Goal: Task Accomplishment & Management: Manage account settings

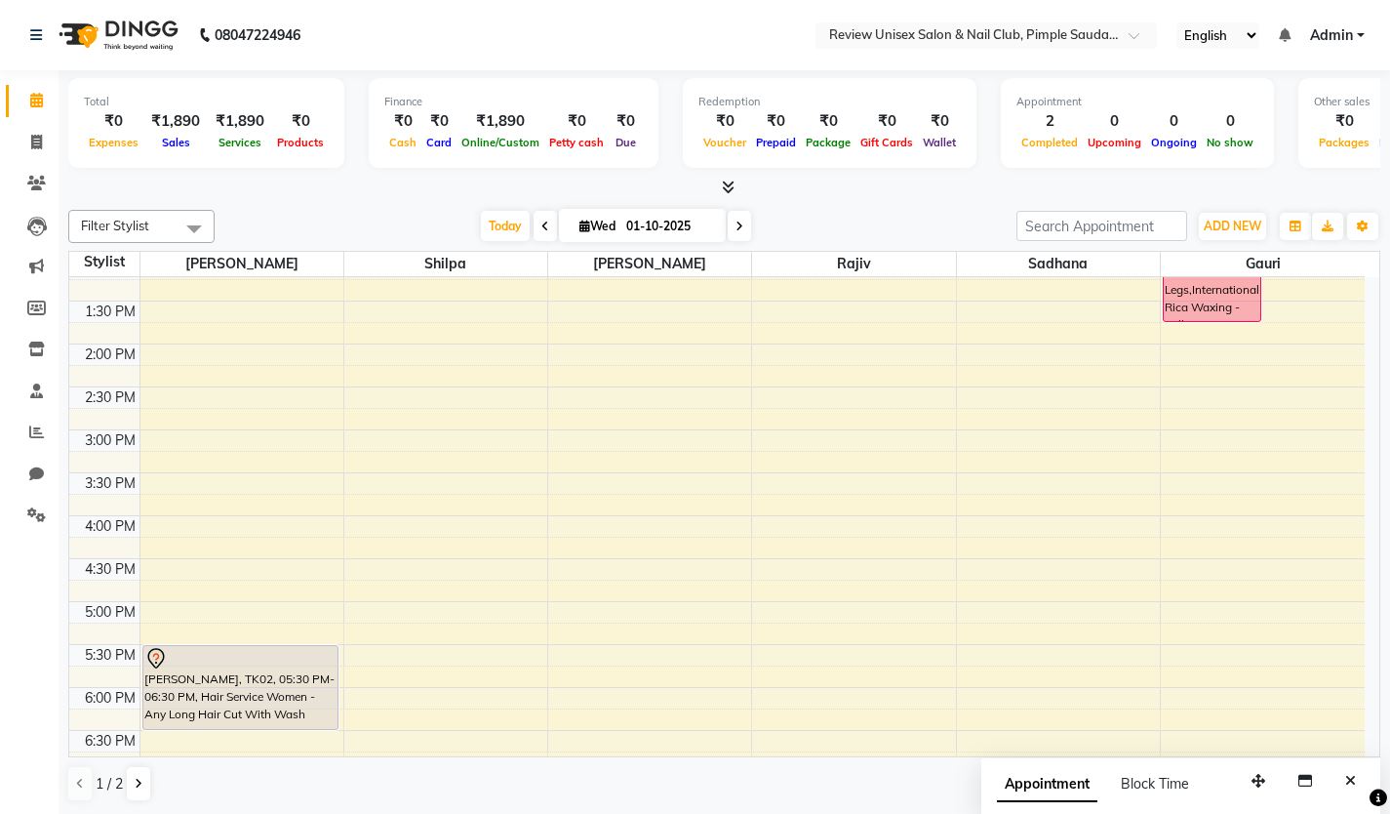
scroll to position [390, 0]
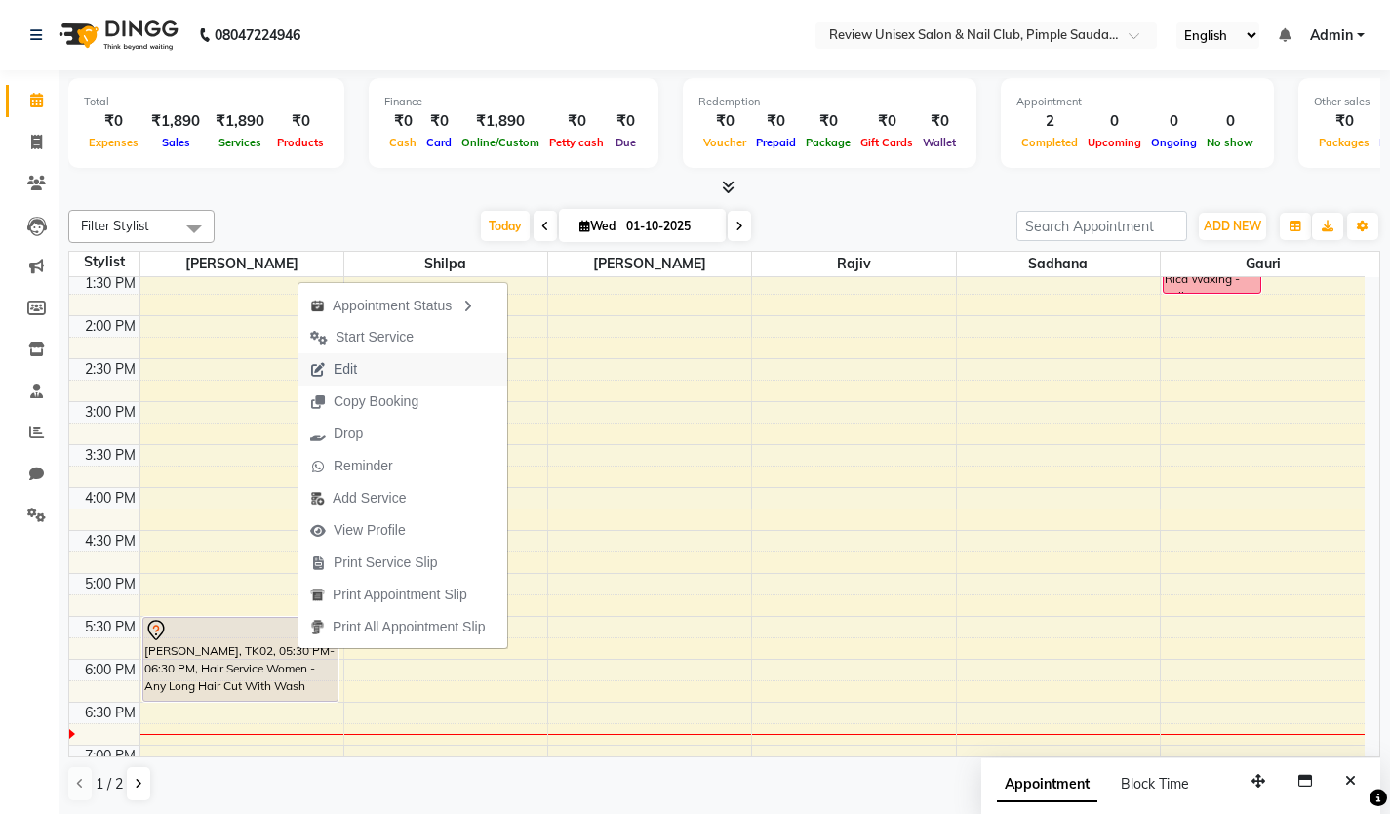
click at [352, 372] on span "Edit" at bounding box center [345, 369] width 23 height 20
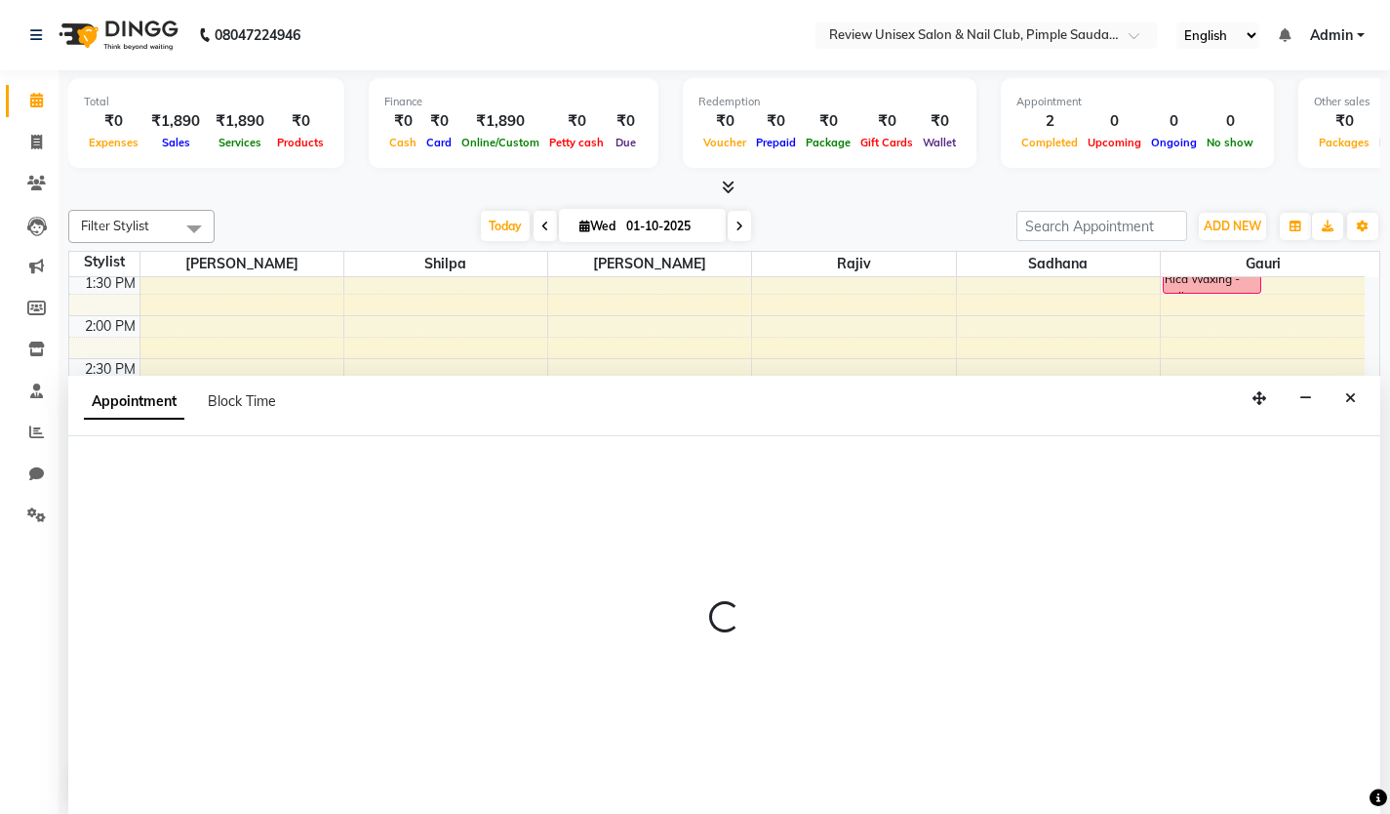
scroll to position [1, 0]
select select "tentative"
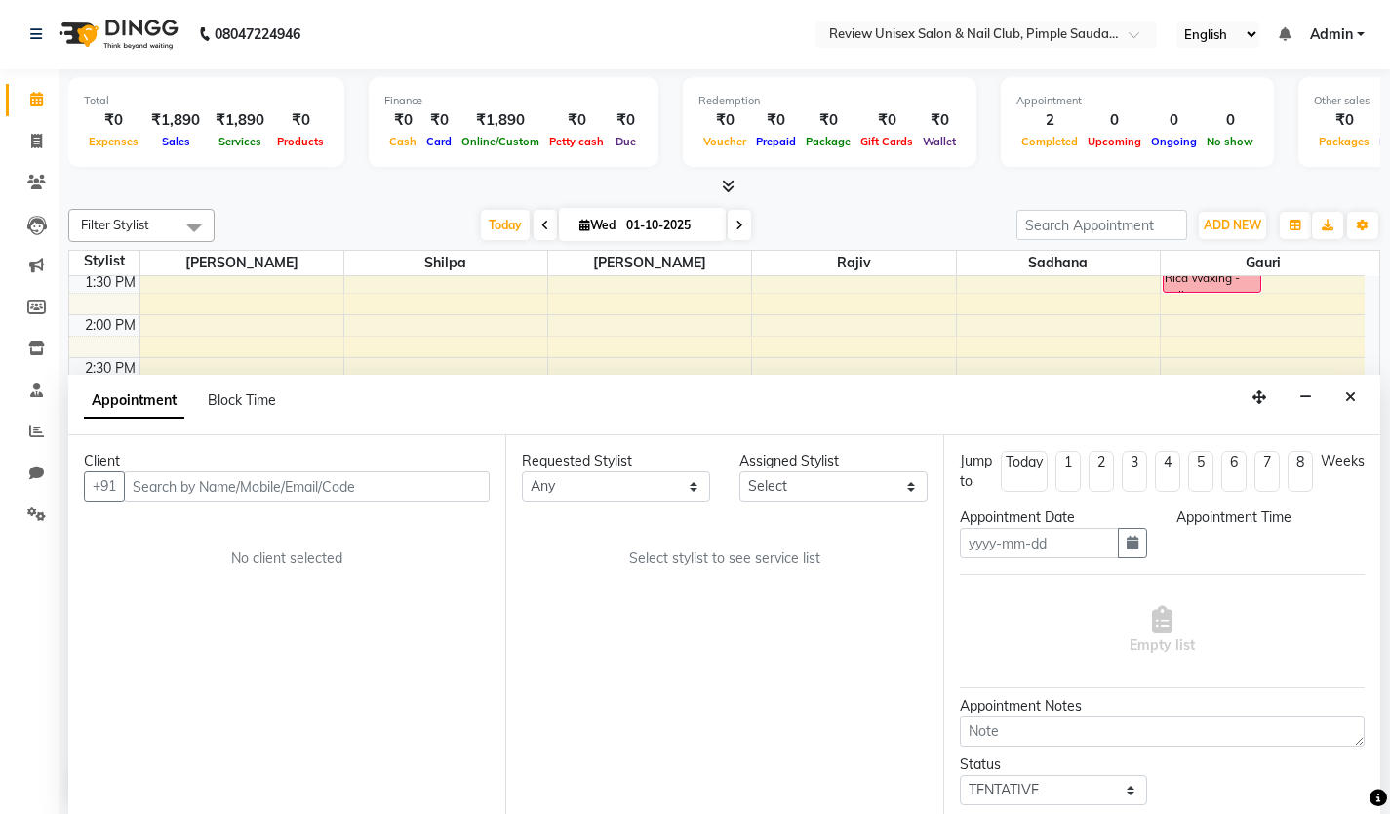
type input "01-10-2025"
select select "12487"
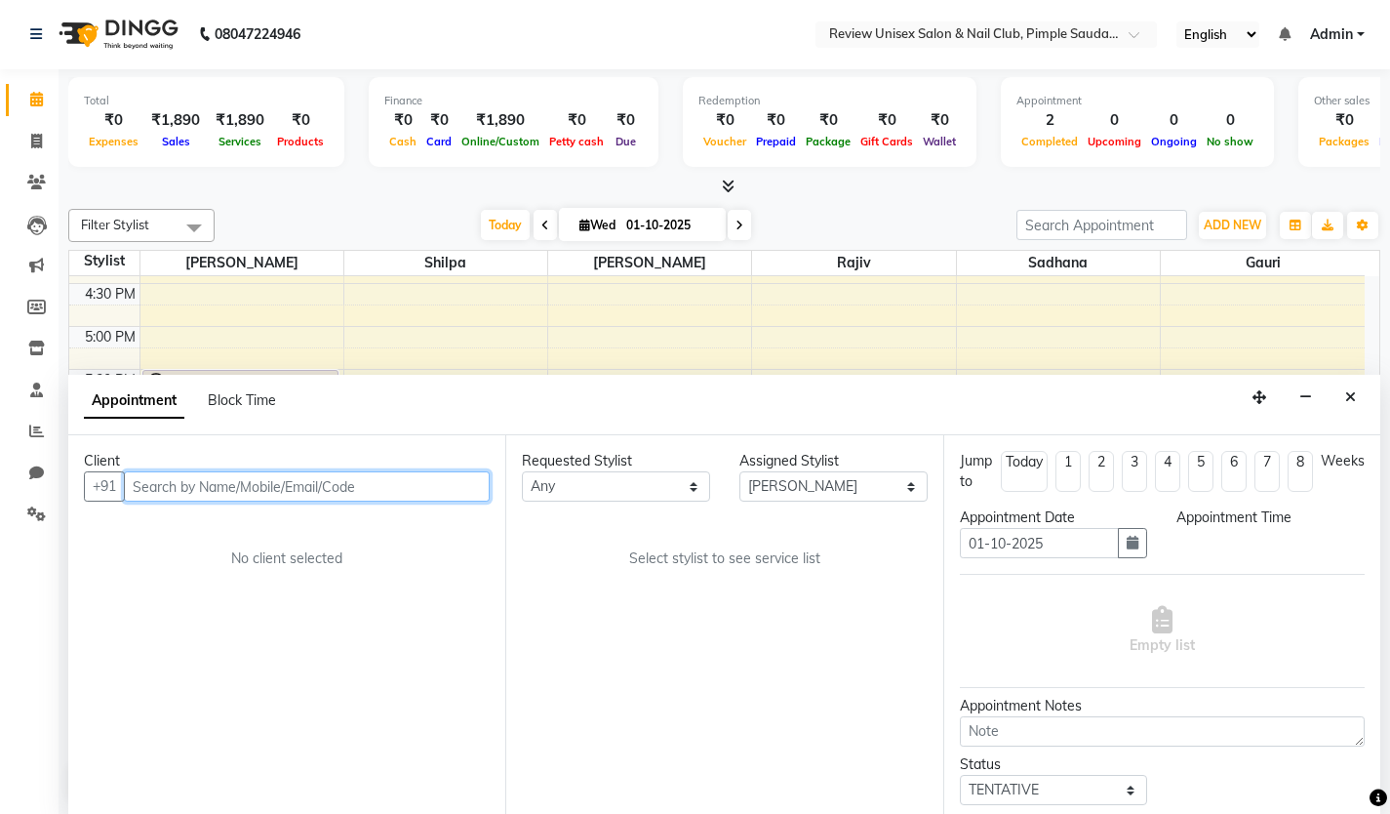
select select "1050"
select select "1183"
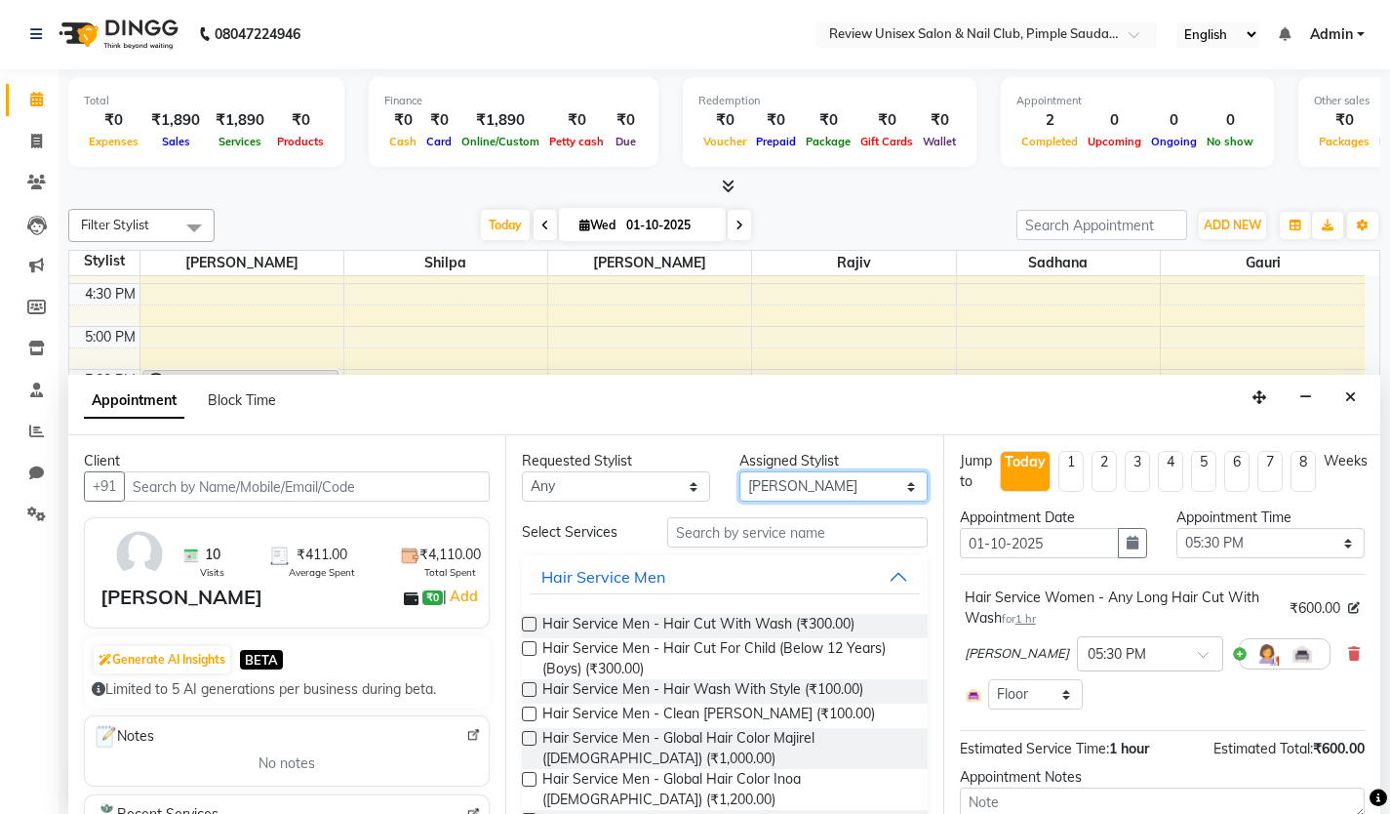
click at [866, 487] on select "Select [PERSON_NAME] Gauri [PERSON_NAME] [PERSON_NAME] User 1" at bounding box center [833, 486] width 188 height 30
select select "89963"
click at [739, 471] on select "Select [PERSON_NAME] Gauri [PERSON_NAME] [PERSON_NAME] User 1" at bounding box center [833, 486] width 188 height 30
click at [796, 537] on input "text" at bounding box center [797, 532] width 260 height 30
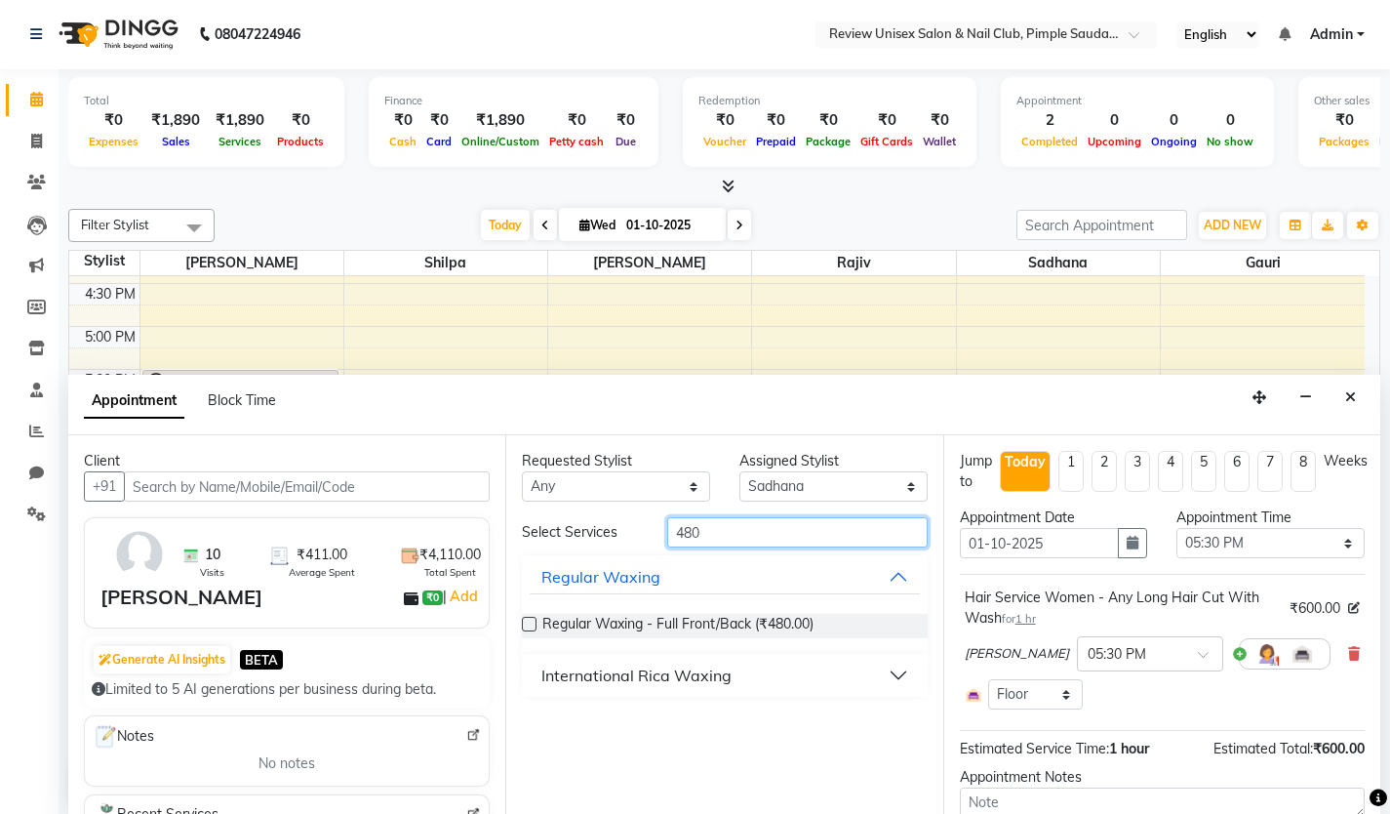
type input "480"
click at [550, 680] on div "International Rica Waxing" at bounding box center [636, 674] width 190 height 23
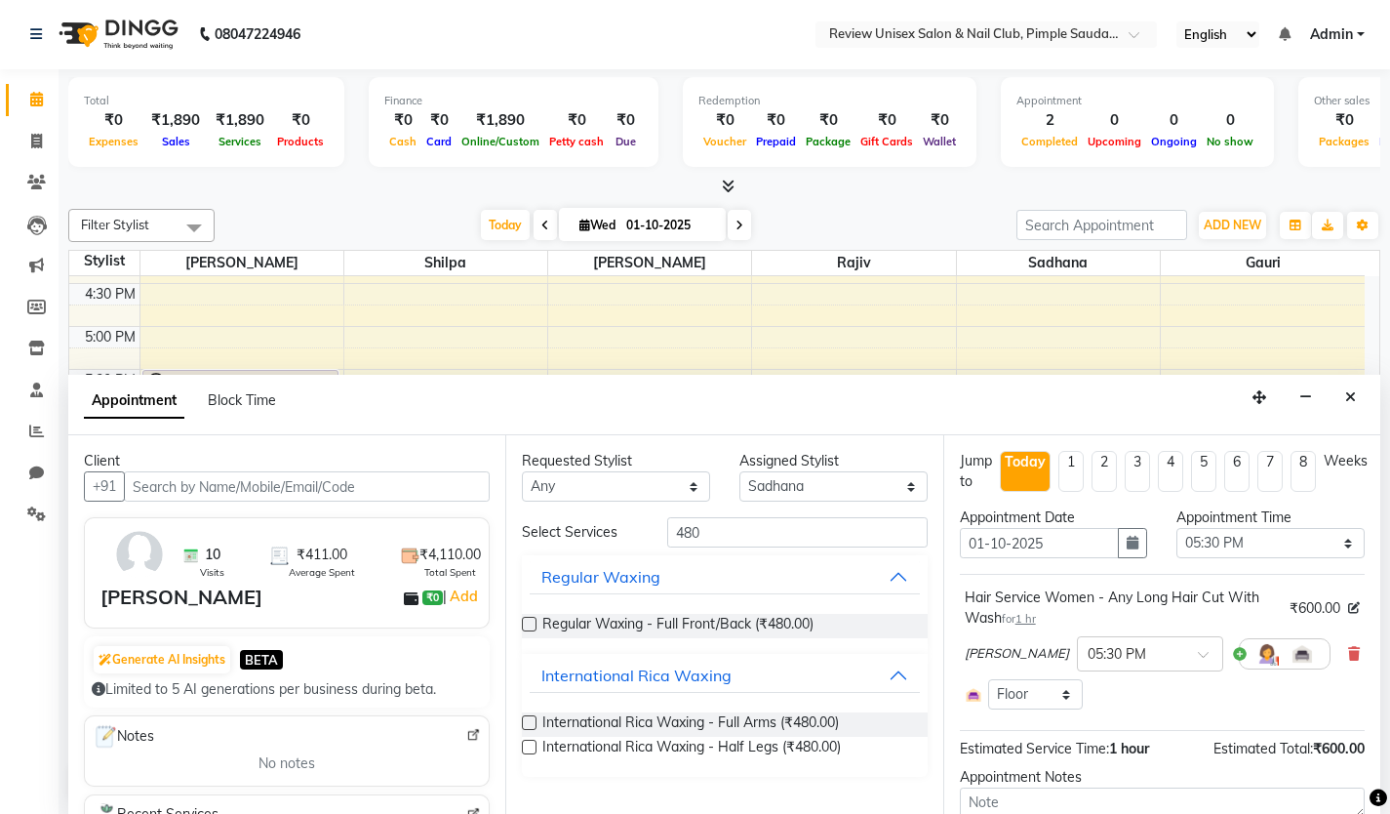
click at [530, 718] on label at bounding box center [529, 722] width 15 height 15
click at [530, 718] on input "checkbox" at bounding box center [528, 724] width 13 height 13
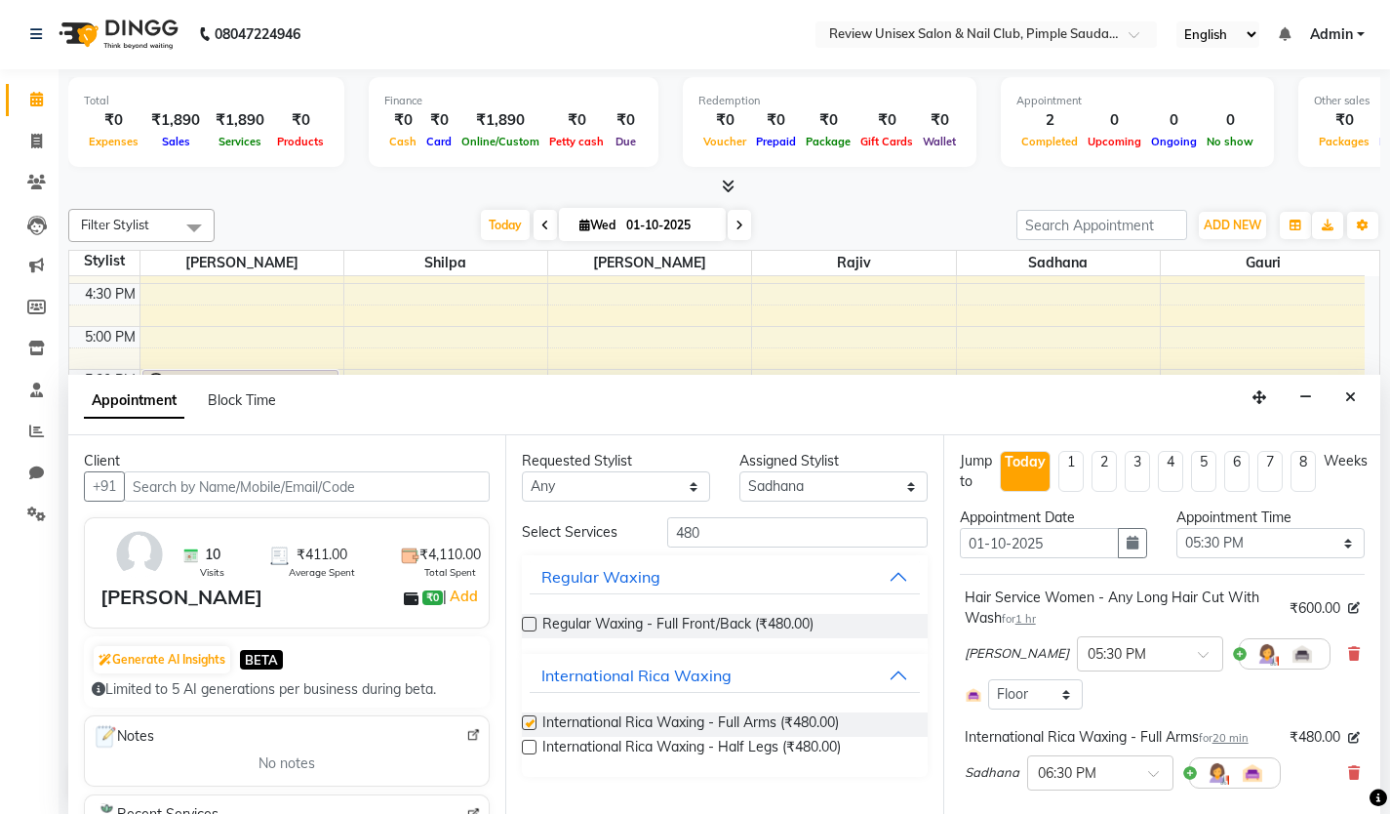
checkbox input "false"
click at [528, 743] on label at bounding box center [529, 746] width 15 height 15
click at [528, 743] on input "checkbox" at bounding box center [528, 748] width 13 height 13
checkbox input "false"
click at [724, 519] on input "480" at bounding box center [797, 532] width 260 height 30
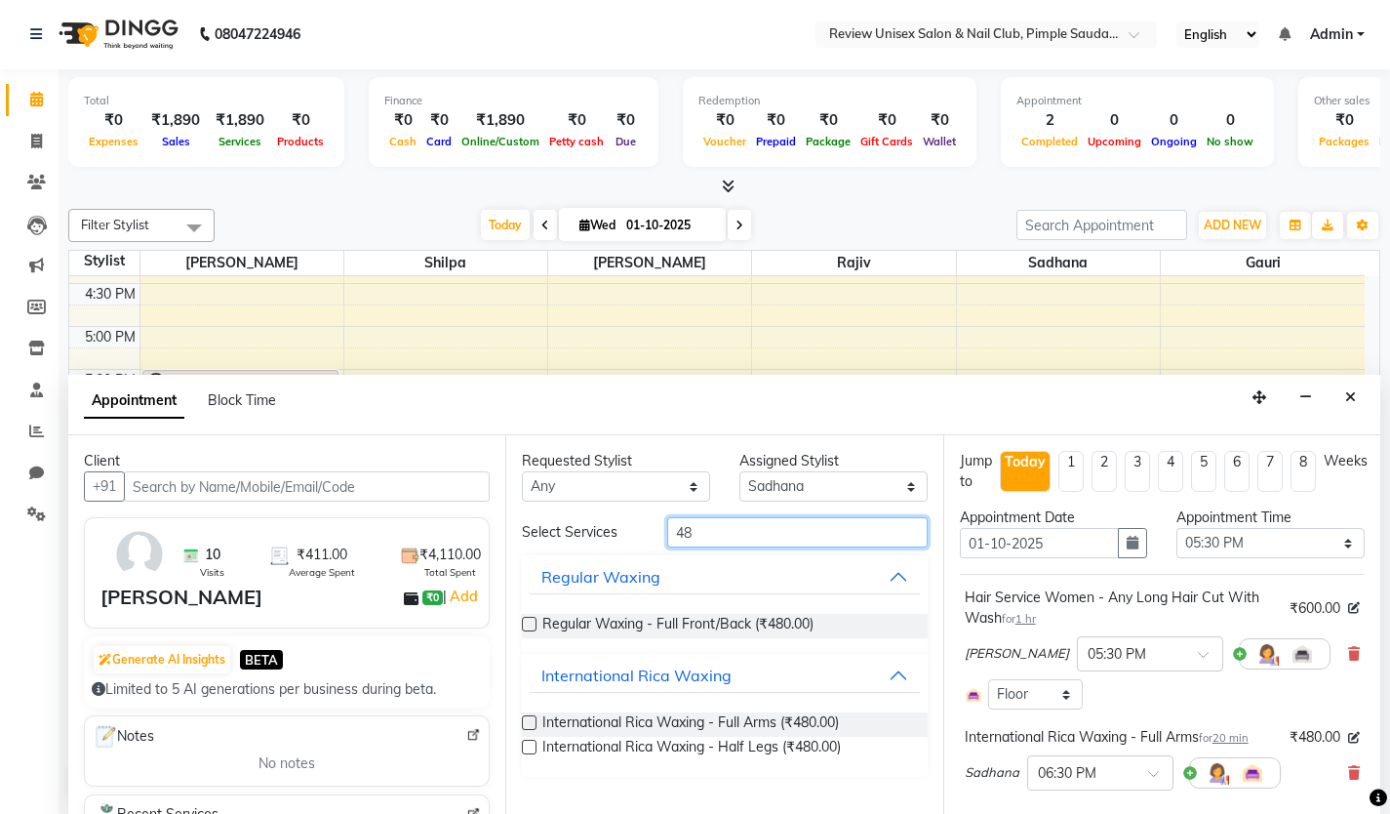
type input "4"
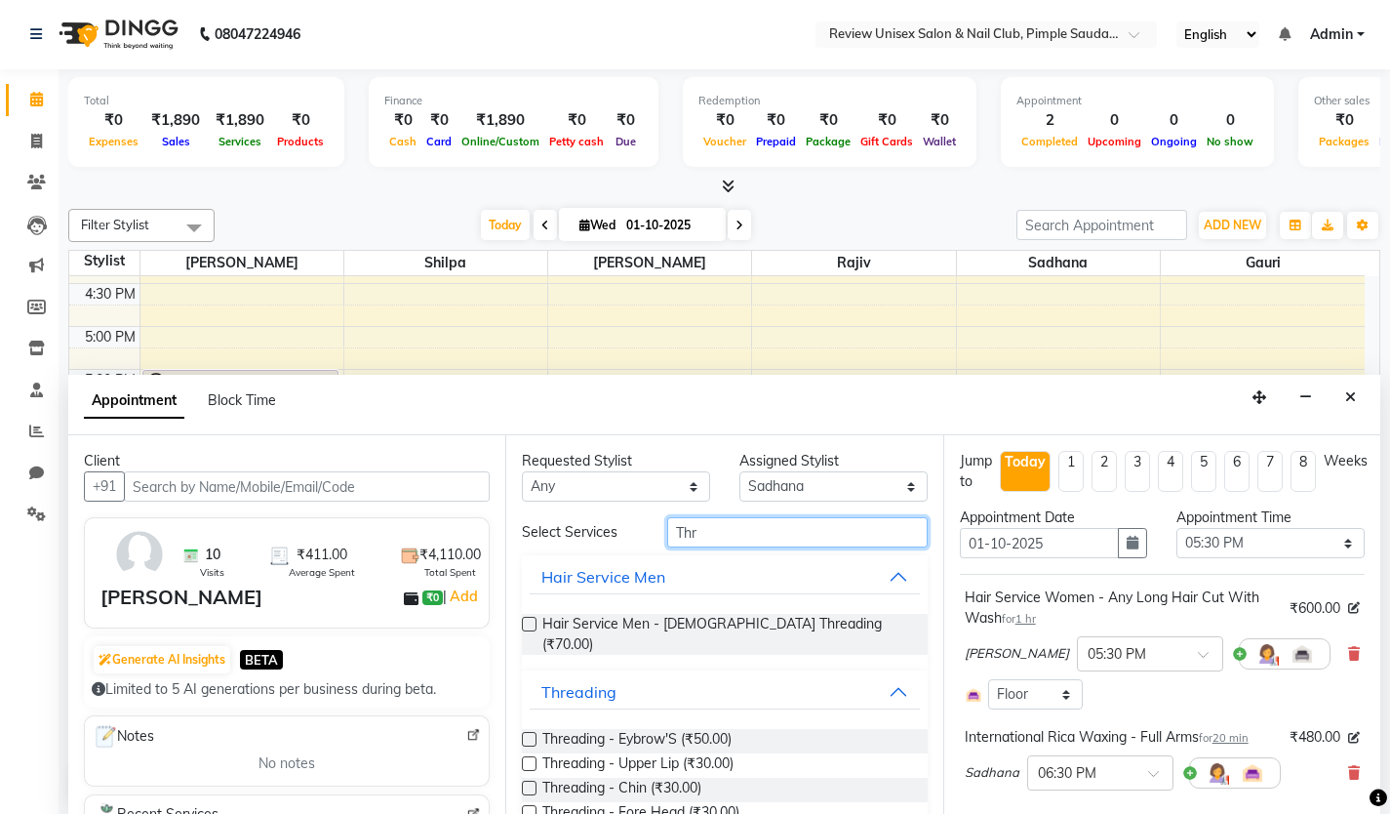
type input "Thr"
click at [525, 732] on label at bounding box center [529, 739] width 15 height 15
click at [525, 735] on input "checkbox" at bounding box center [528, 741] width 13 height 13
checkbox input "false"
click at [526, 756] on label at bounding box center [529, 763] width 15 height 15
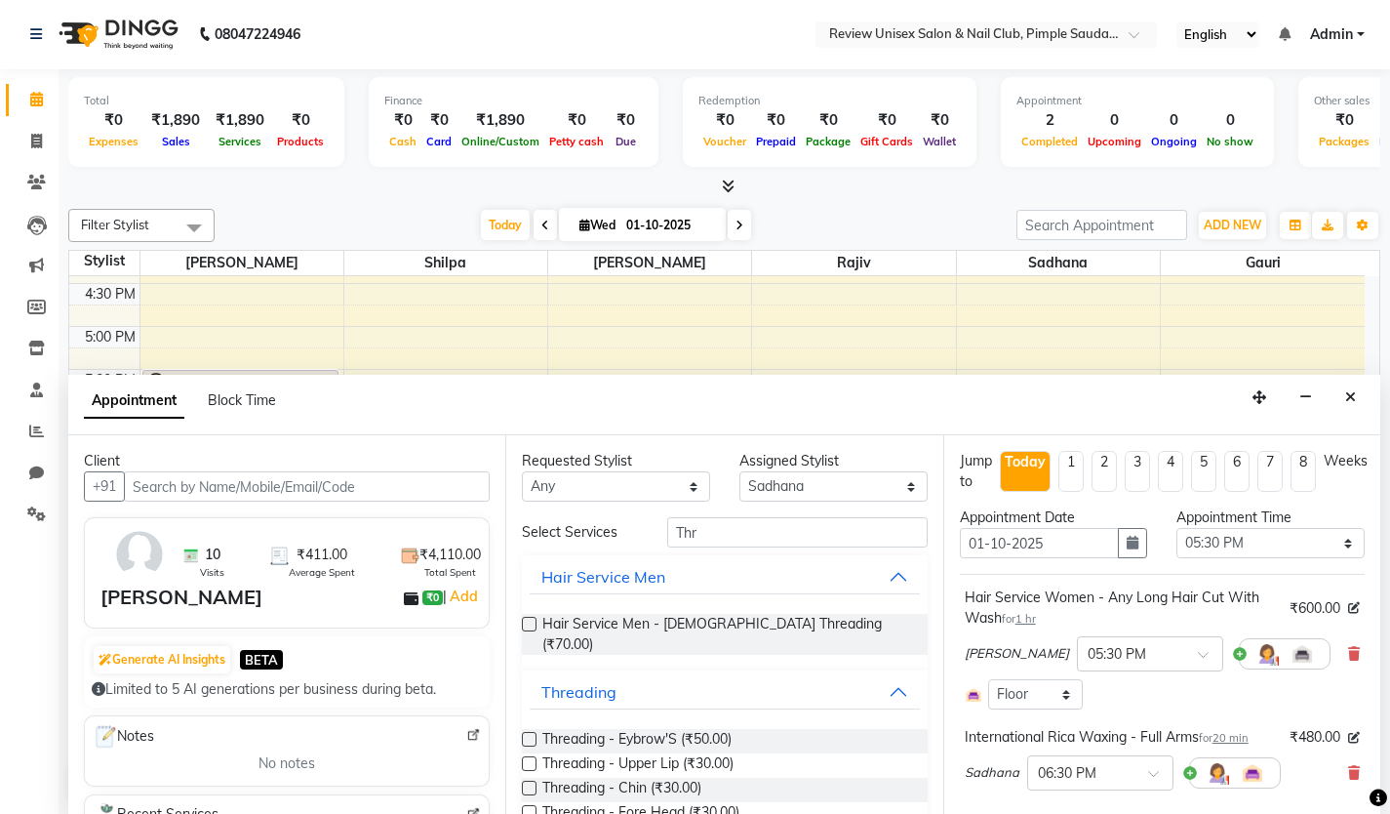
click at [526, 759] on input "checkbox" at bounding box center [528, 765] width 13 height 13
checkbox input "false"
click at [526, 805] on label at bounding box center [529, 812] width 15 height 15
click at [526, 808] on input "checkbox" at bounding box center [528, 814] width 13 height 13
checkbox input "false"
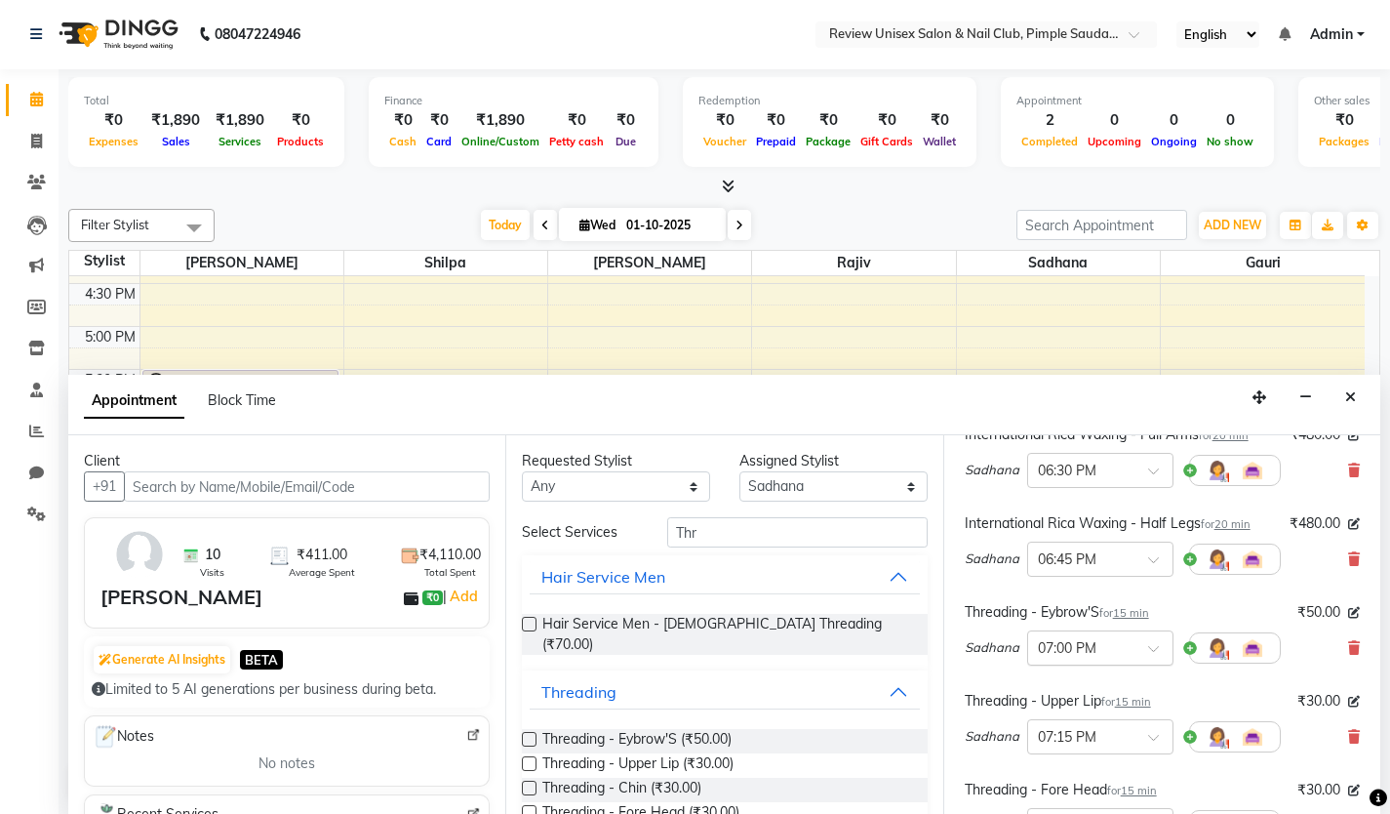
scroll to position [303, 0]
click at [1156, 471] on span at bounding box center [1160, 475] width 24 height 20
click at [1074, 581] on div "05:00 PM" at bounding box center [1100, 581] width 144 height 36
click at [1150, 572] on span at bounding box center [1160, 564] width 24 height 20
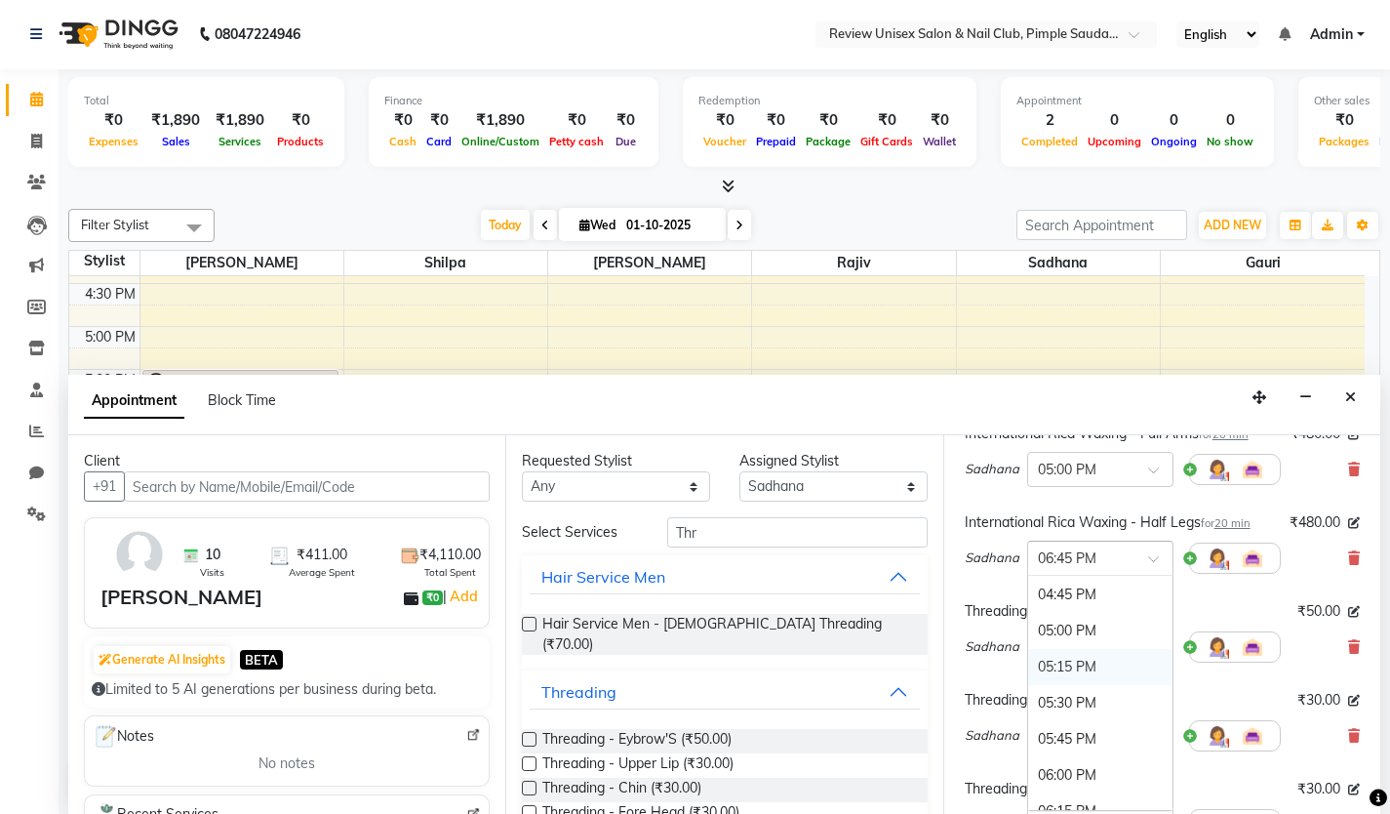
scroll to position [971, 0]
click at [1066, 671] on div "05:15 PM" at bounding box center [1100, 670] width 144 height 36
click at [1101, 656] on input "text" at bounding box center [1081, 645] width 86 height 20
click at [1077, 759] on div "05:30 PM" at bounding box center [1100, 758] width 144 height 36
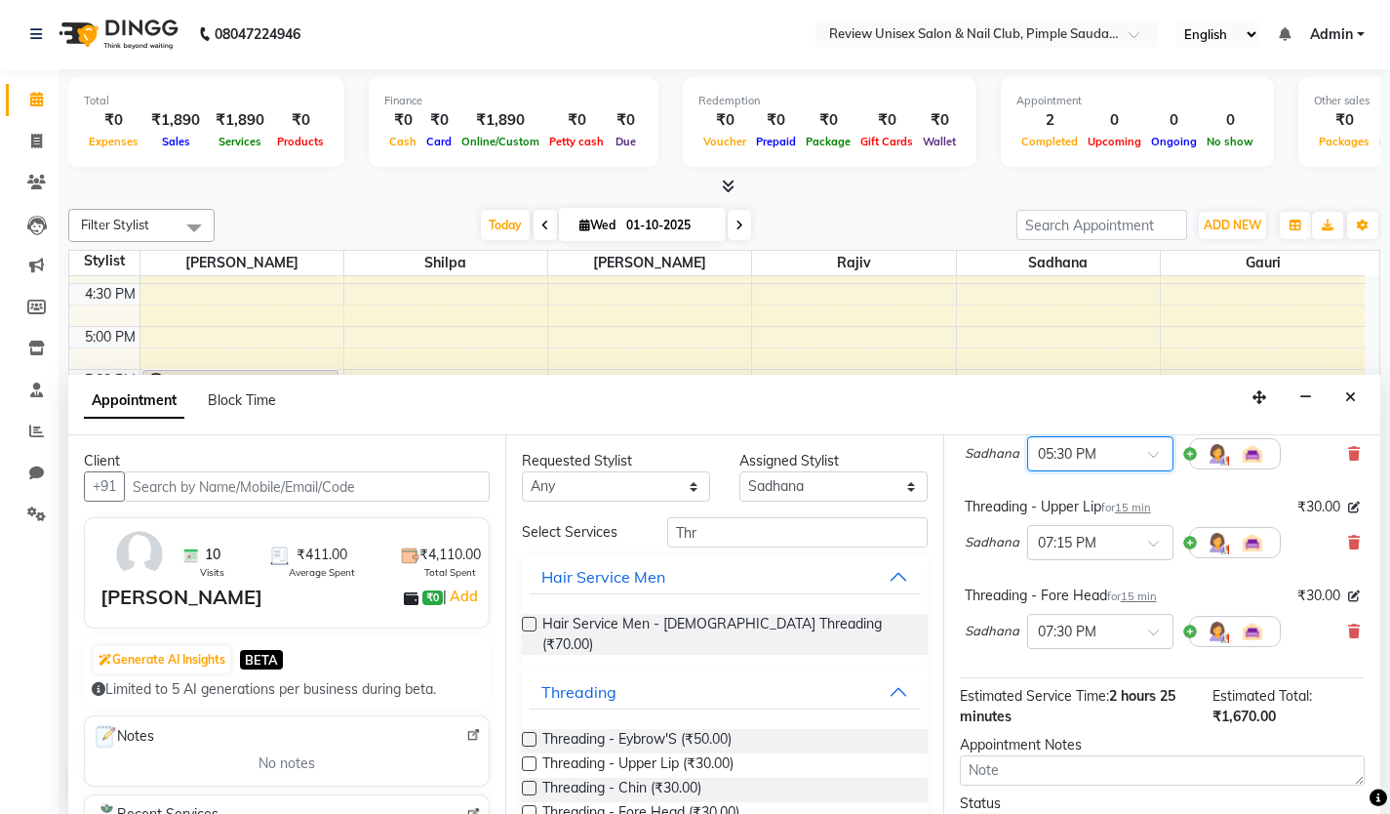
scroll to position [499, 0]
click at [1100, 540] on input "text" at bounding box center [1081, 539] width 86 height 20
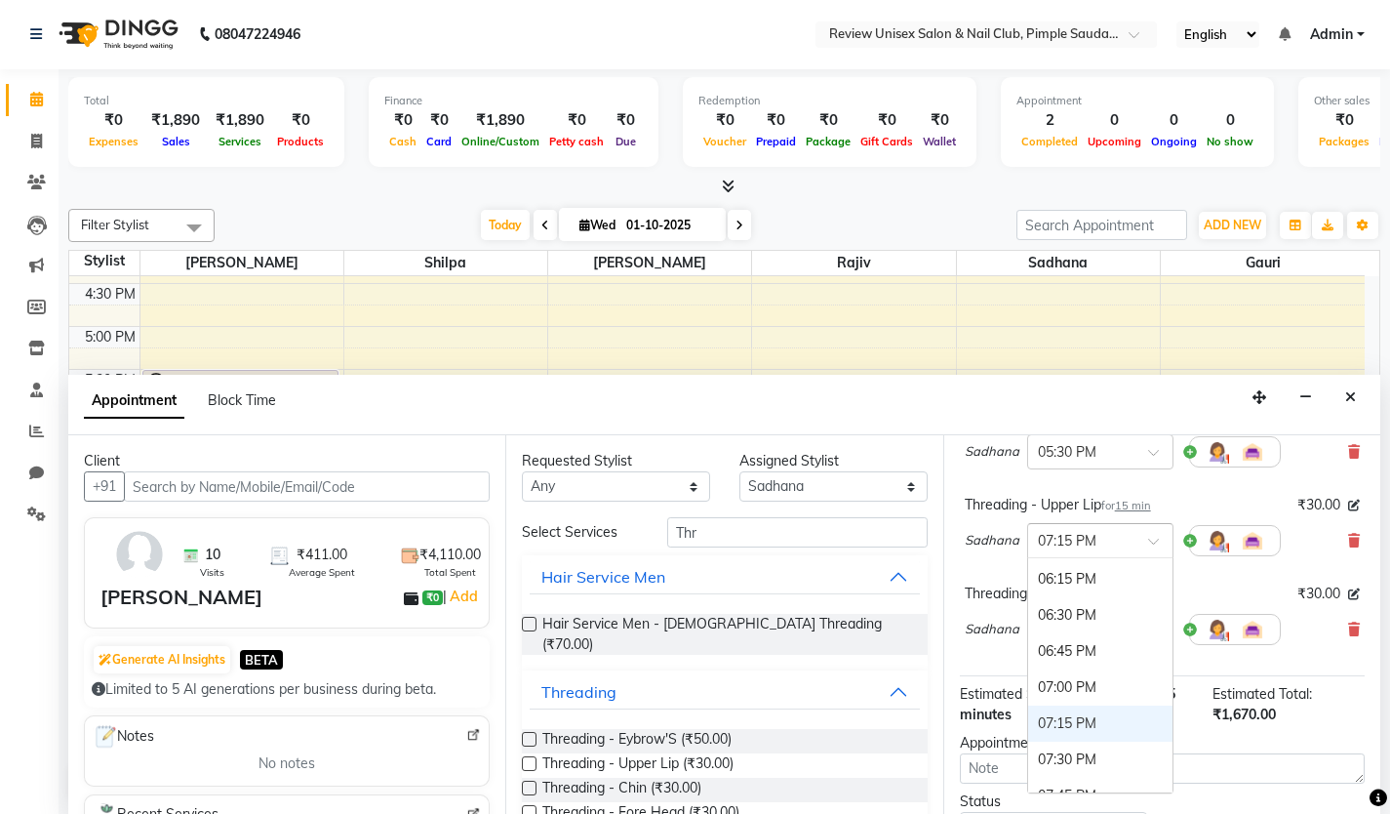
scroll to position [1140, 0]
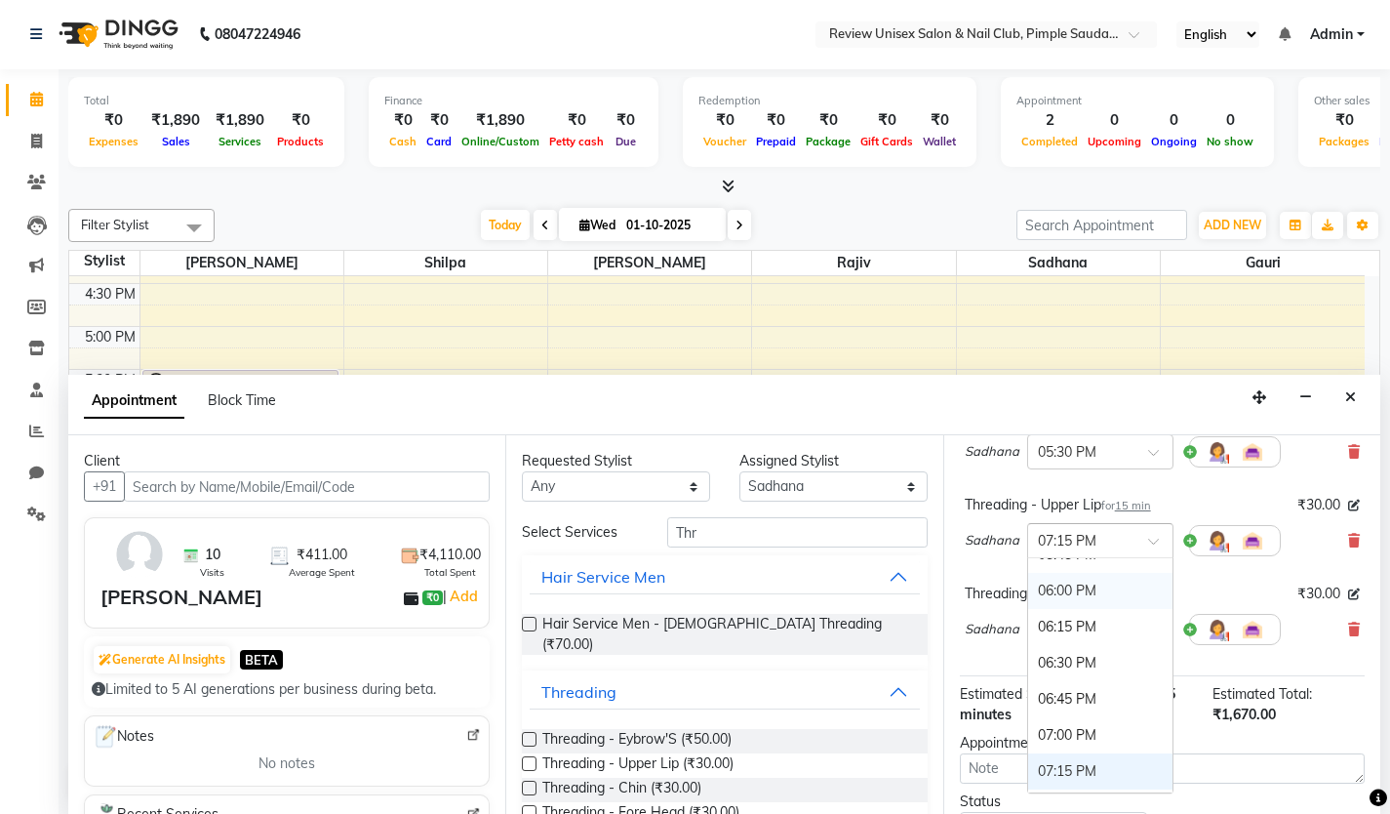
click at [1049, 602] on div "06:00 PM" at bounding box center [1100, 591] width 144 height 36
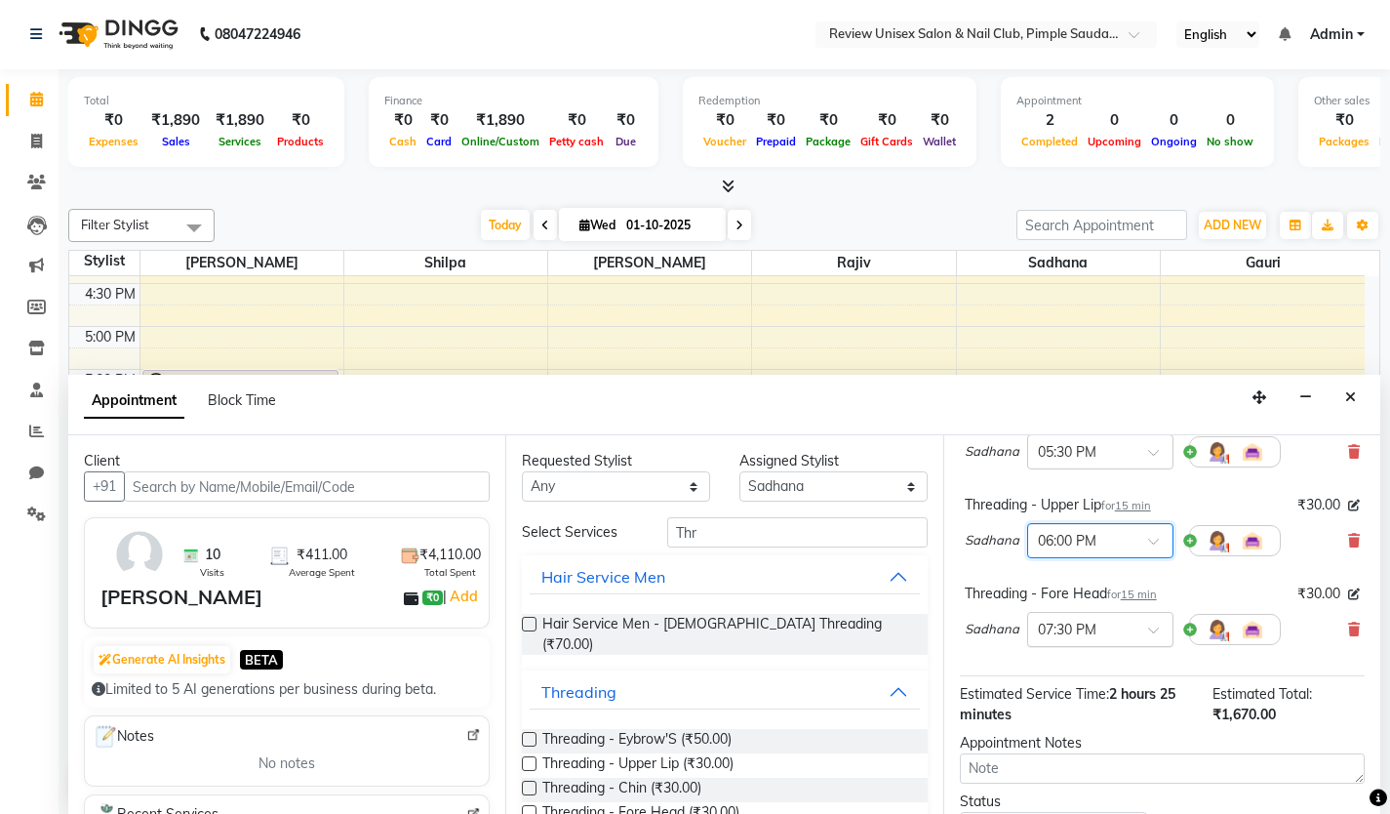
click at [1100, 632] on input "text" at bounding box center [1081, 628] width 86 height 20
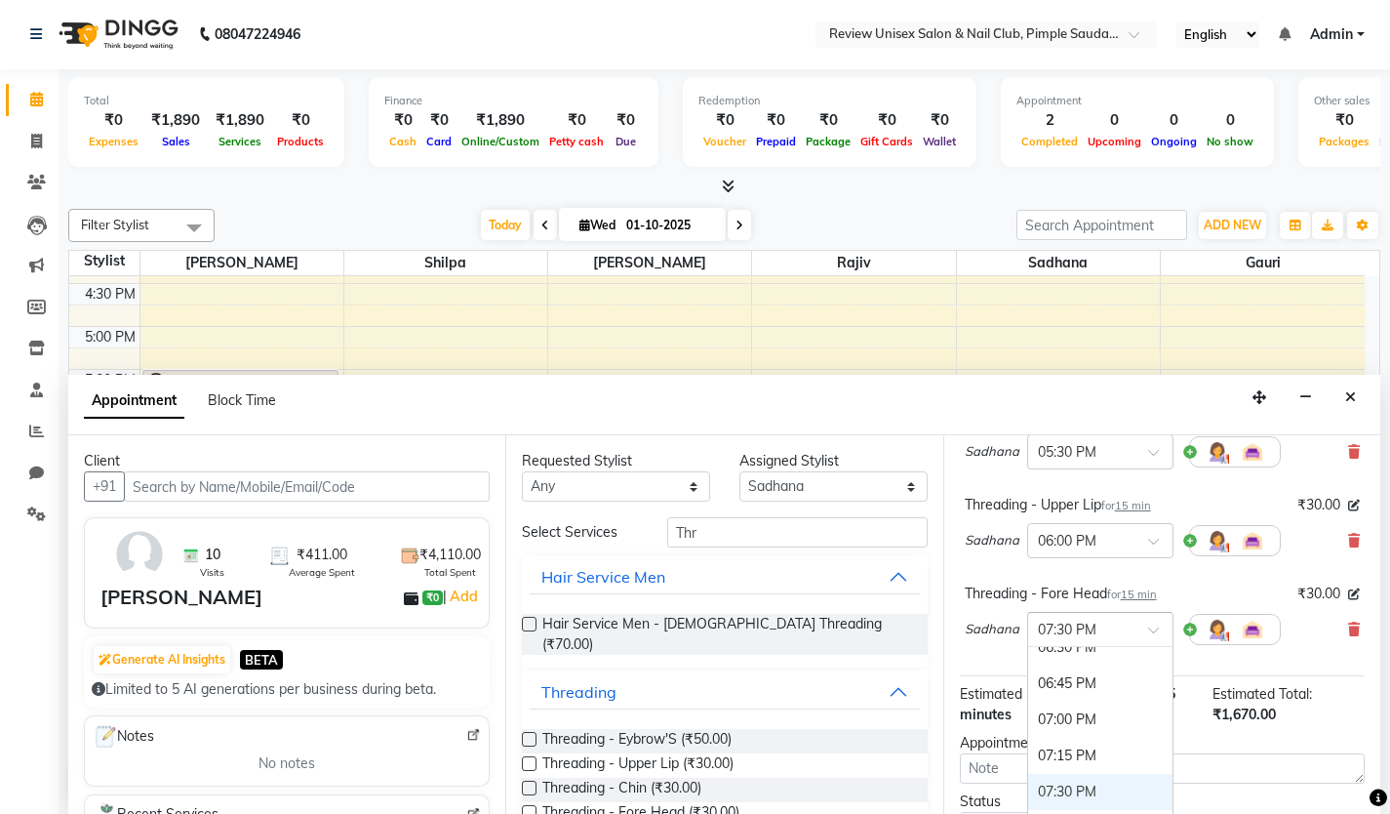
scroll to position [1177, 0]
click at [1063, 717] on div "06:30 PM" at bounding box center [1100, 716] width 144 height 36
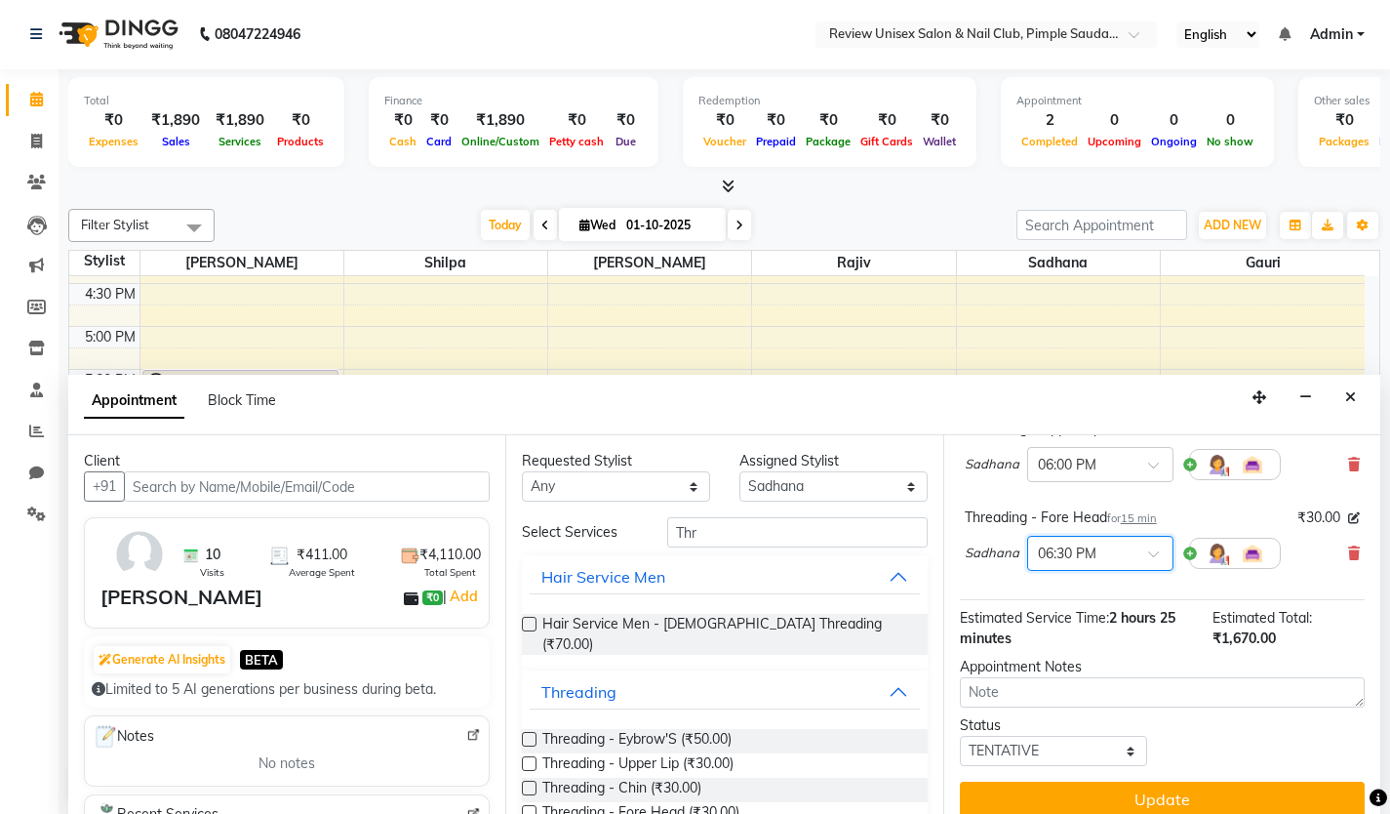
scroll to position [596, 0]
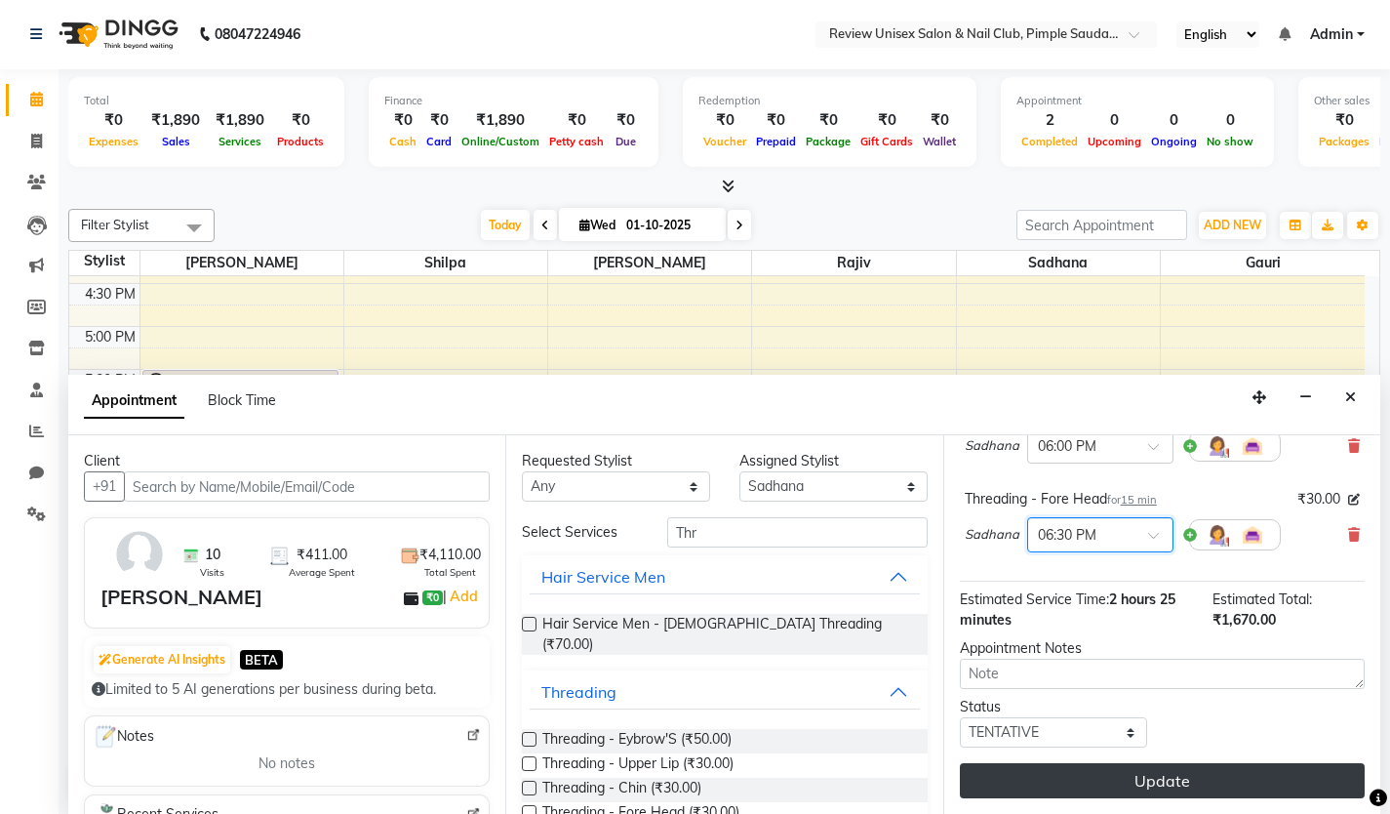
click at [1135, 775] on button "Update" at bounding box center [1162, 780] width 405 height 35
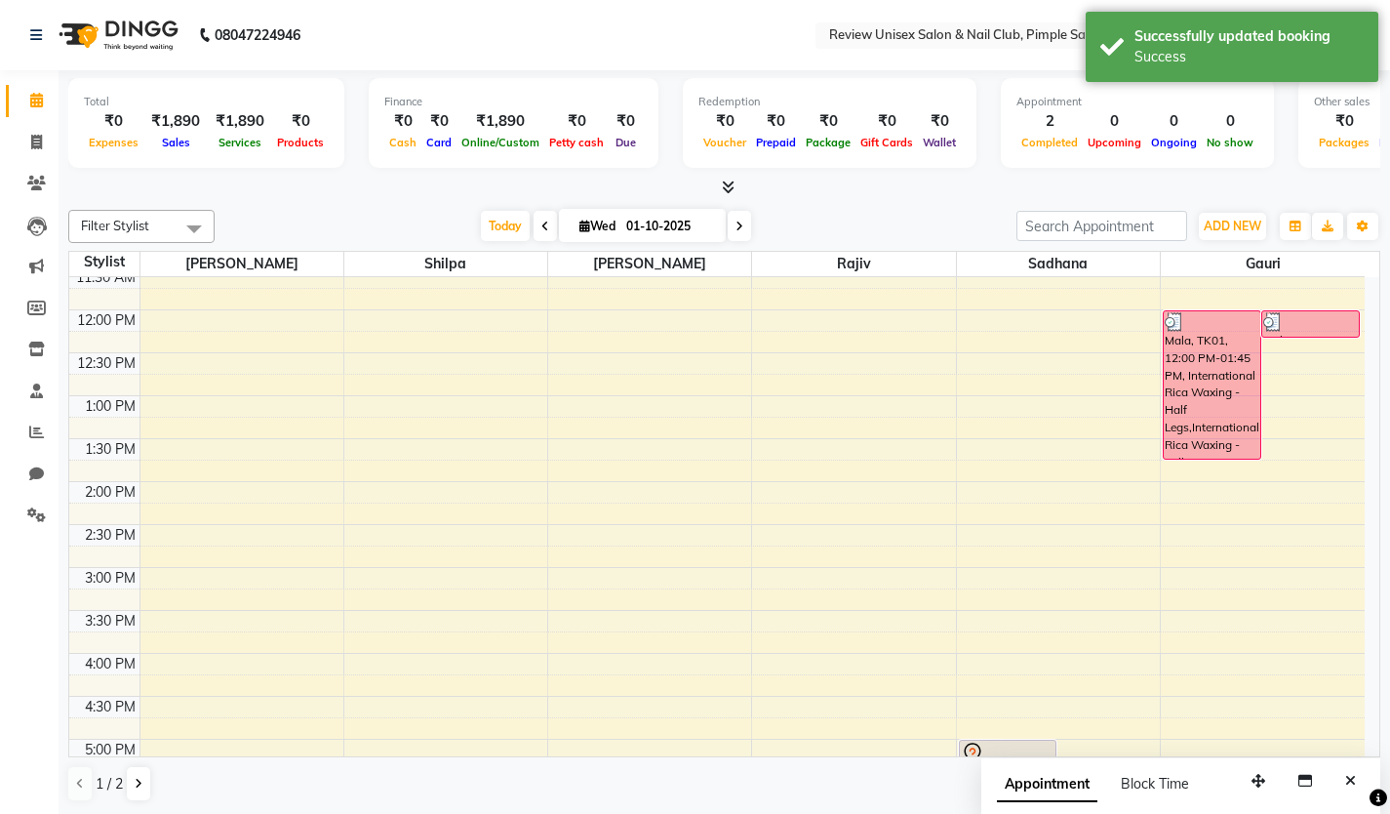
scroll to position [343, 0]
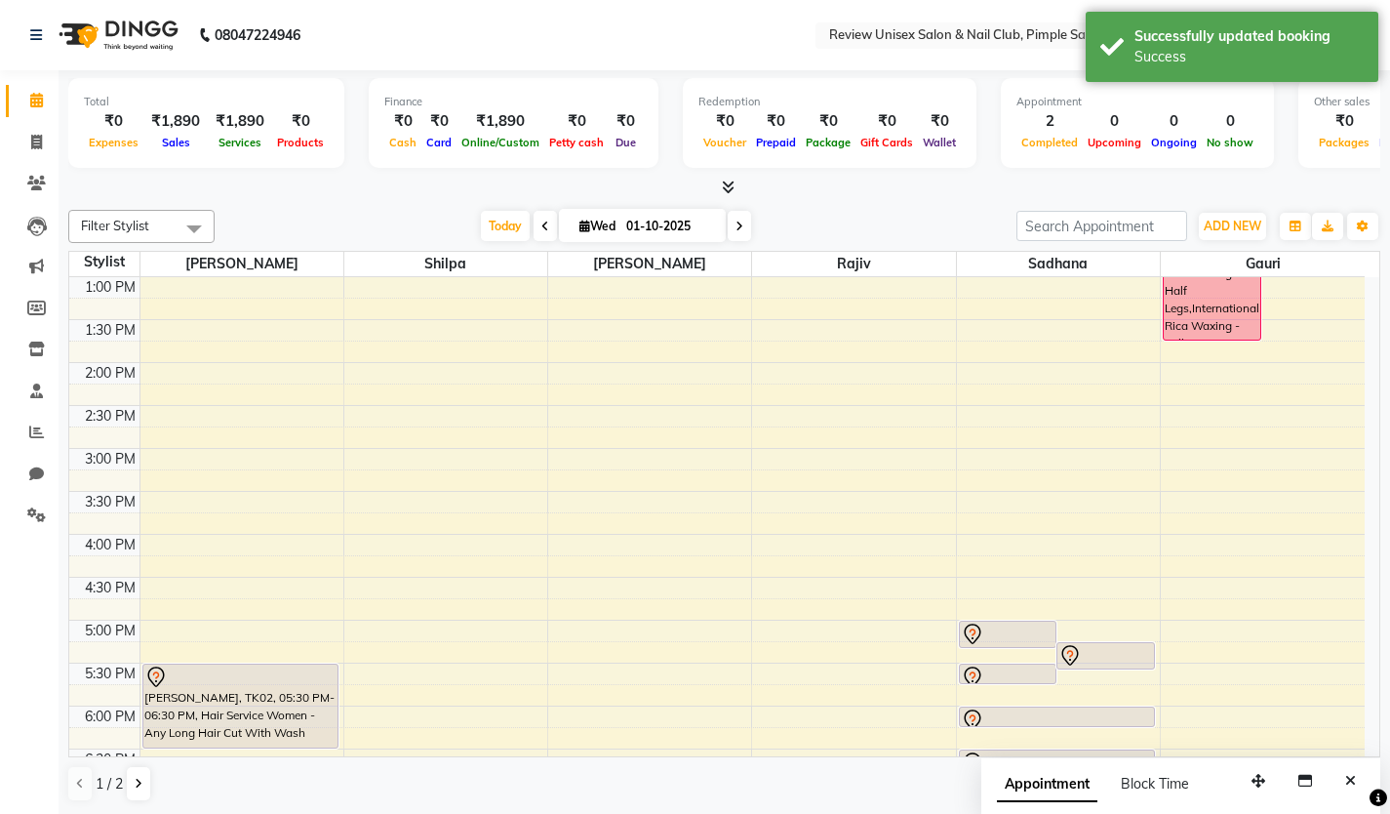
click at [150, 537] on div "9:00 AM 9:30 AM 10:00 AM 10:30 AM 11:00 AM 11:30 AM 12:00 PM 12:30 PM 1:00 PM 1…" at bounding box center [717, 491] width 1296 height 1115
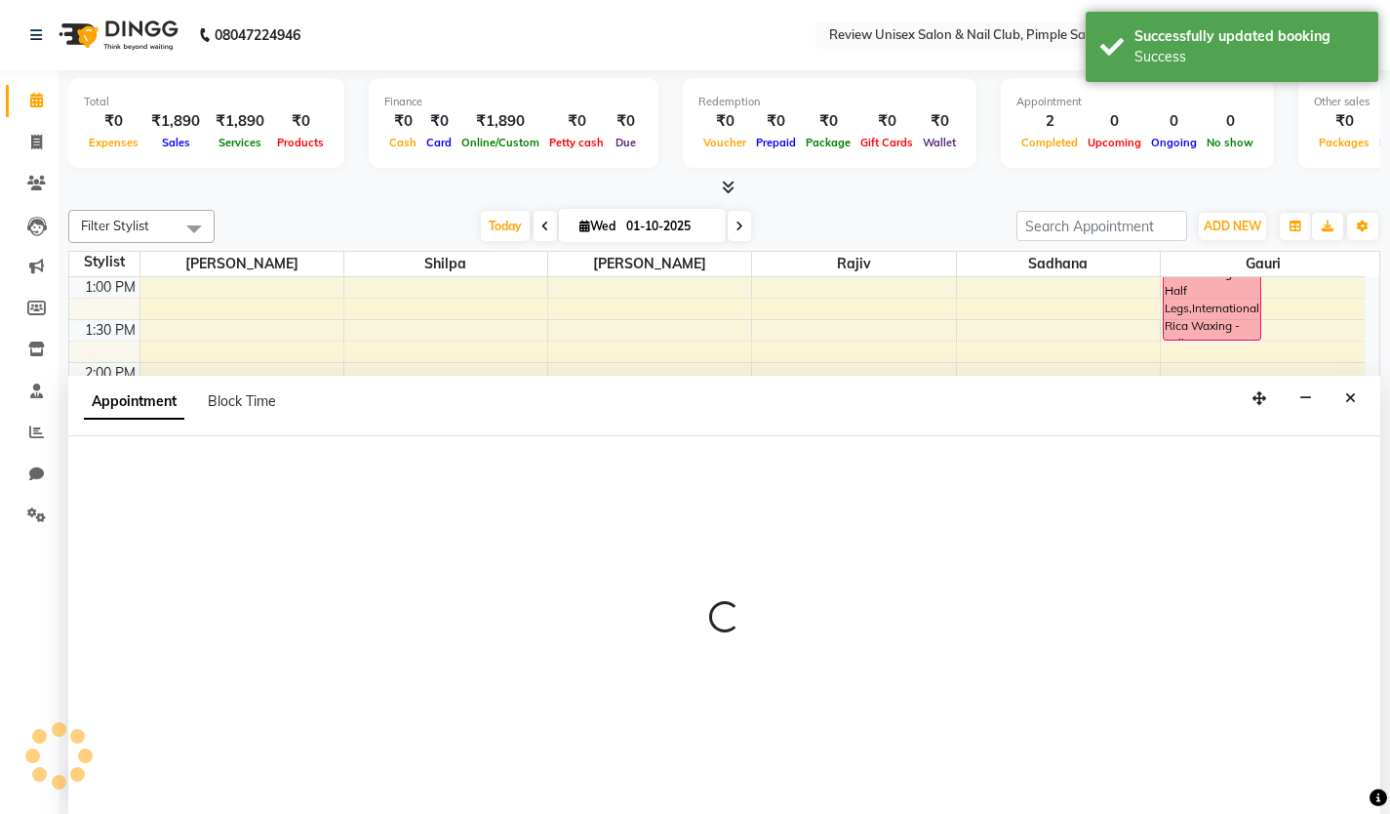
scroll to position [1, 0]
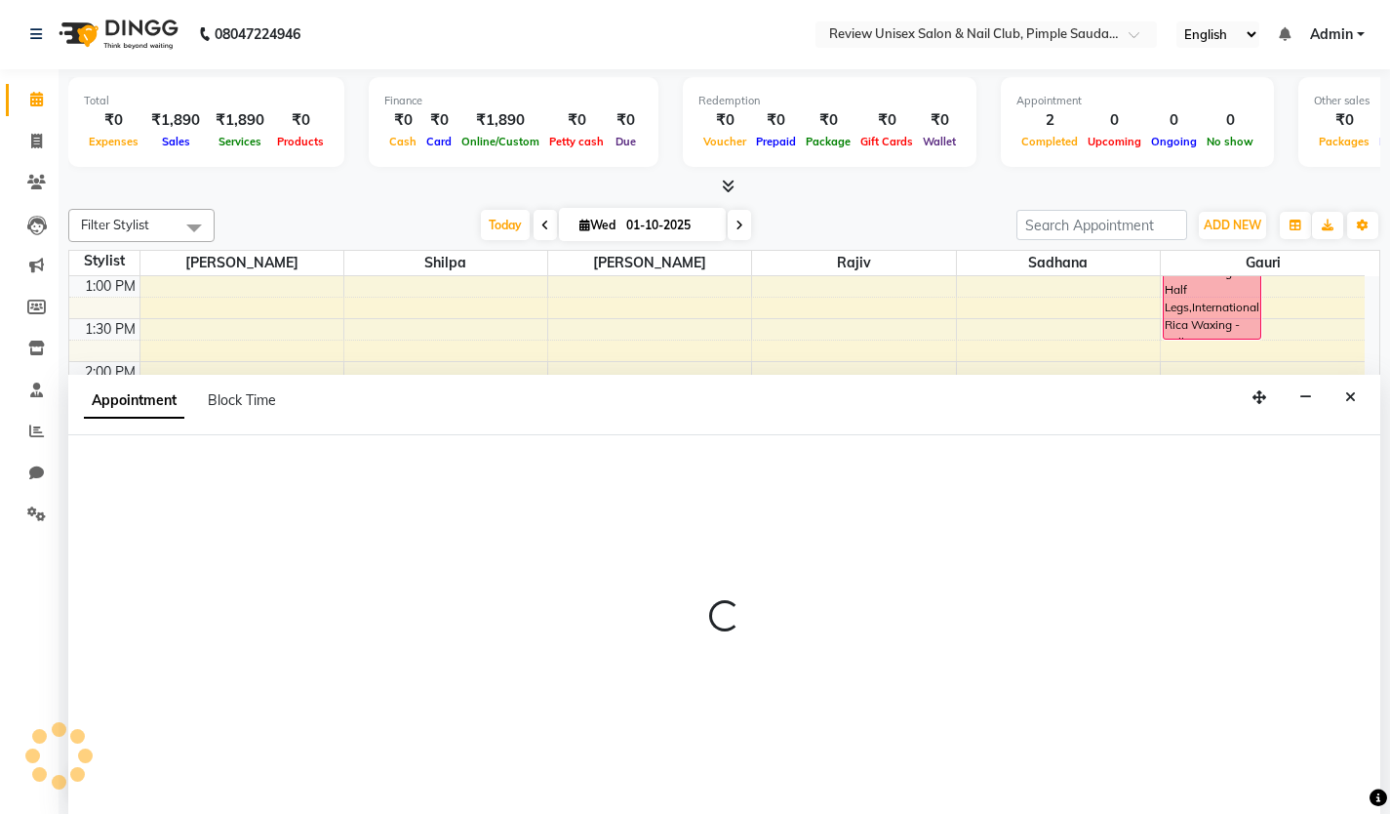
select select "12487"
select select "tentative"
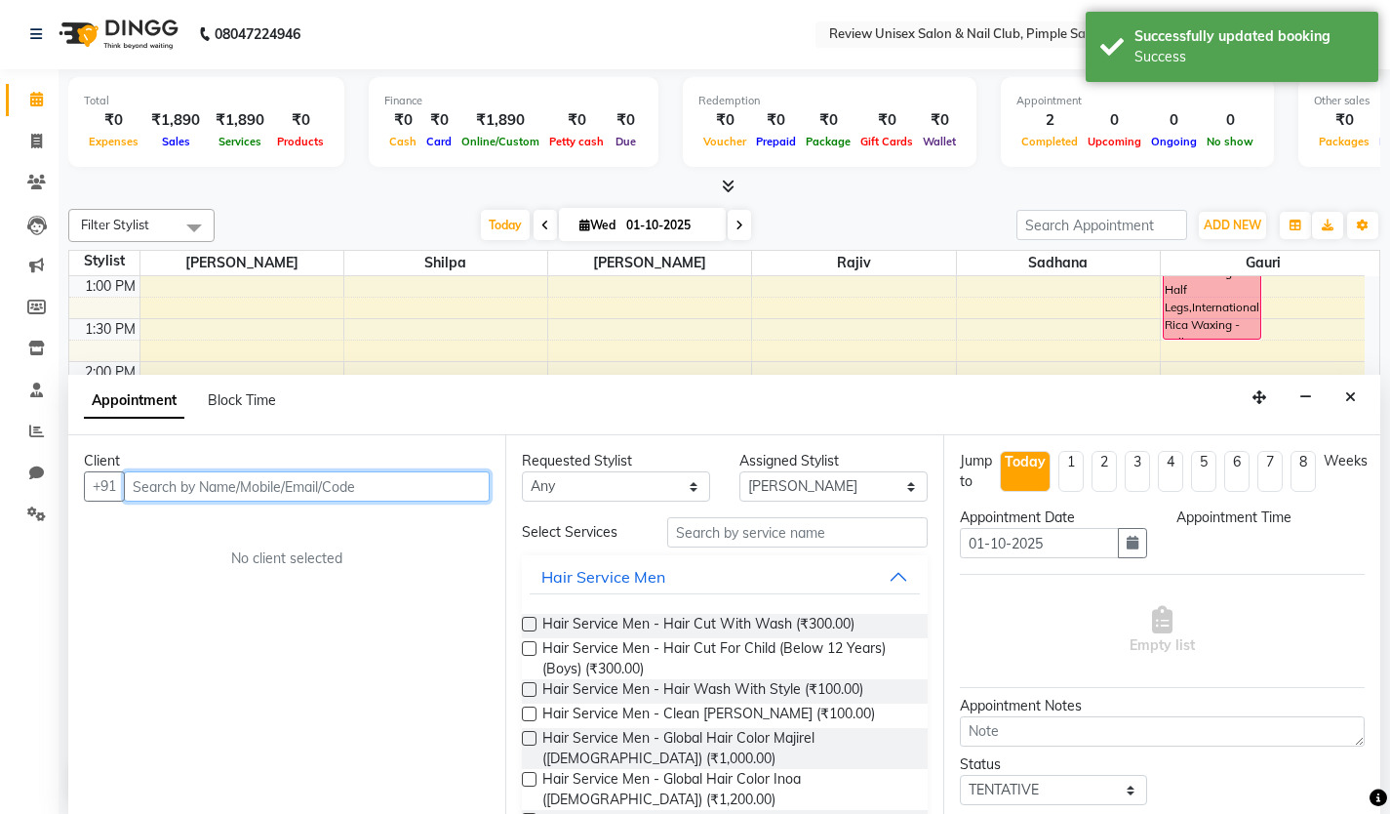
select select "960"
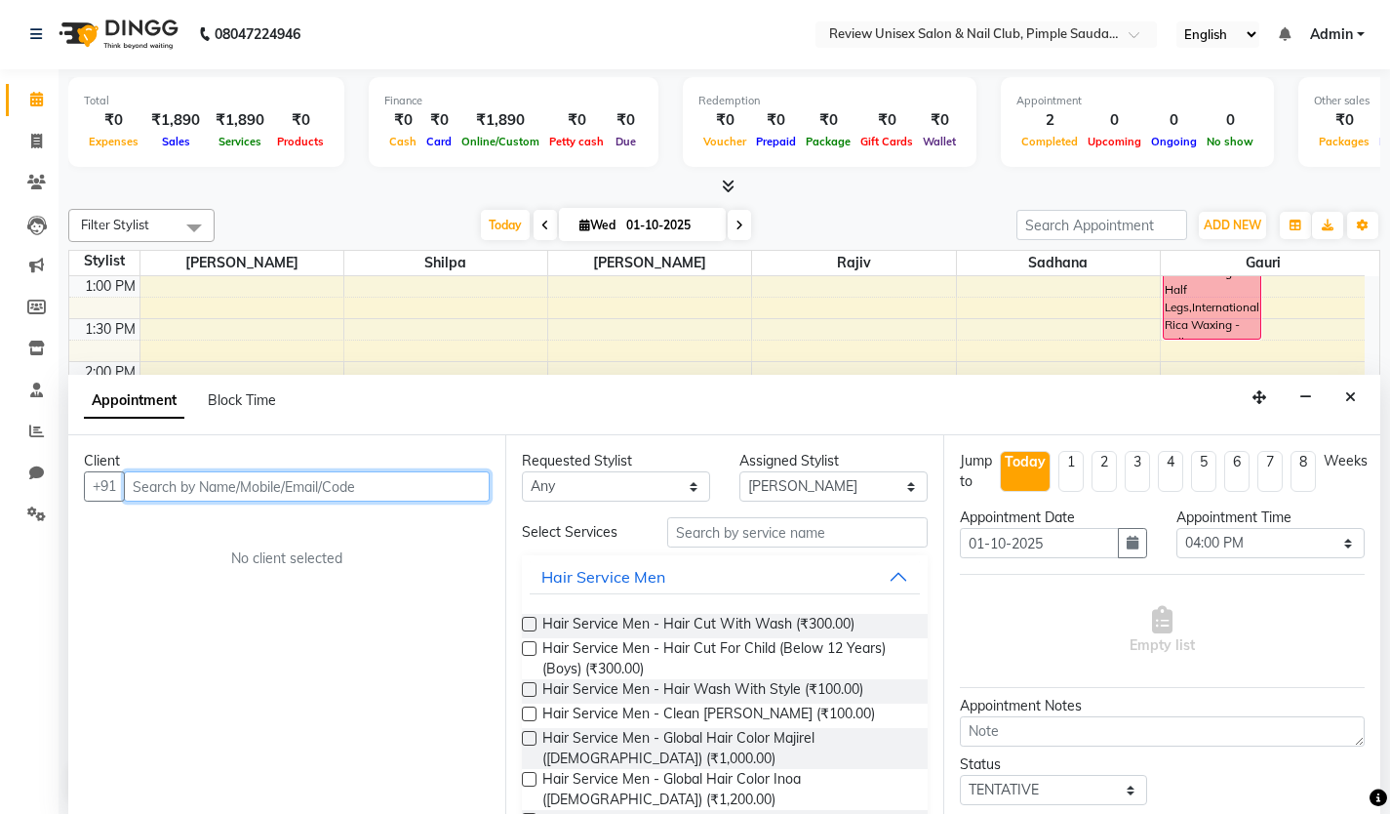
click at [240, 491] on input "text" at bounding box center [307, 486] width 366 height 30
click at [531, 623] on label at bounding box center [529, 624] width 15 height 15
click at [531, 623] on input "checkbox" at bounding box center [528, 626] width 13 height 13
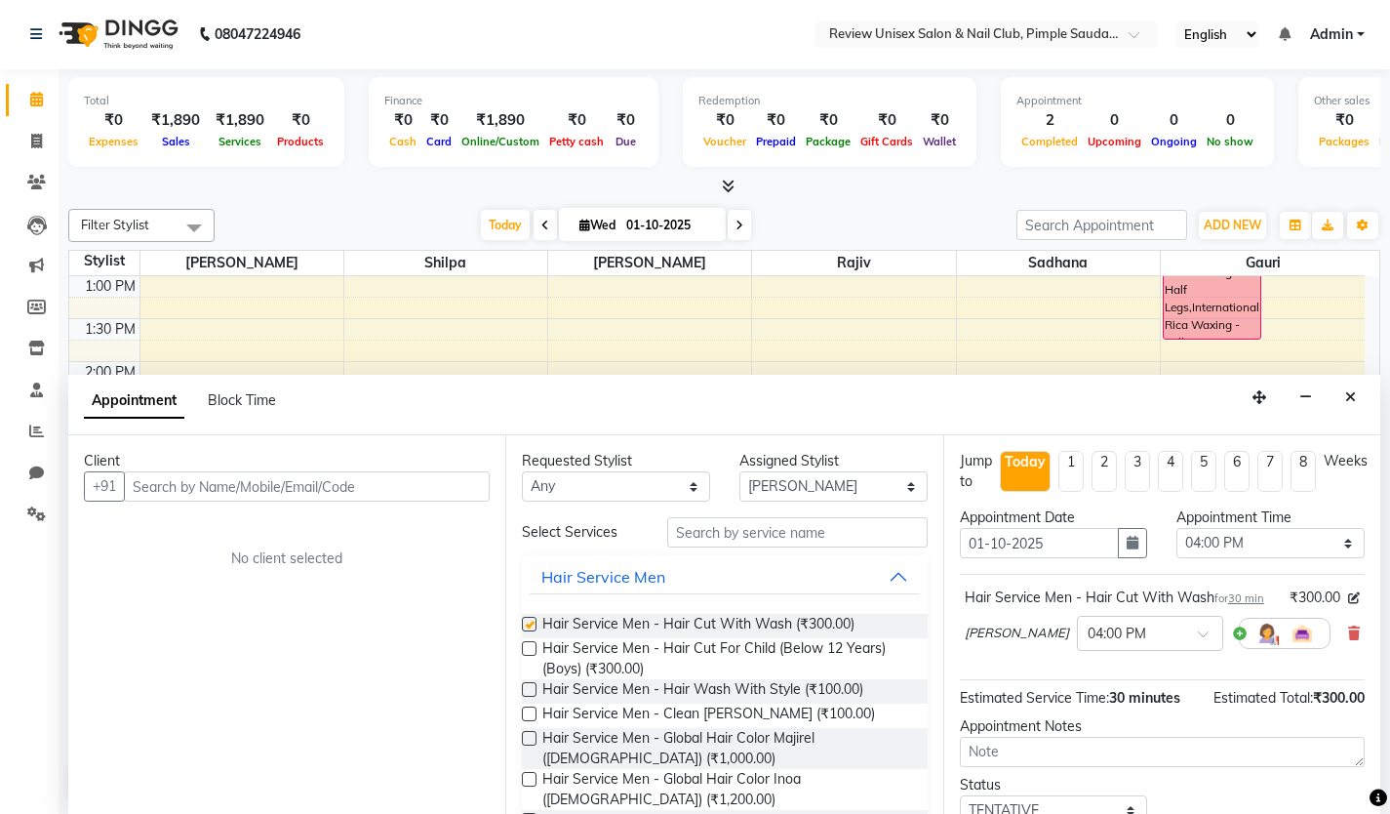
checkbox input "false"
click at [531, 715] on label at bounding box center [529, 713] width 15 height 15
click at [531, 715] on input "checkbox" at bounding box center [528, 715] width 13 height 13
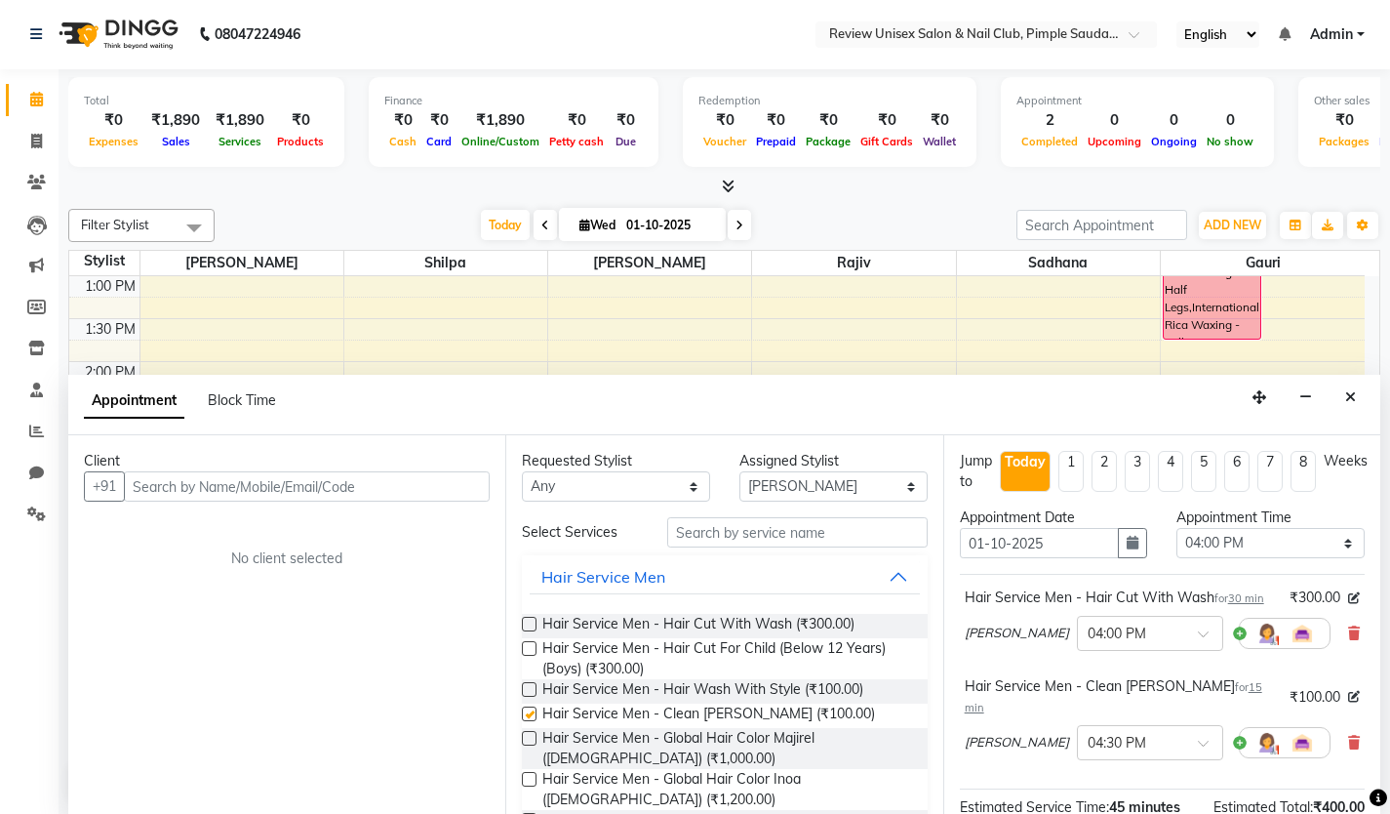
checkbox input "false"
click at [360, 489] on input "text" at bounding box center [307, 486] width 366 height 30
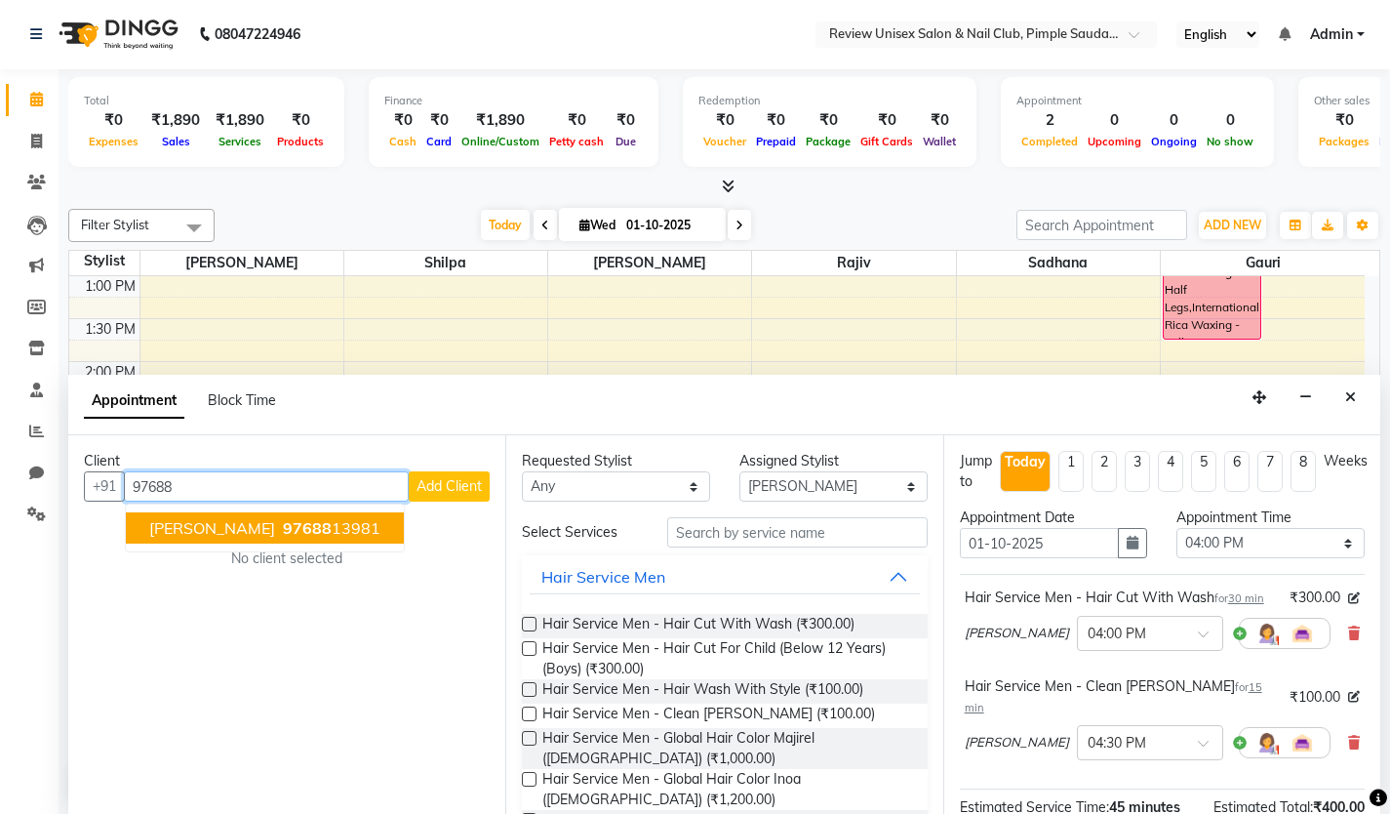
click at [295, 532] on span "97688" at bounding box center [307, 528] width 49 height 20
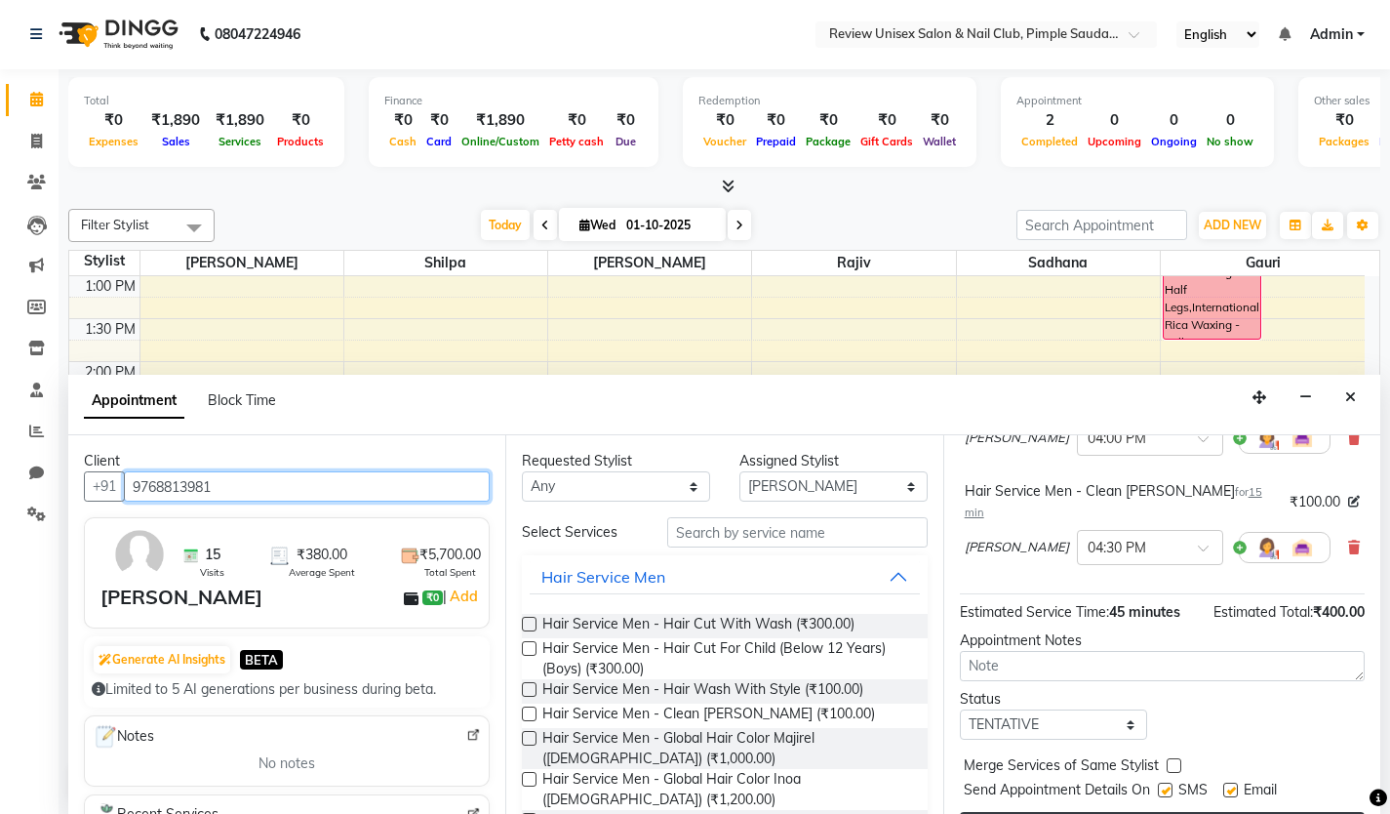
scroll to position [250, 0]
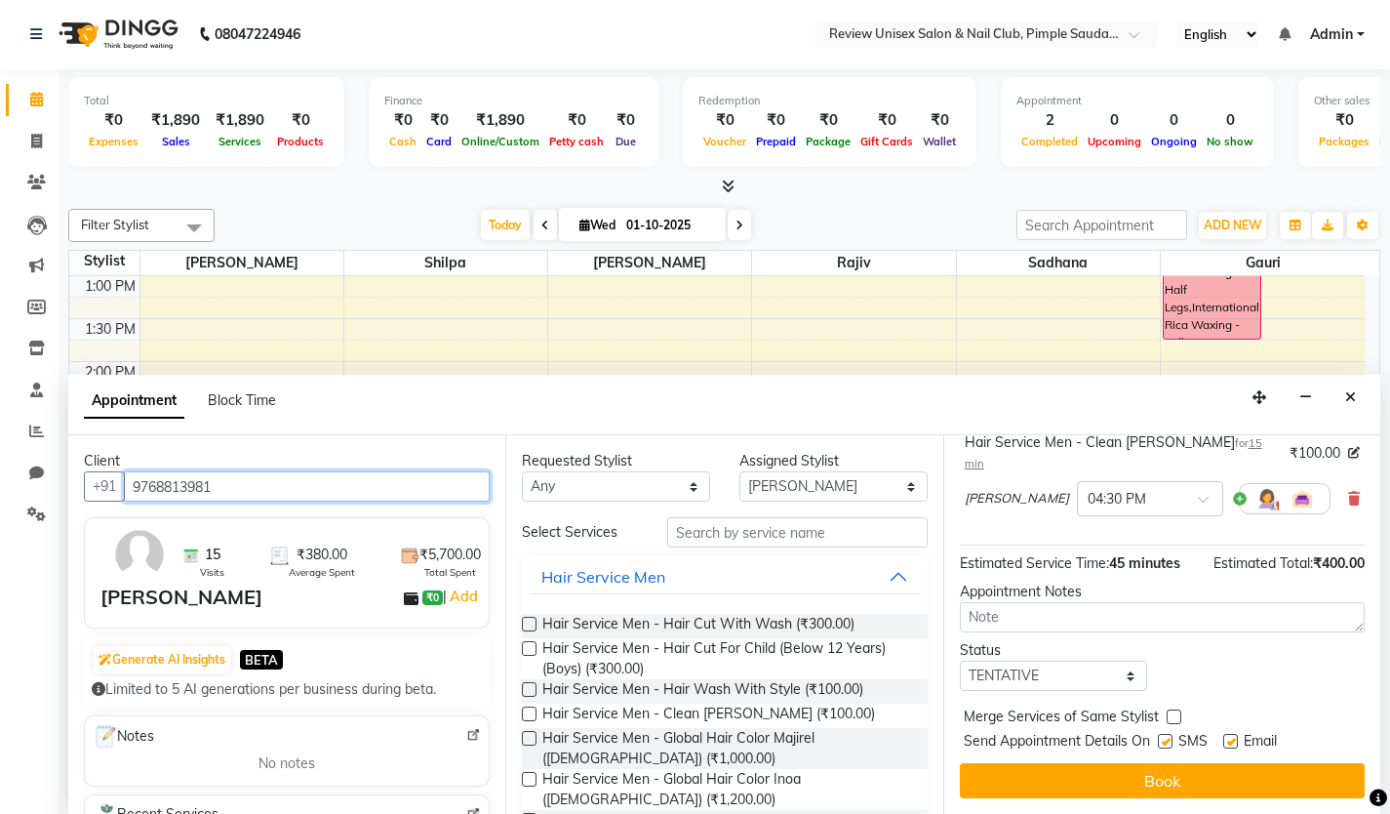
type input "9768813981"
click at [1159, 736] on label at bounding box center [1165, 741] width 15 height 15
click at [1159, 737] on input "checkbox" at bounding box center [1164, 743] width 13 height 13
checkbox input "false"
click at [1241, 739] on div "Email" at bounding box center [1257, 743] width 69 height 24
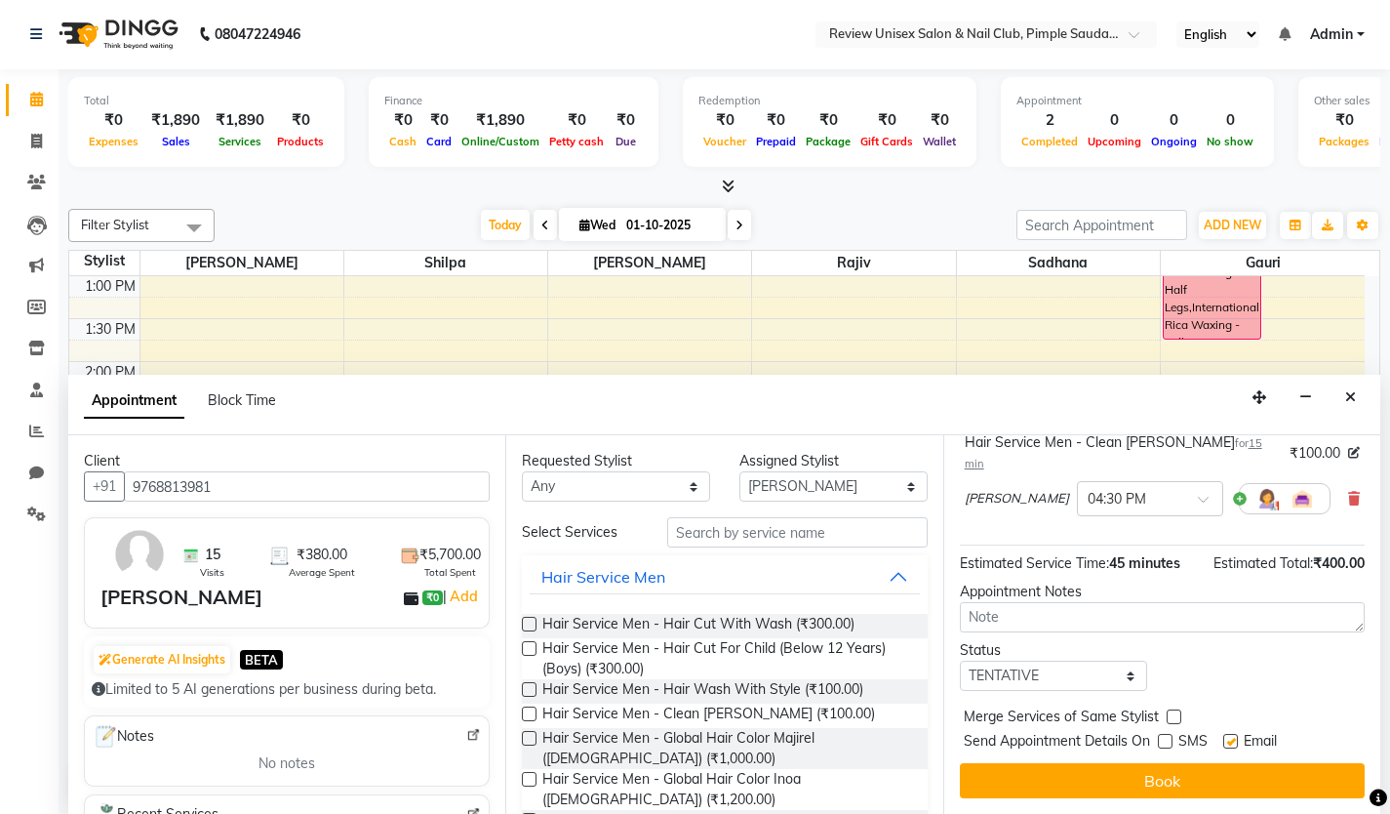
click at [1224, 742] on label at bounding box center [1230, 741] width 15 height 15
click at [1224, 742] on input "checkbox" at bounding box center [1229, 743] width 13 height 13
checkbox input "false"
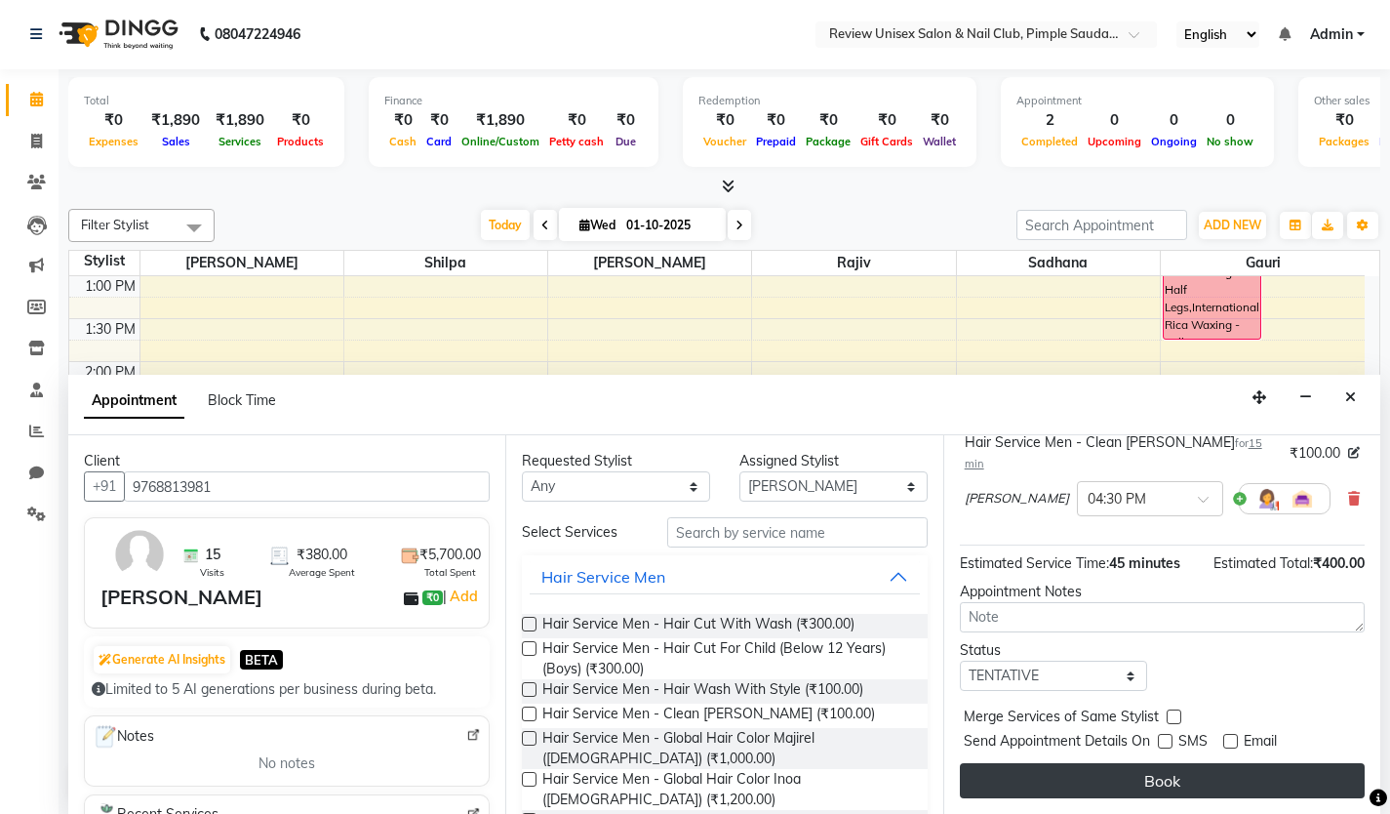
click at [1218, 777] on button "Book" at bounding box center [1162, 780] width 405 height 35
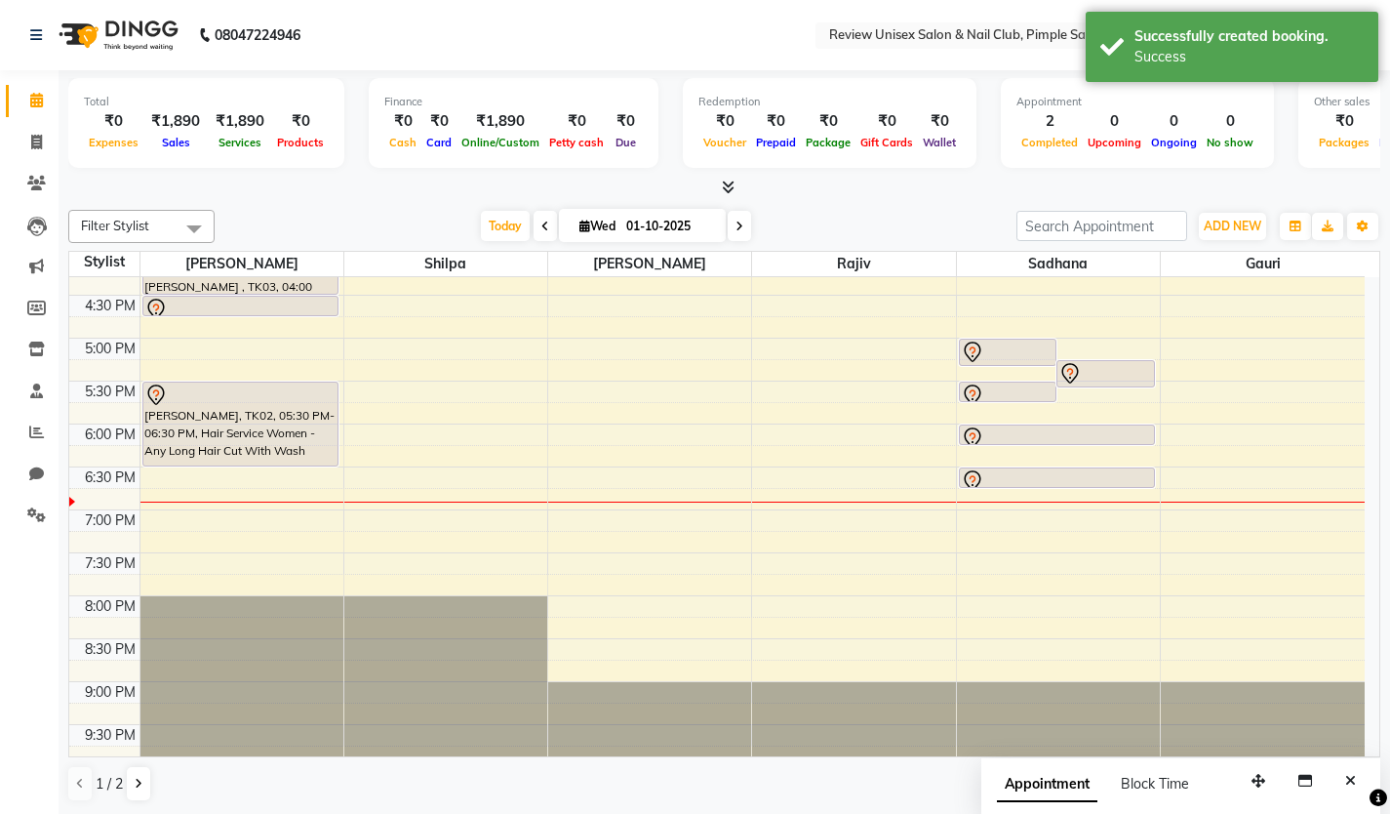
scroll to position [636, 0]
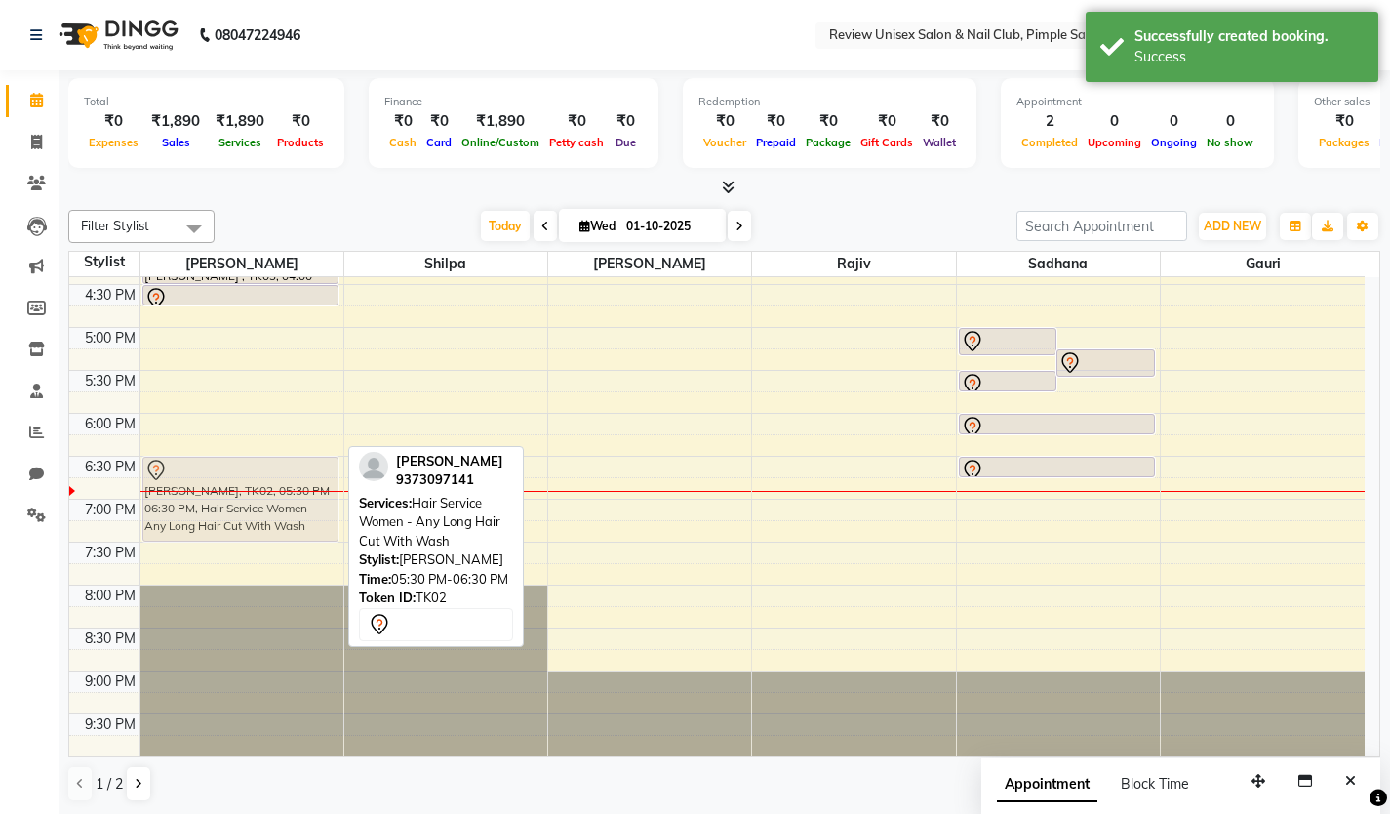
drag, startPoint x: 228, startPoint y: 393, endPoint x: 223, endPoint y: 481, distance: 87.9
click at [223, 481] on div "[PERSON_NAME] , TK03, 04:00 PM-04:30 PM, Hair Service Men - Hair Cut With Wash …" at bounding box center [241, 198] width 203 height 1115
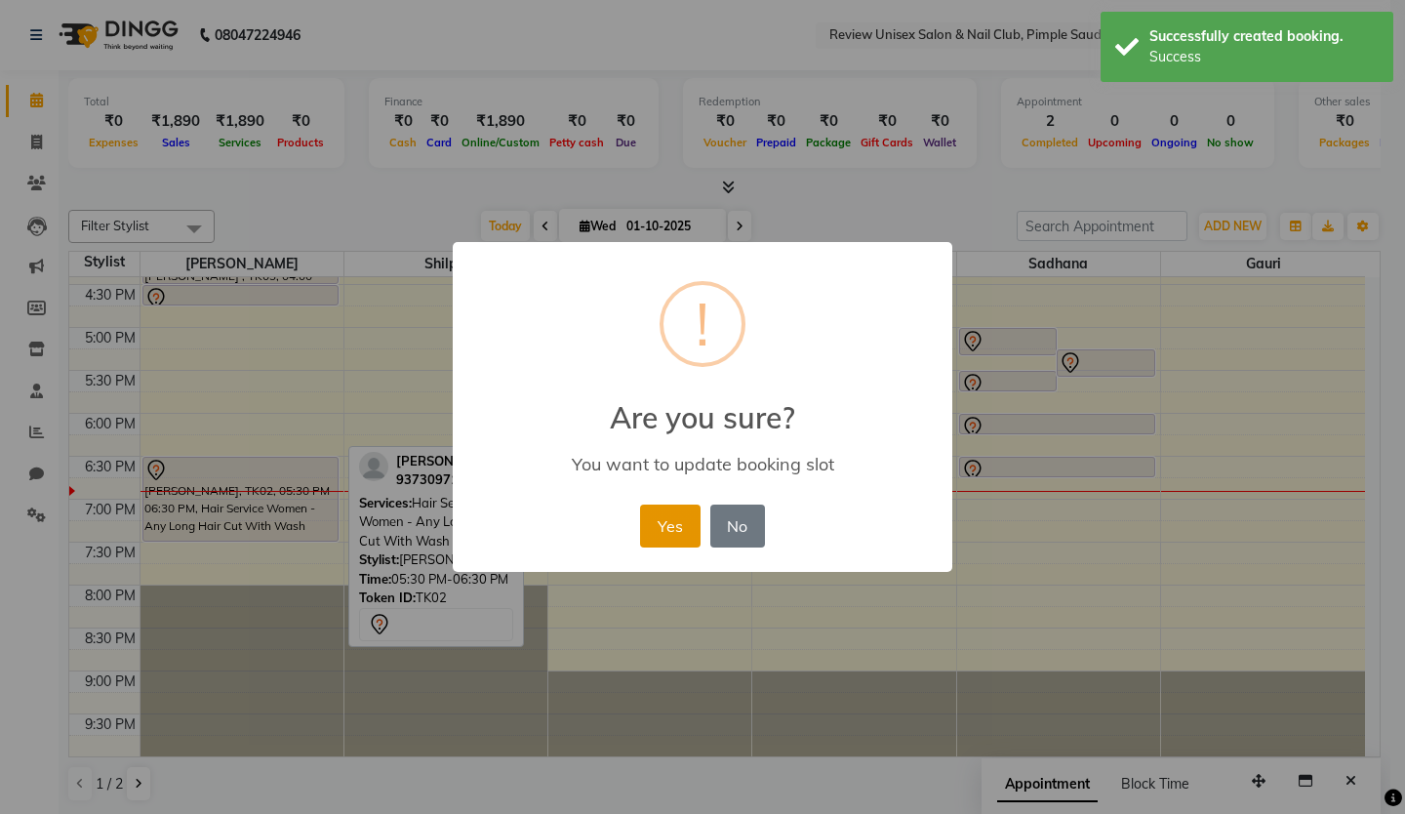
click at [678, 524] on button "Yes" at bounding box center [670, 525] width 60 height 43
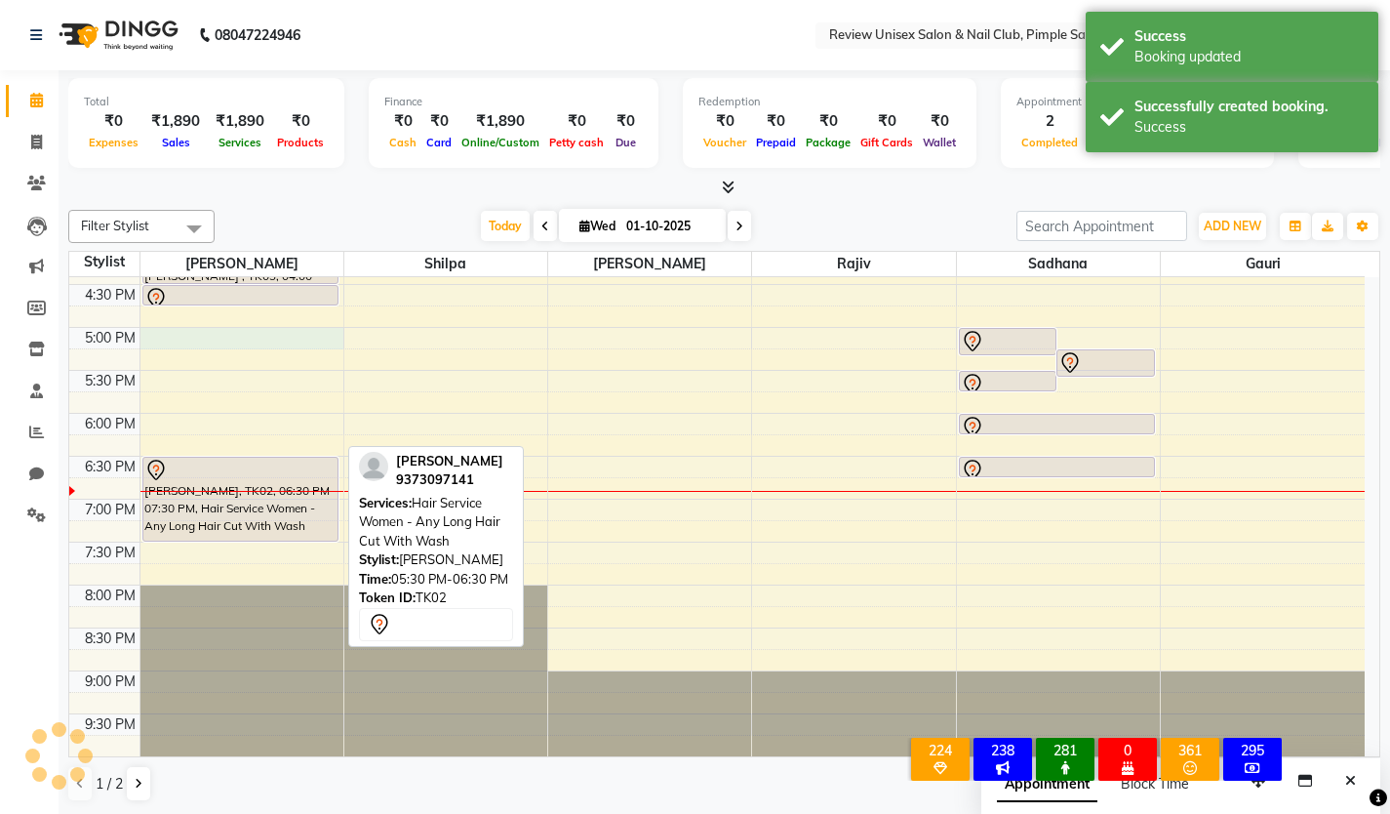
click at [157, 337] on div "9:00 AM 9:30 AM 10:00 AM 10:30 AM 11:00 AM 11:30 AM 12:00 PM 12:30 PM 1:00 PM 1…" at bounding box center [717, 198] width 1296 height 1115
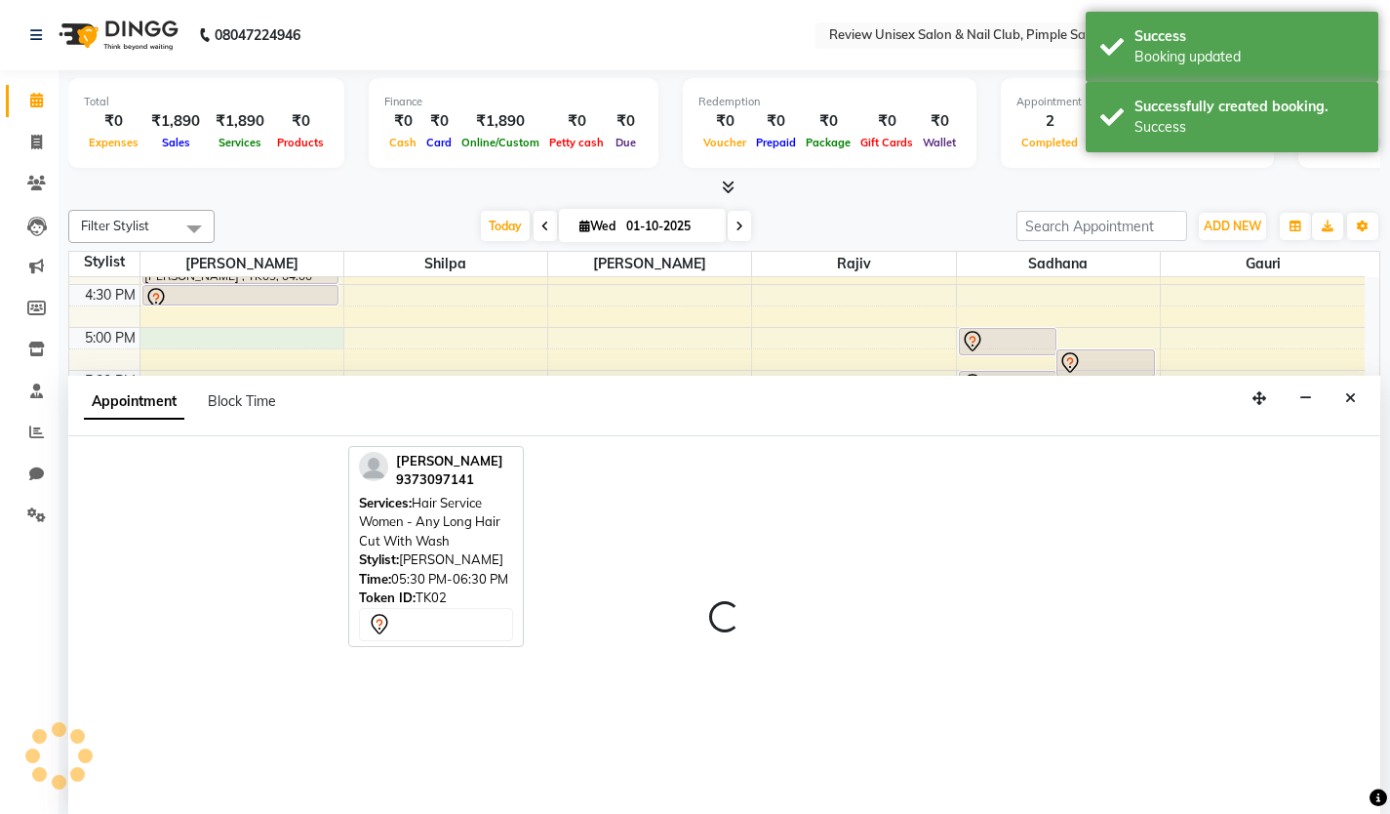
scroll to position [1, 0]
select select "12487"
select select "1020"
select select "tentative"
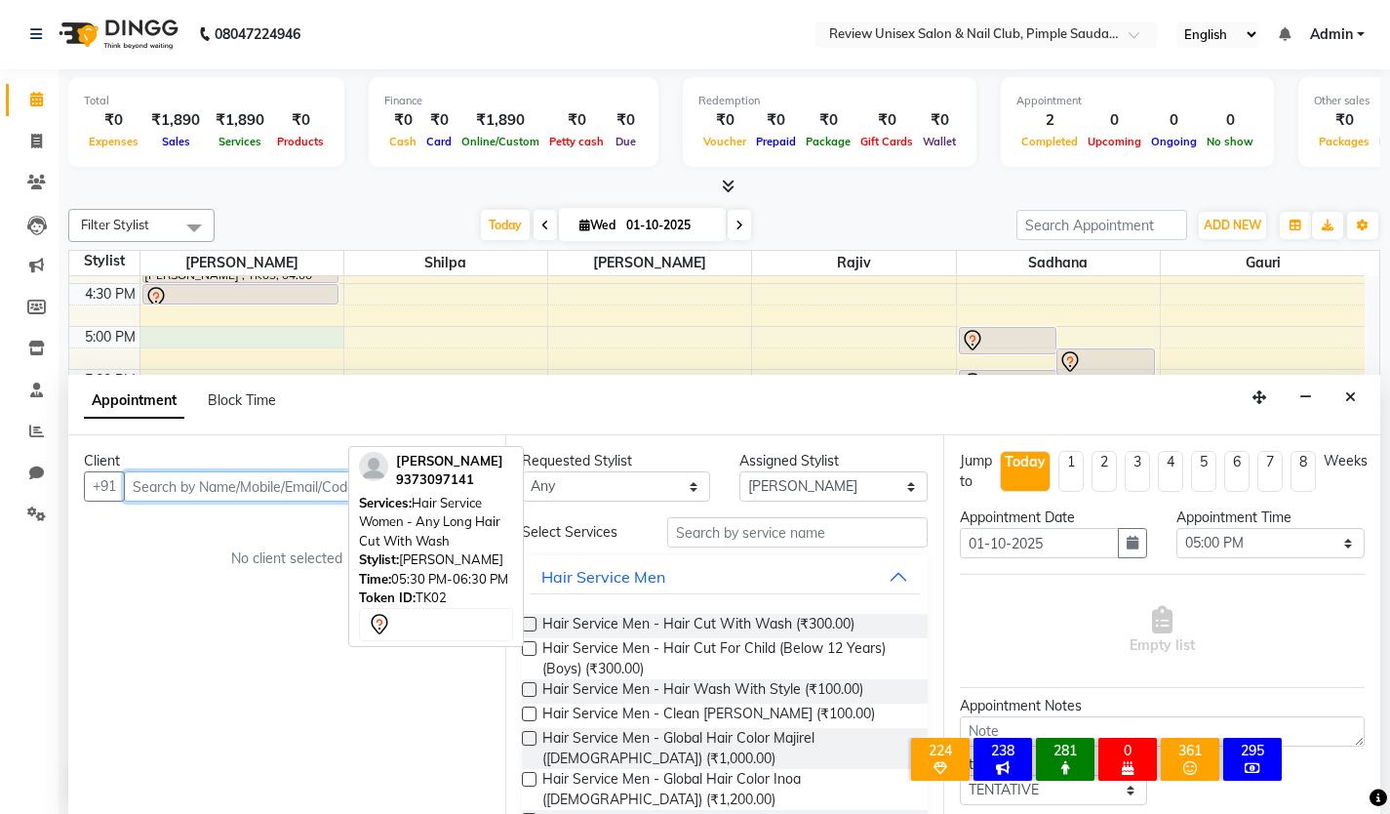
click at [321, 490] on input "text" at bounding box center [307, 486] width 366 height 30
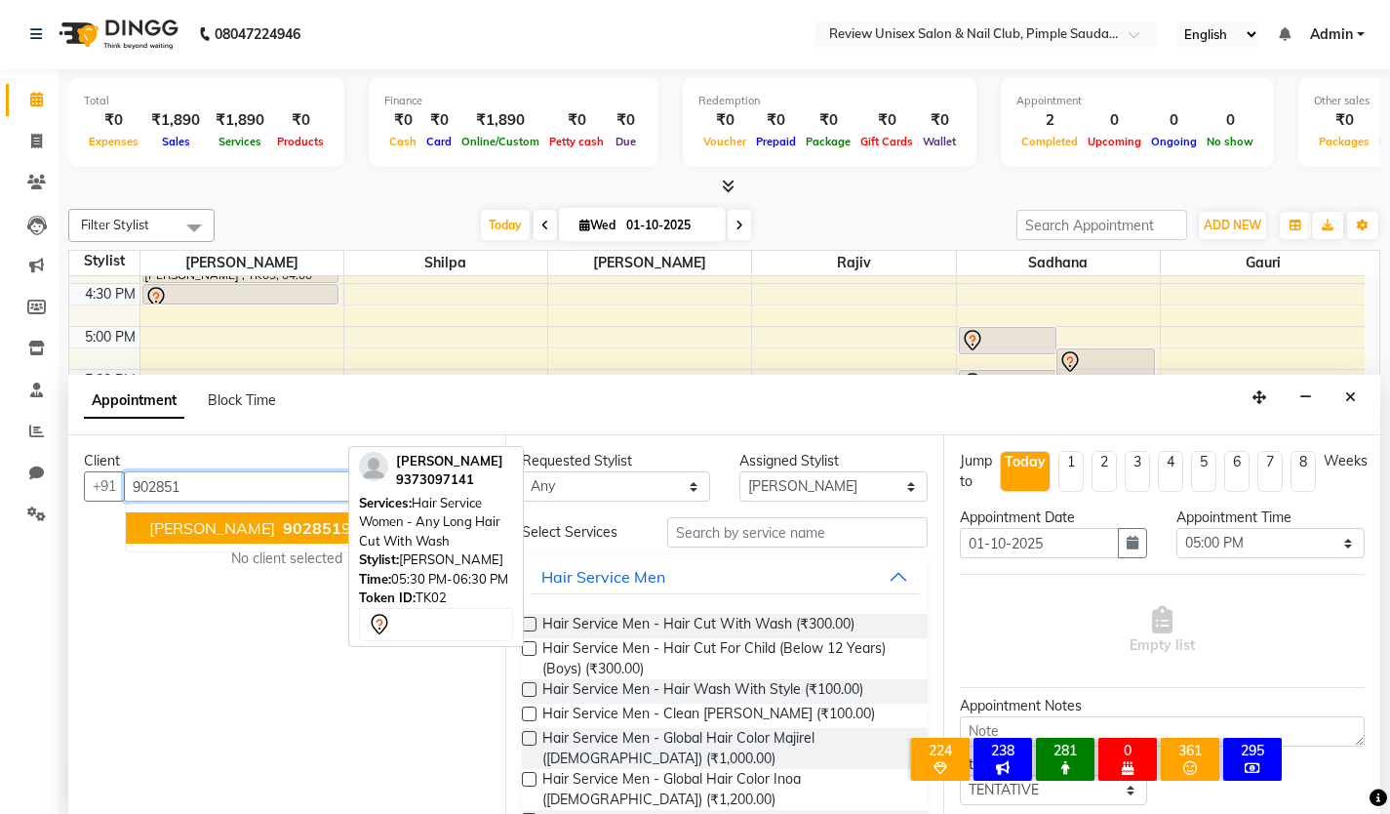
click at [319, 537] on button "[PERSON_NAME] 902851 9243" at bounding box center [265, 527] width 278 height 31
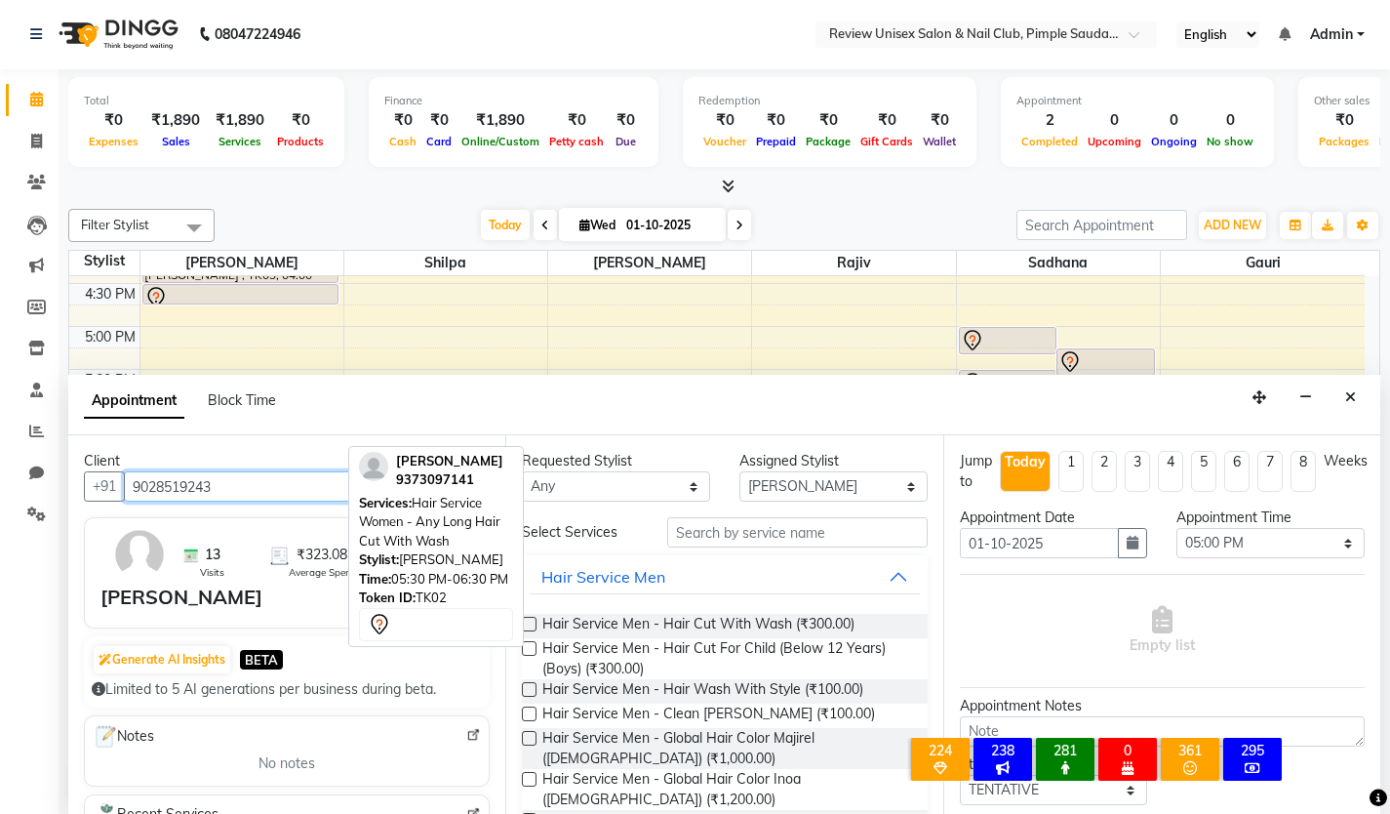
type input "9028519243"
click at [533, 623] on label at bounding box center [529, 624] width 15 height 15
click at [533, 623] on input "checkbox" at bounding box center [528, 626] width 13 height 13
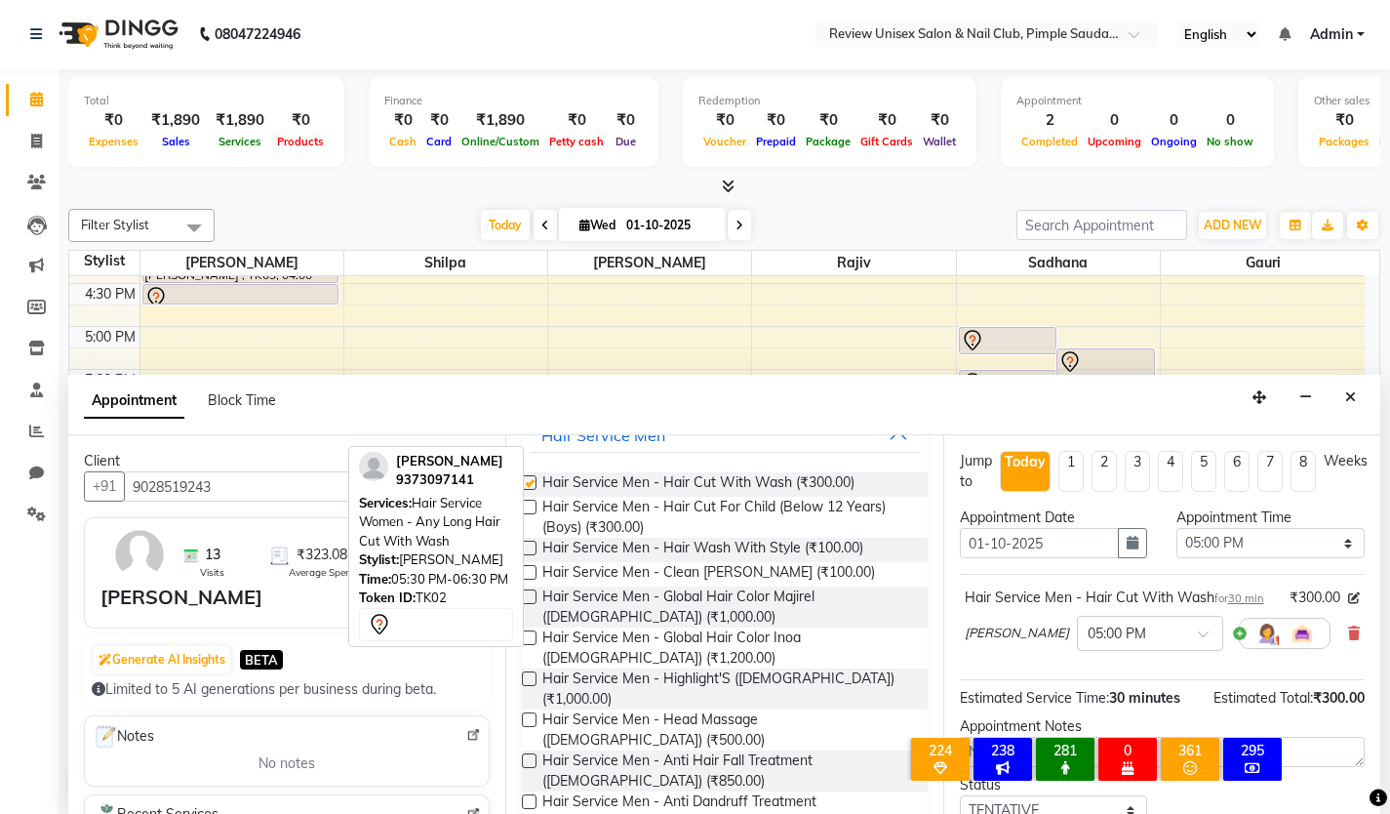
checkbox input "false"
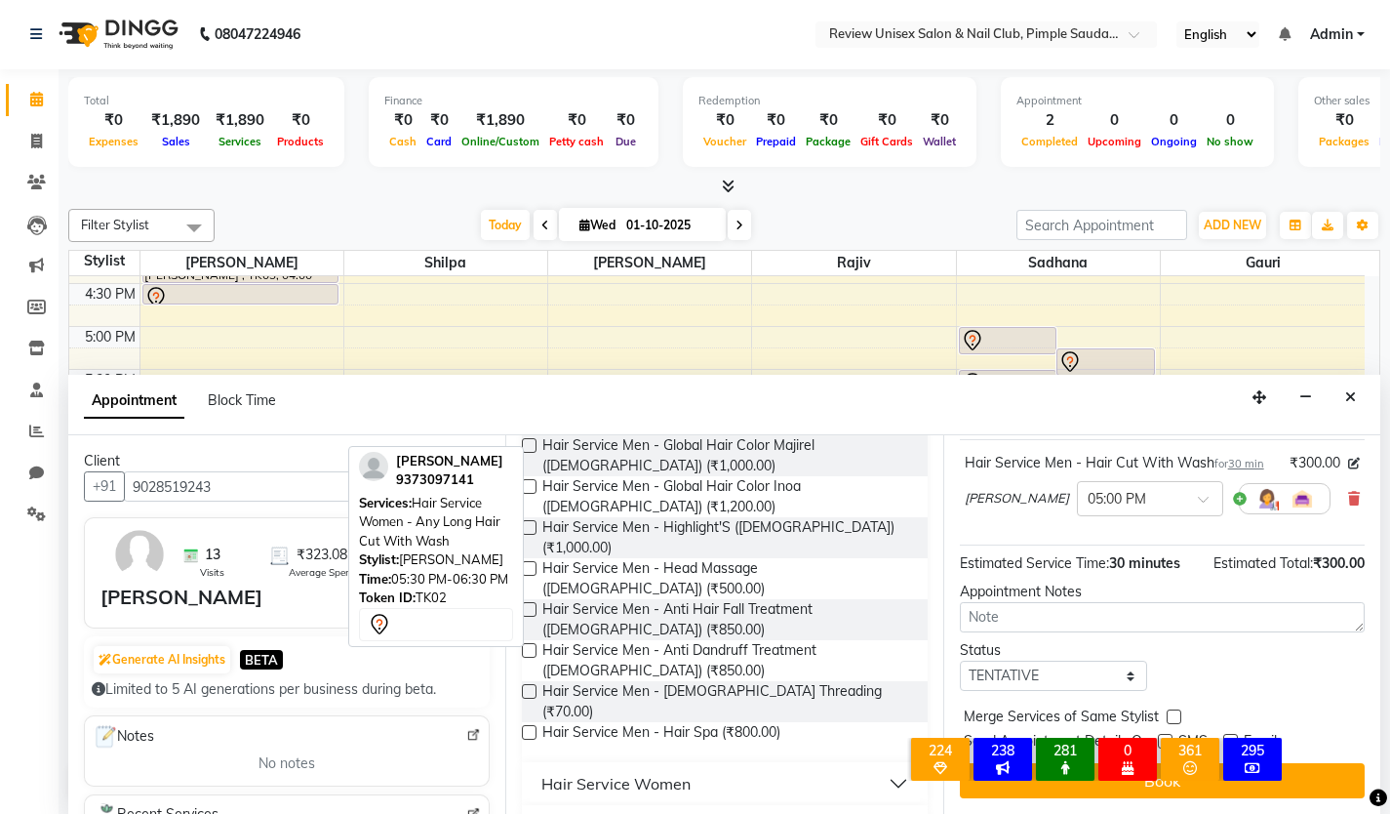
scroll to position [158, 0]
click at [1305, 786] on div "× 224 Facial Reminder 238 Reminder Hair Spa 281 Reminder pkg 0 Birthday In This…" at bounding box center [1095, 762] width 431 height 85
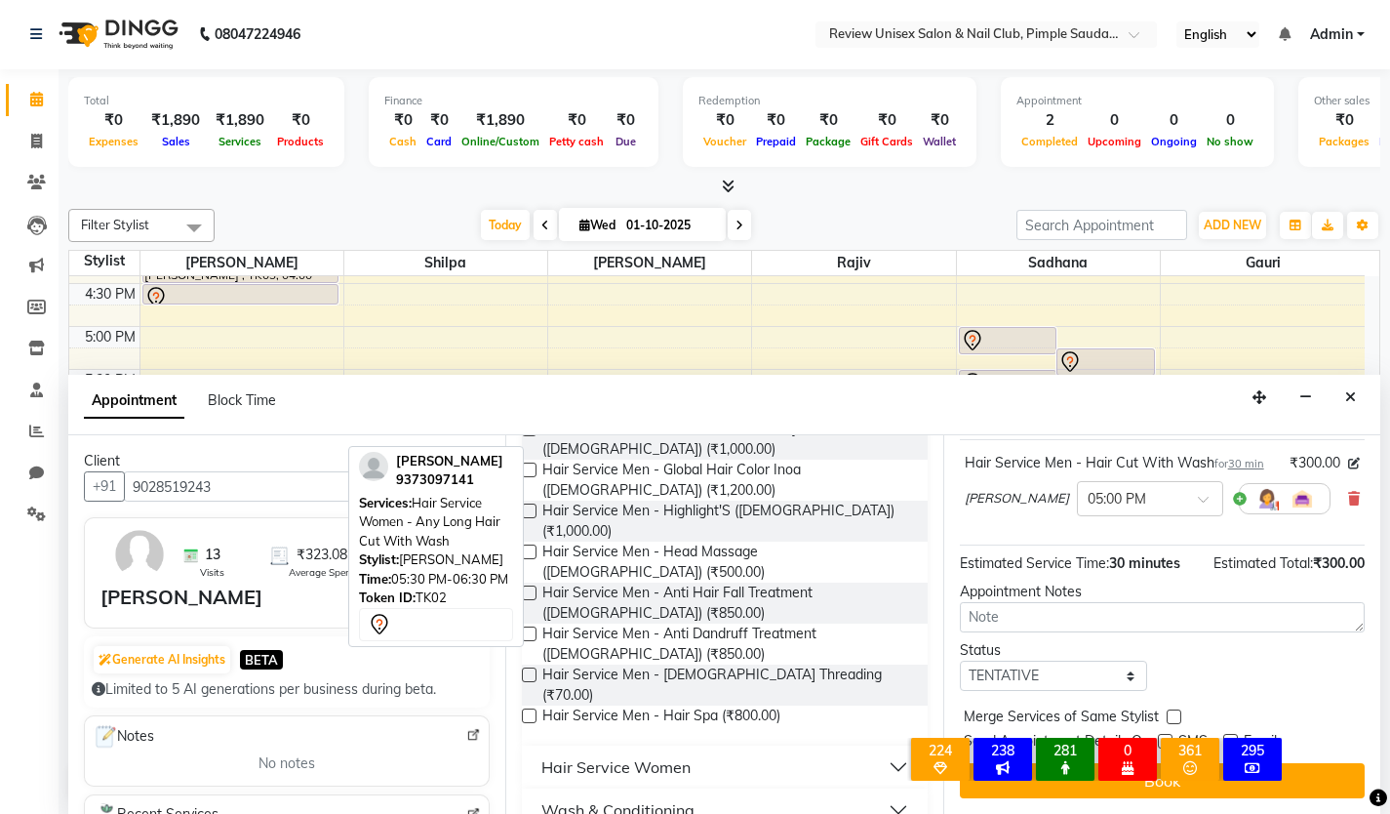
scroll to position [390, 0]
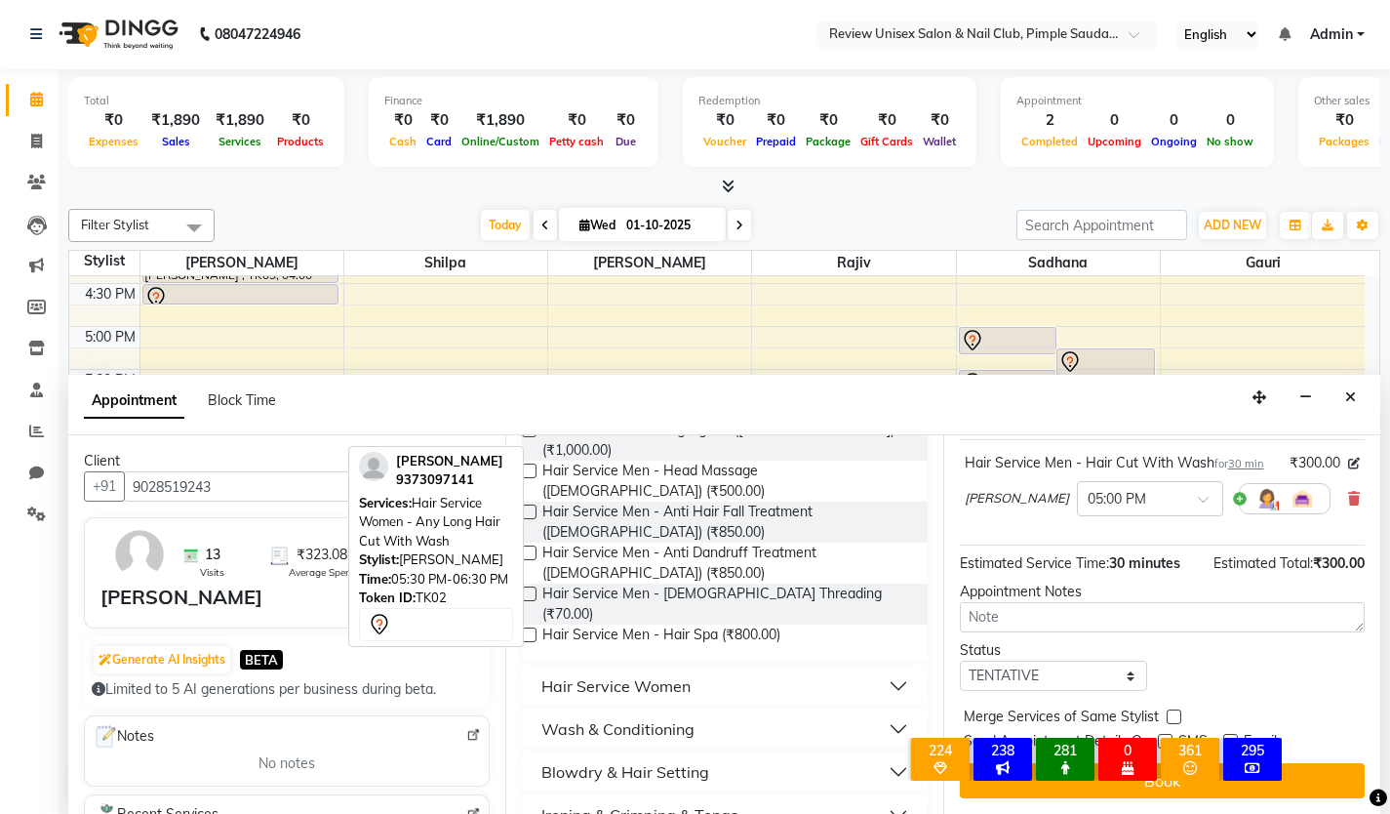
click at [1303, 782] on div "× 224 Facial Reminder 238 Reminder Hair Spa 281 Reminder pkg 0 Birthday In This…" at bounding box center [1095, 762] width 431 height 85
click at [179, 482] on input "9028519243" at bounding box center [307, 486] width 366 height 30
click at [231, 486] on input "9028519243" at bounding box center [307, 486] width 366 height 30
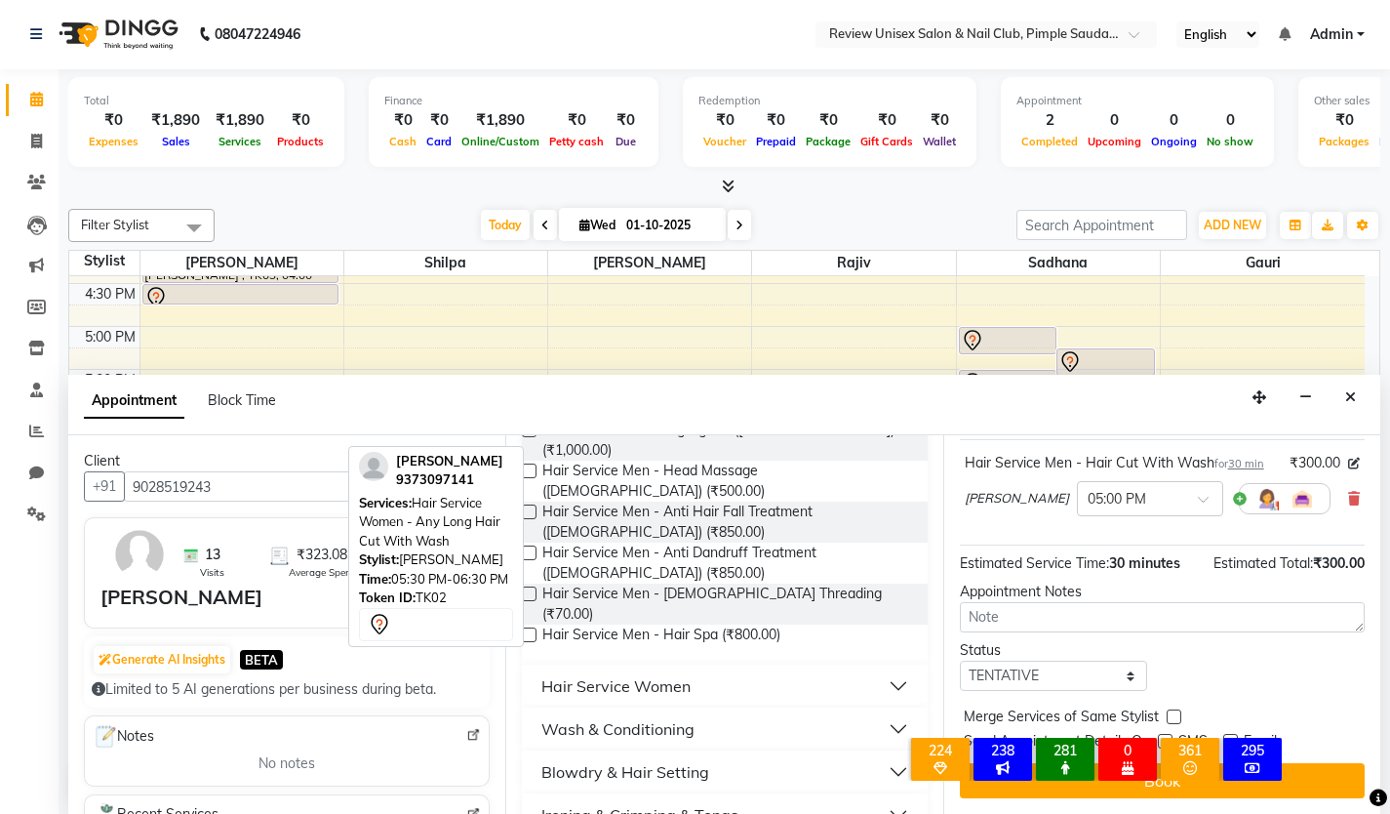
click at [1310, 779] on div "× 224 Facial Reminder 238 Reminder Hair Spa 281 Reminder pkg 0 Birthday In This…" at bounding box center [1095, 762] width 431 height 85
click at [1360, 396] on button "Close" at bounding box center [1351, 397] width 28 height 30
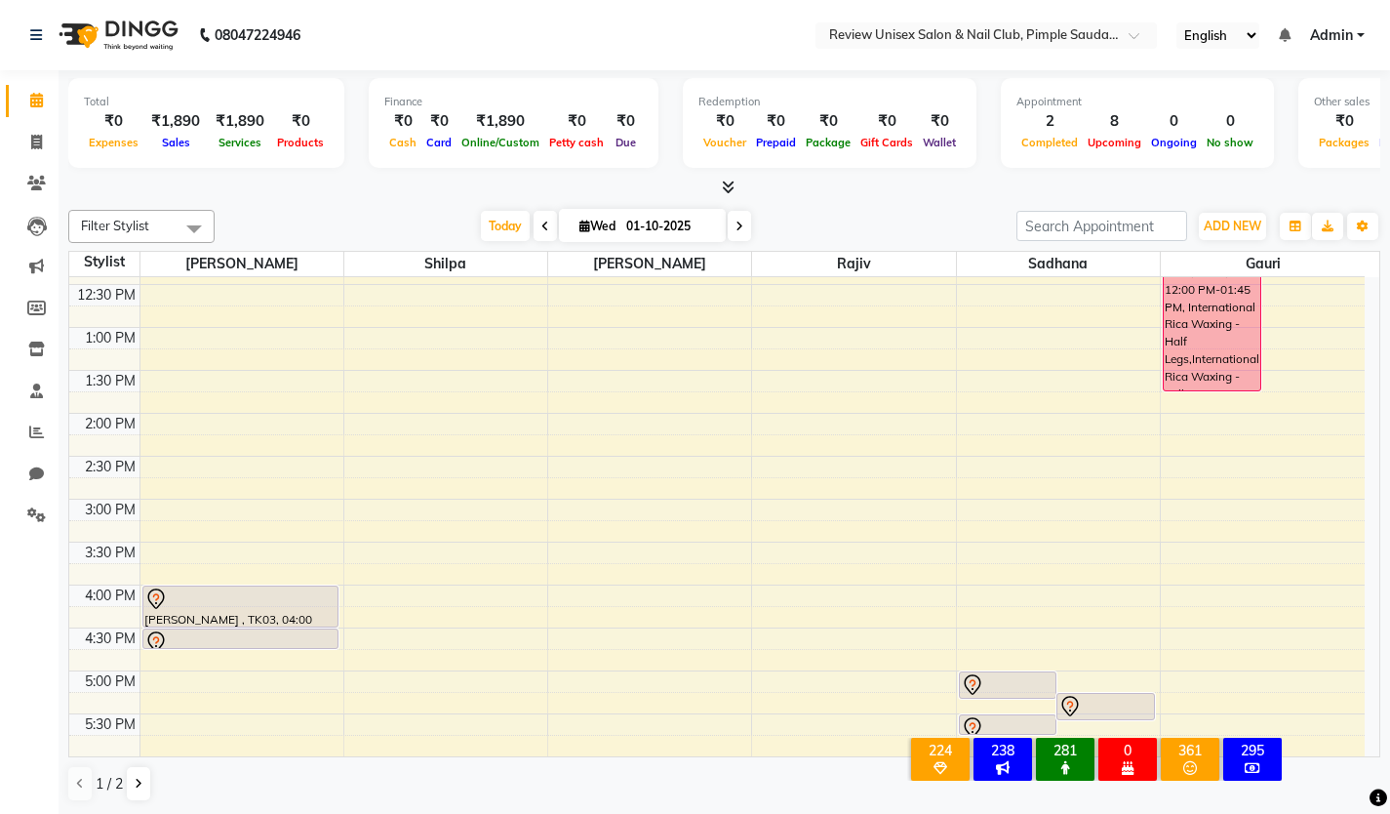
scroll to position [488, 0]
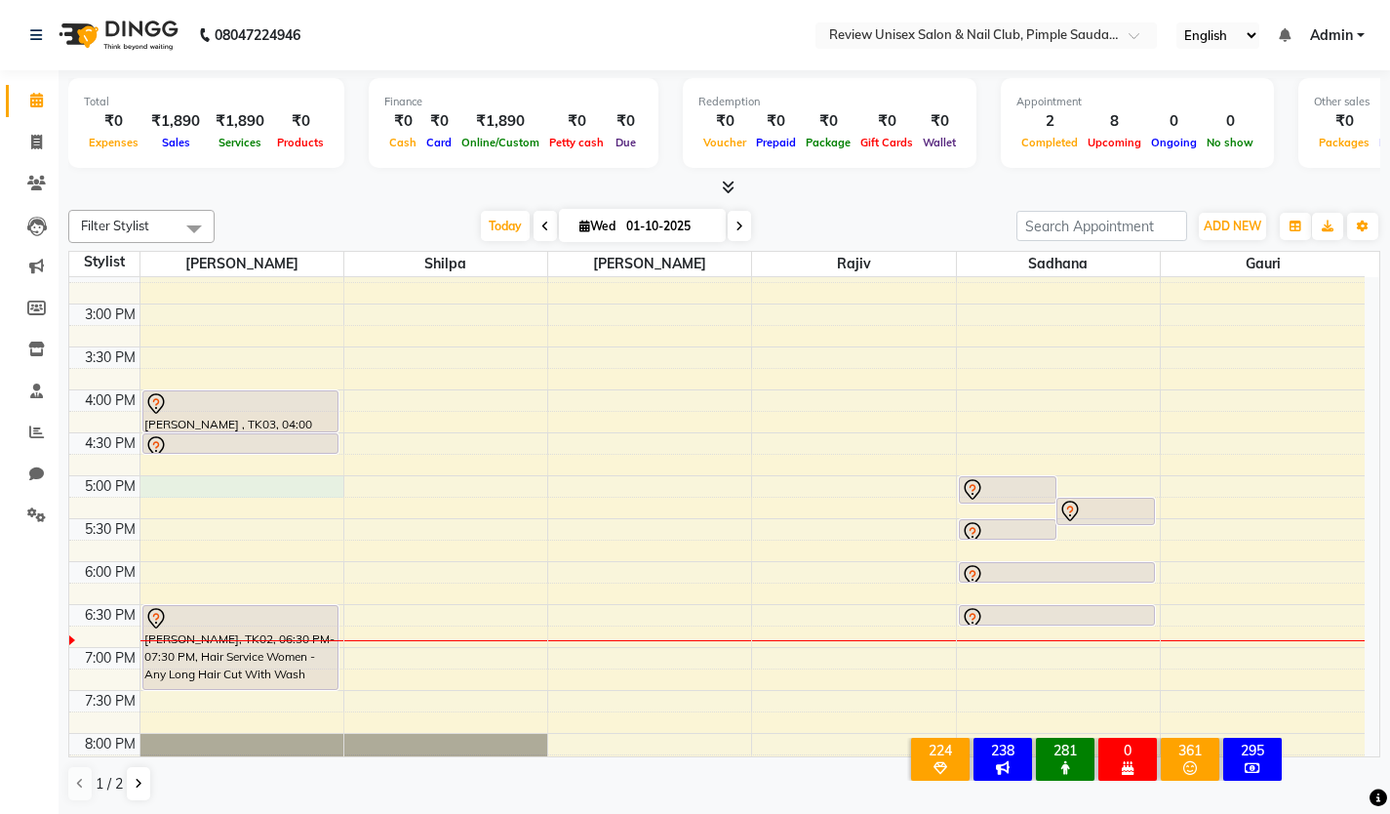
click at [149, 490] on div "9:00 AM 9:30 AM 10:00 AM 10:30 AM 11:00 AM 11:30 AM 12:00 PM 12:30 PM 1:00 PM 1…" at bounding box center [717, 346] width 1296 height 1115
select select "12487"
select select "tentative"
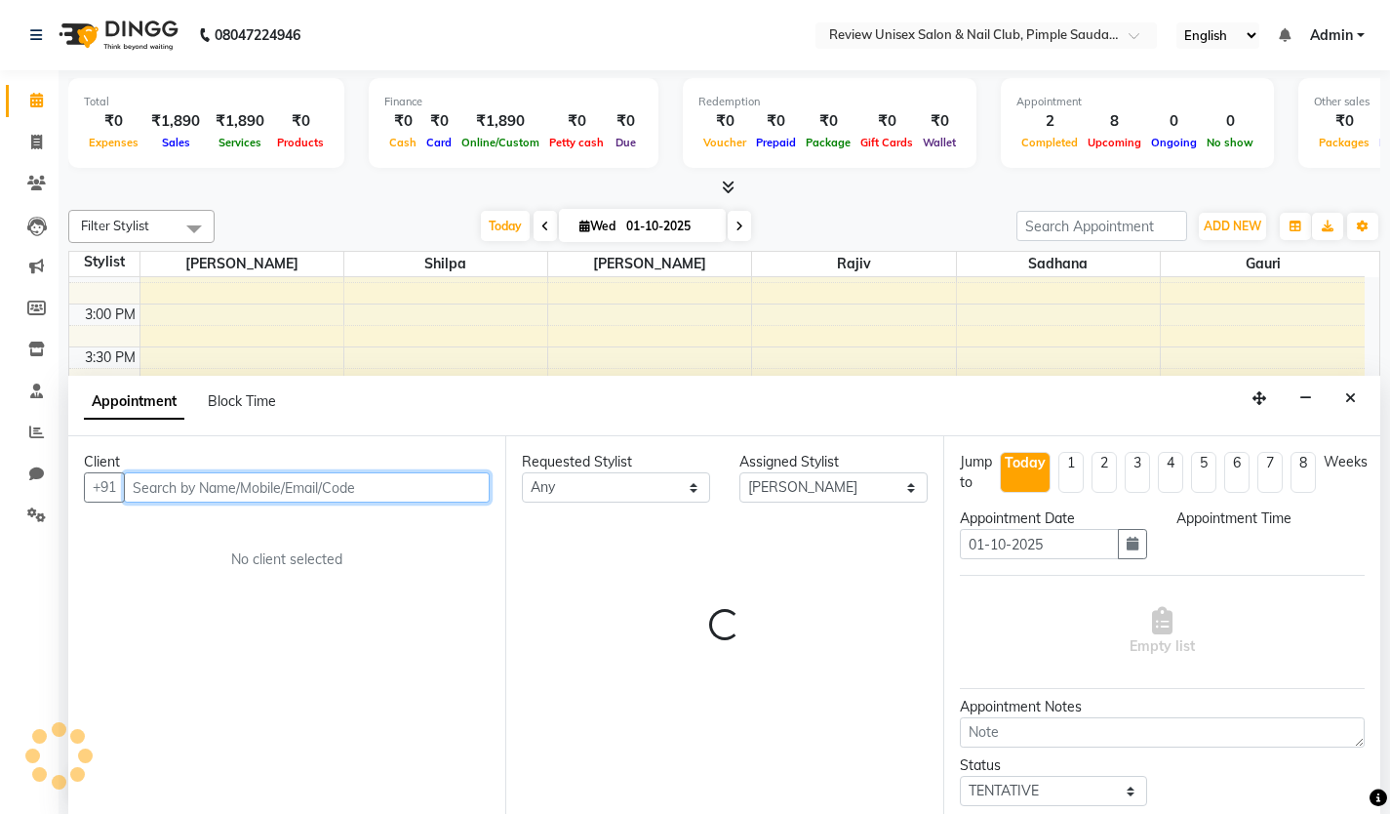
scroll to position [1, 0]
select select "1020"
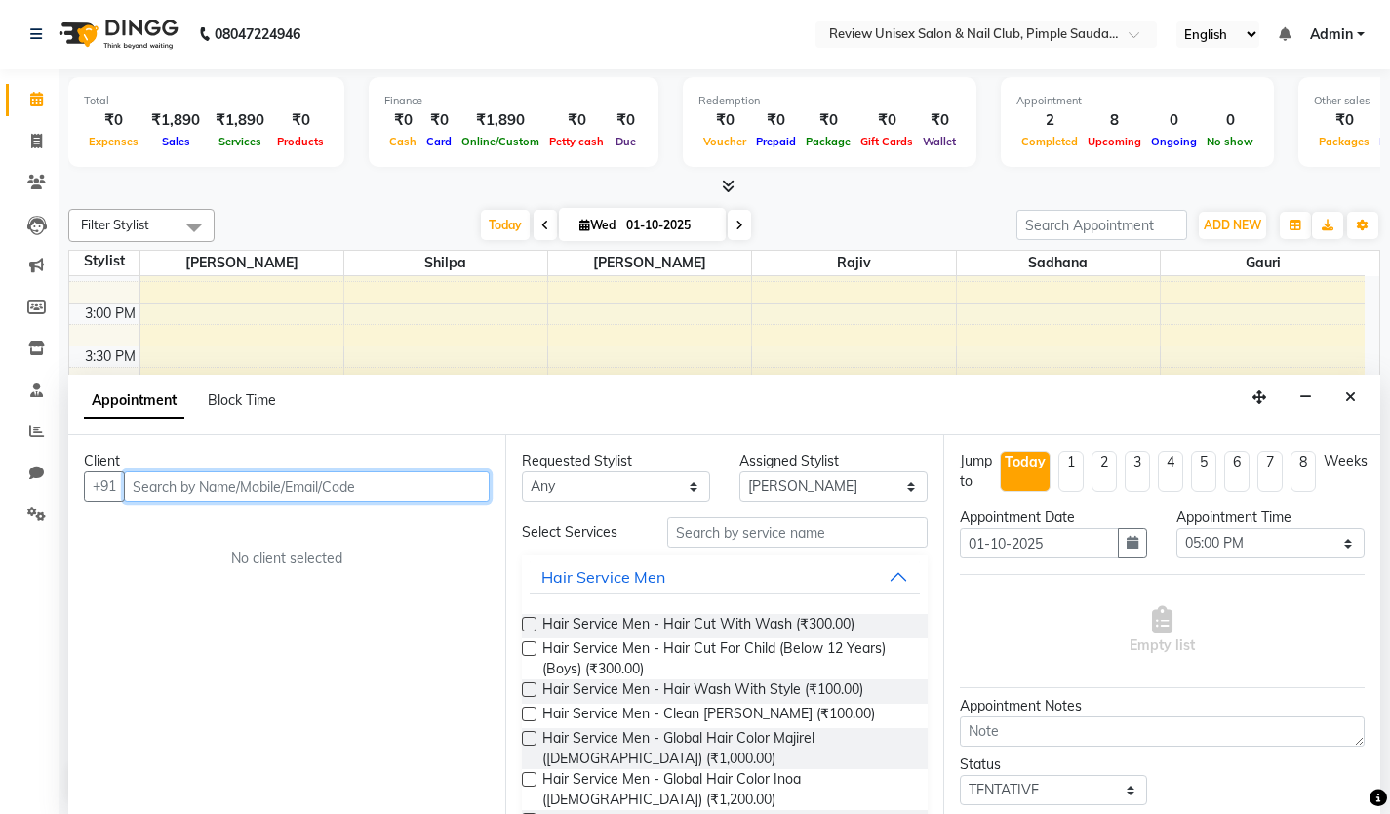
click at [274, 490] on input "text" at bounding box center [307, 486] width 366 height 30
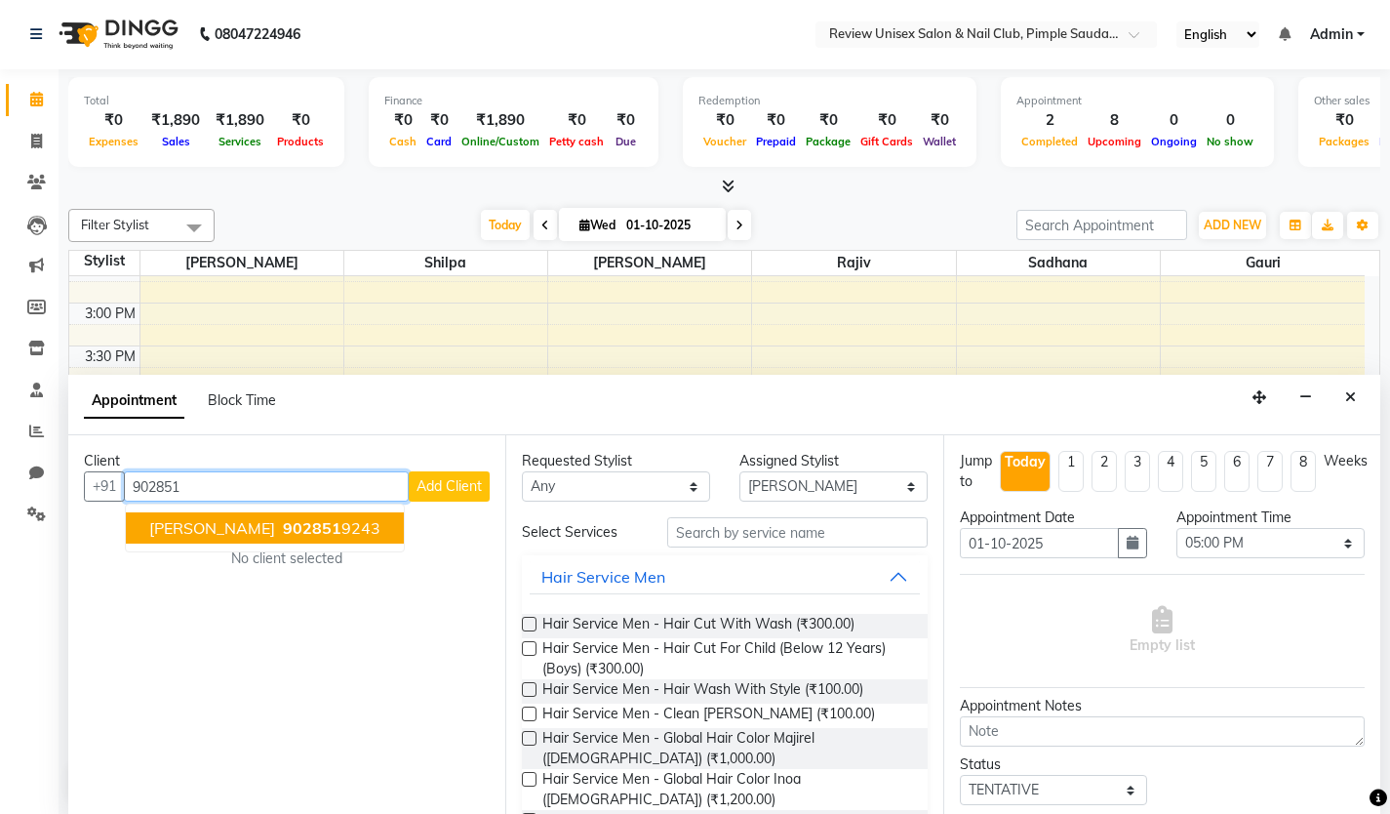
click at [283, 529] on span "902851" at bounding box center [312, 528] width 59 height 20
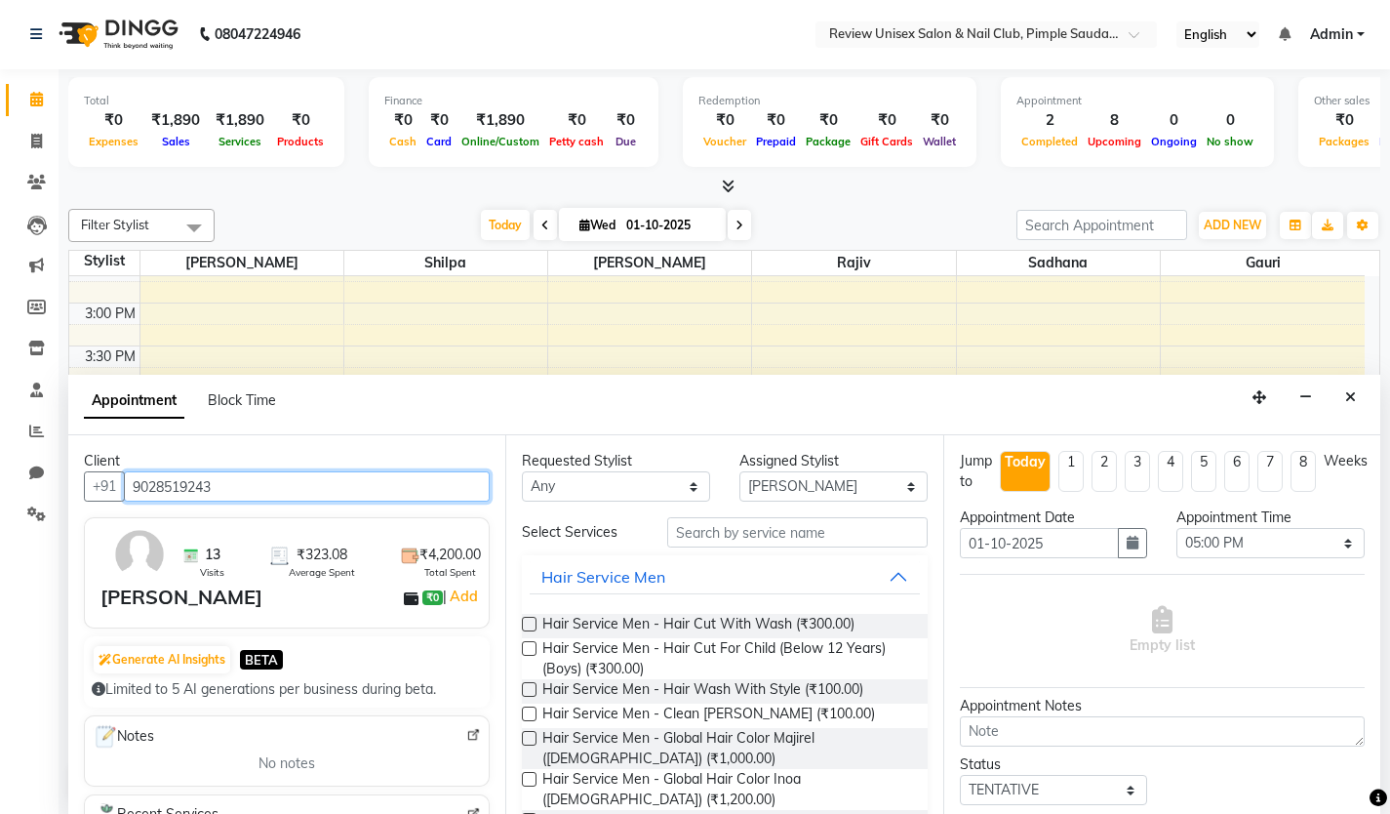
type input "9028519243"
click at [532, 622] on label at bounding box center [529, 624] width 15 height 15
click at [532, 622] on input "checkbox" at bounding box center [528, 626] width 13 height 13
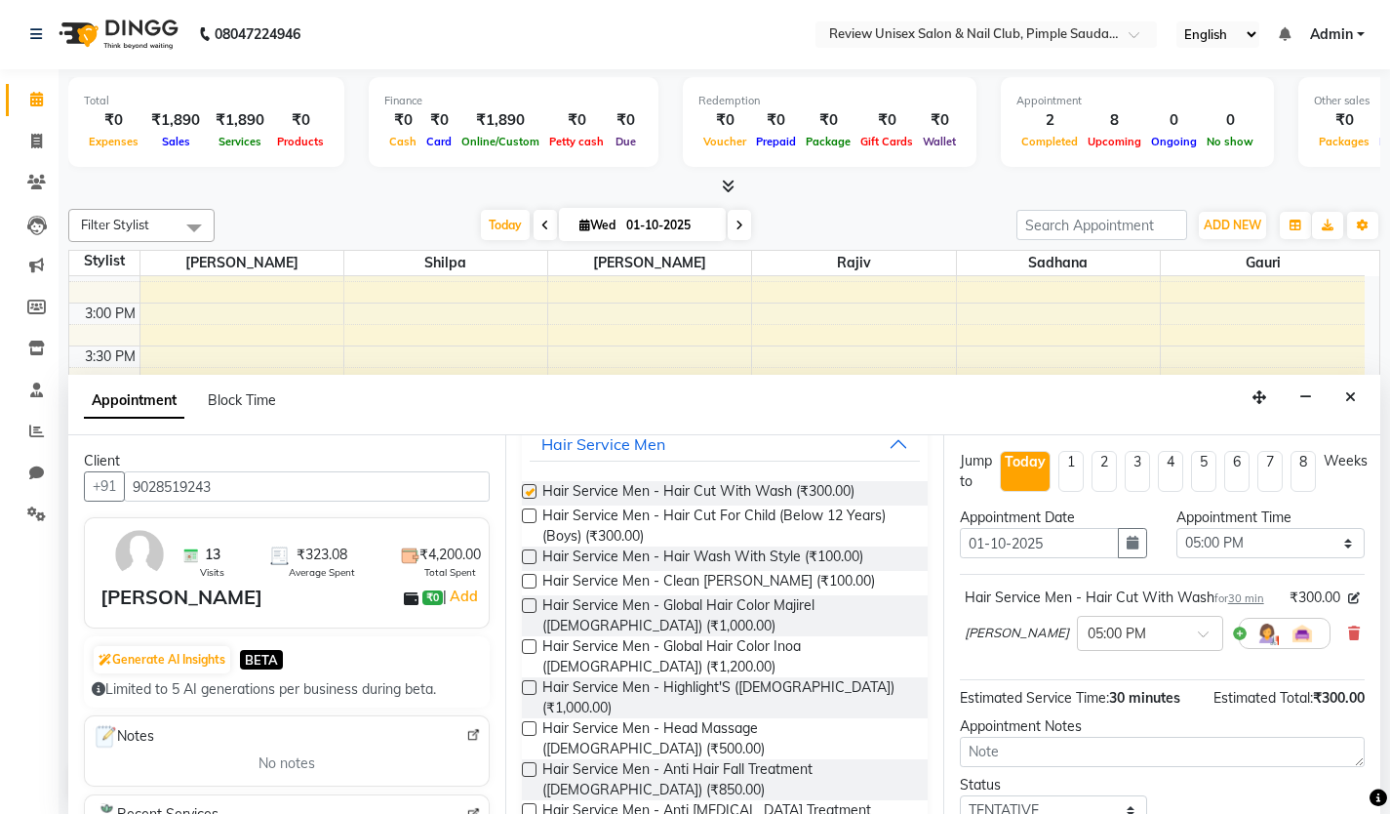
scroll to position [293, 0]
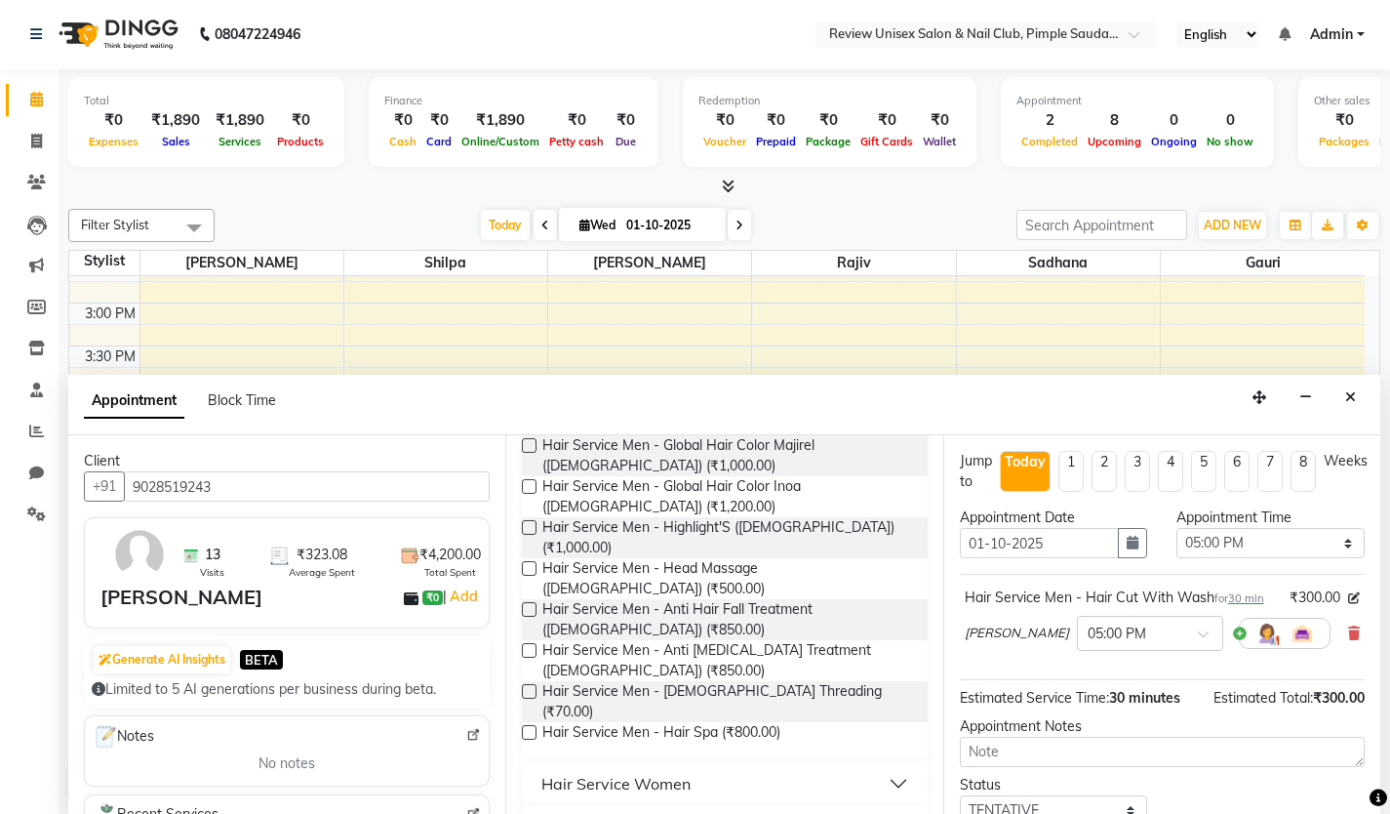
checkbox input "false"
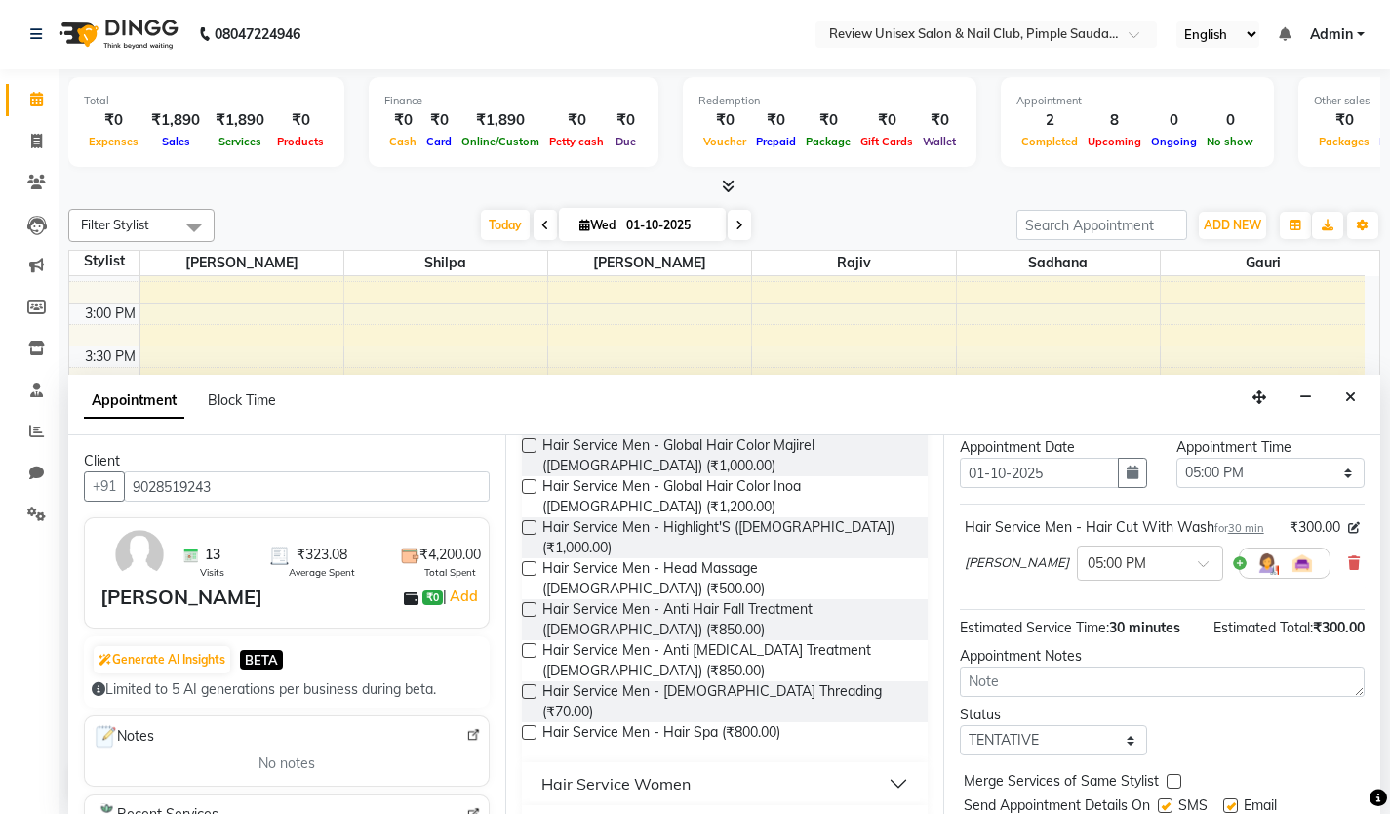
scroll to position [158, 0]
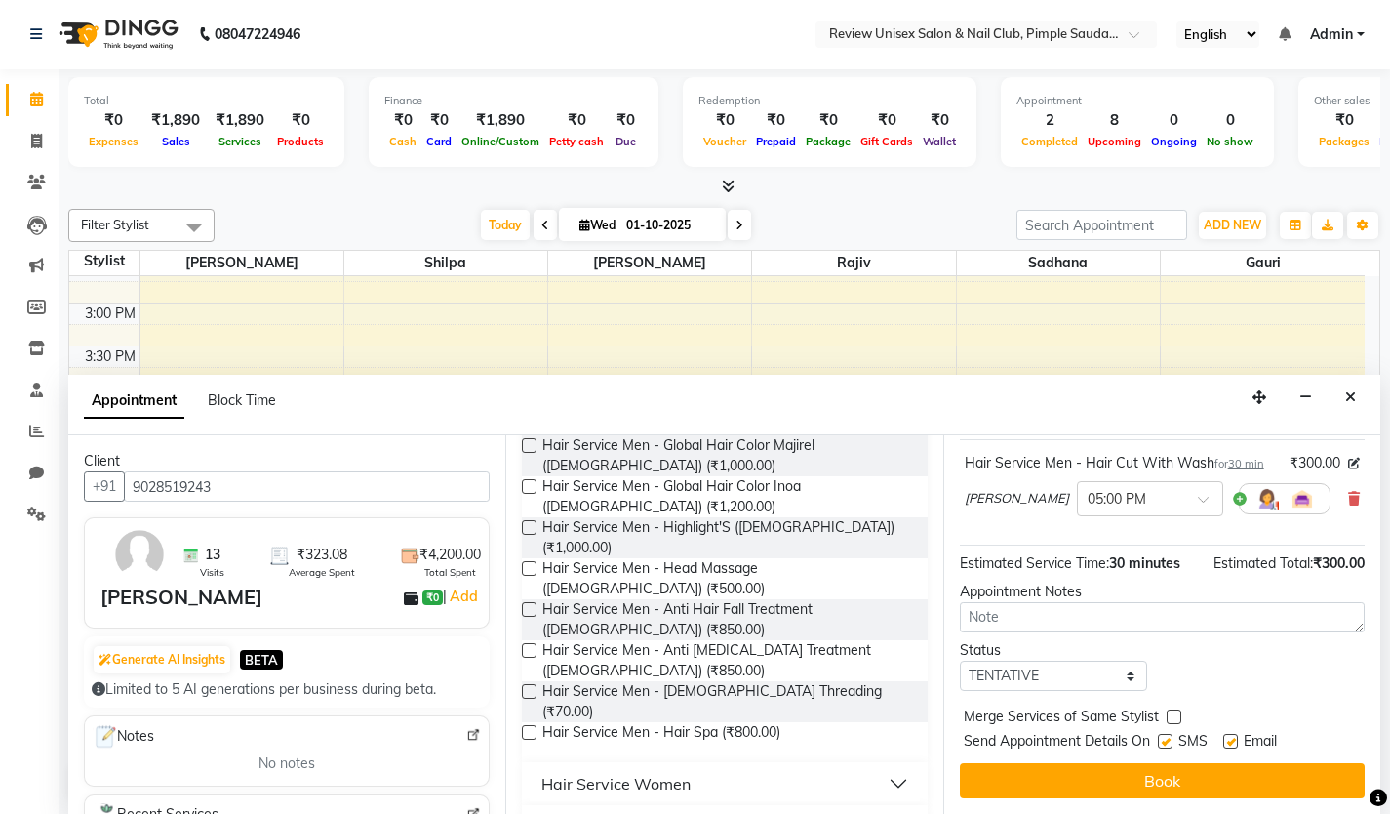
drag, startPoint x: 1168, startPoint y: 743, endPoint x: 1186, endPoint y: 743, distance: 18.5
click at [1176, 743] on div "SMS" at bounding box center [1190, 743] width 65 height 24
click at [1233, 743] on label at bounding box center [1230, 741] width 15 height 15
click at [1233, 743] on input "checkbox" at bounding box center [1229, 743] width 13 height 13
checkbox input "false"
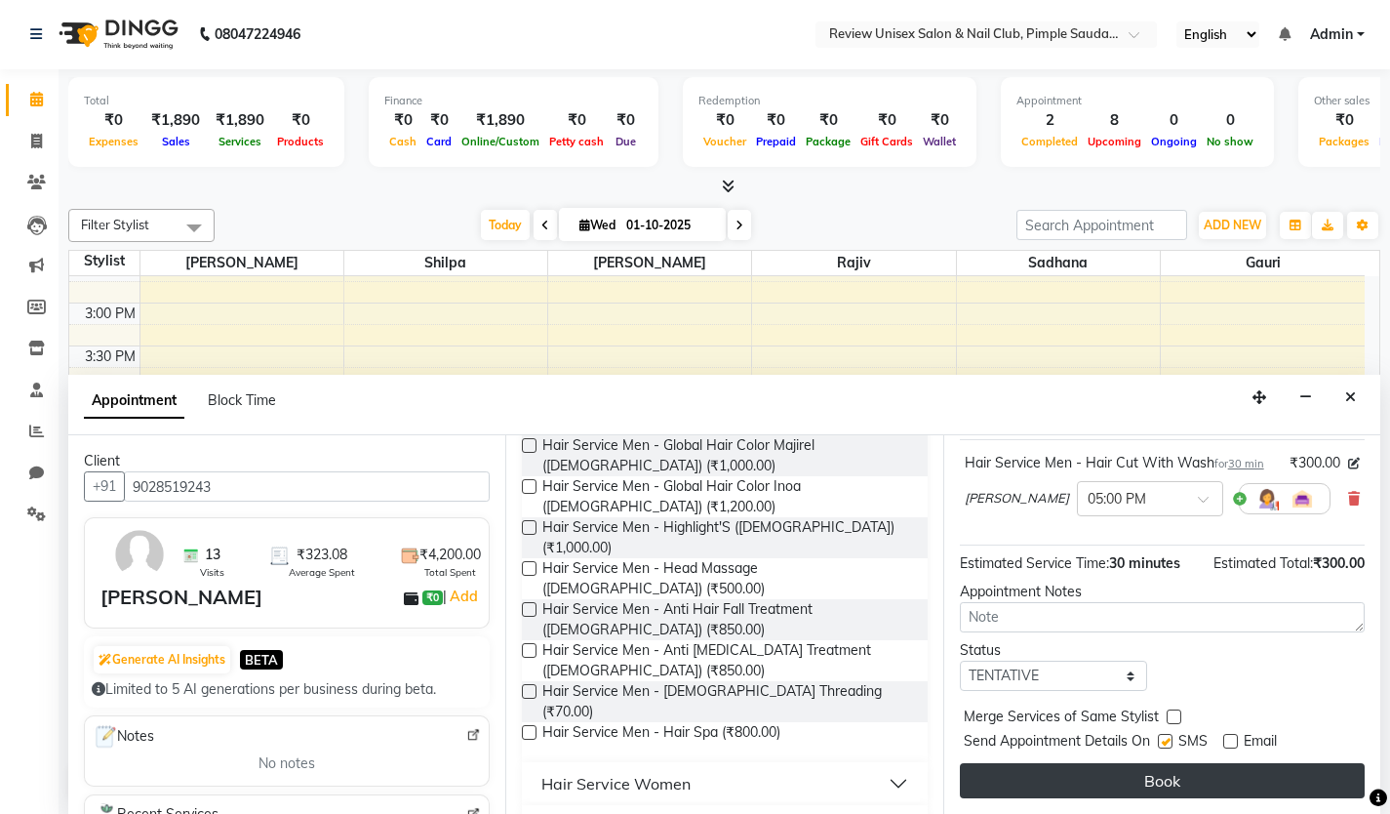
click at [1209, 779] on button "Book" at bounding box center [1162, 780] width 405 height 35
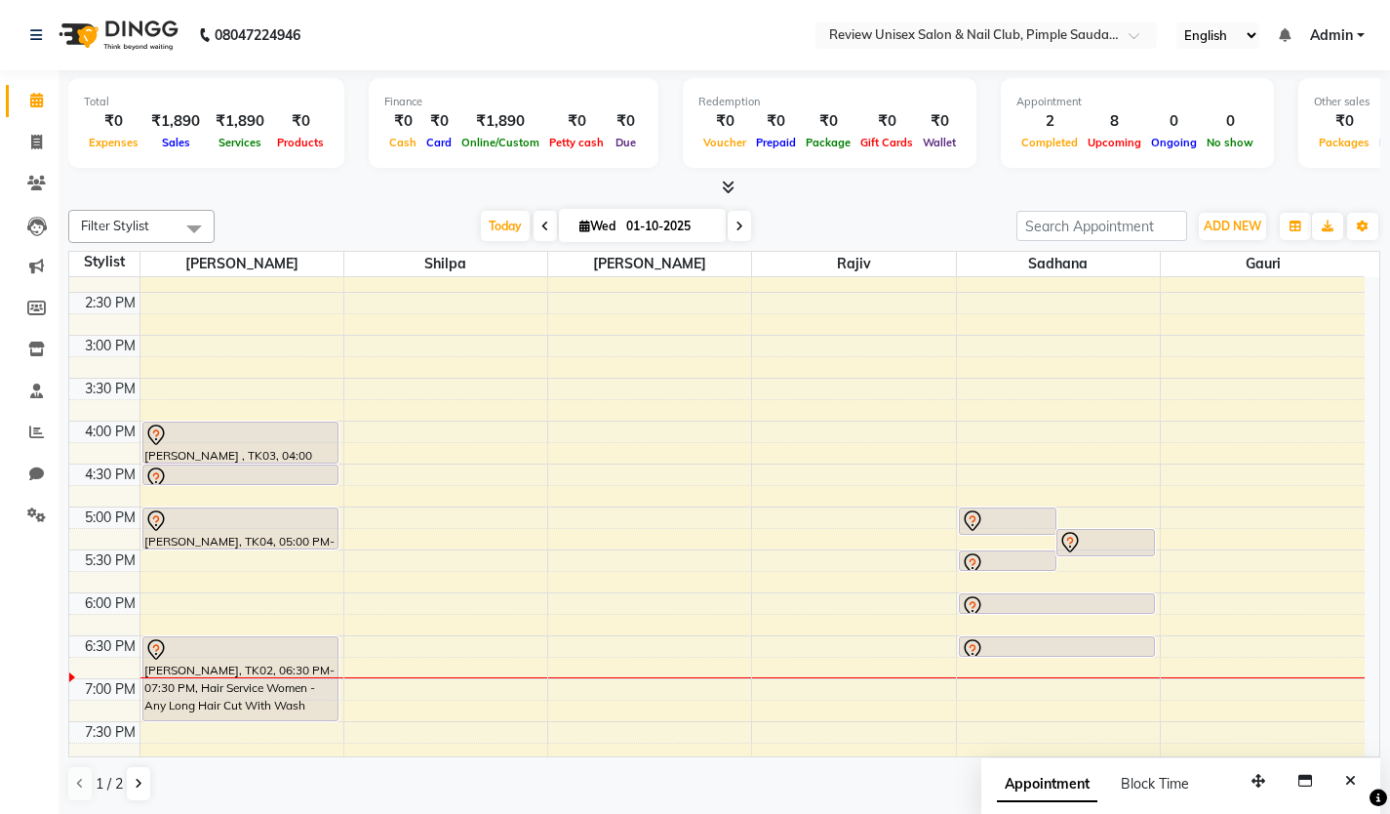
scroll to position [441, 0]
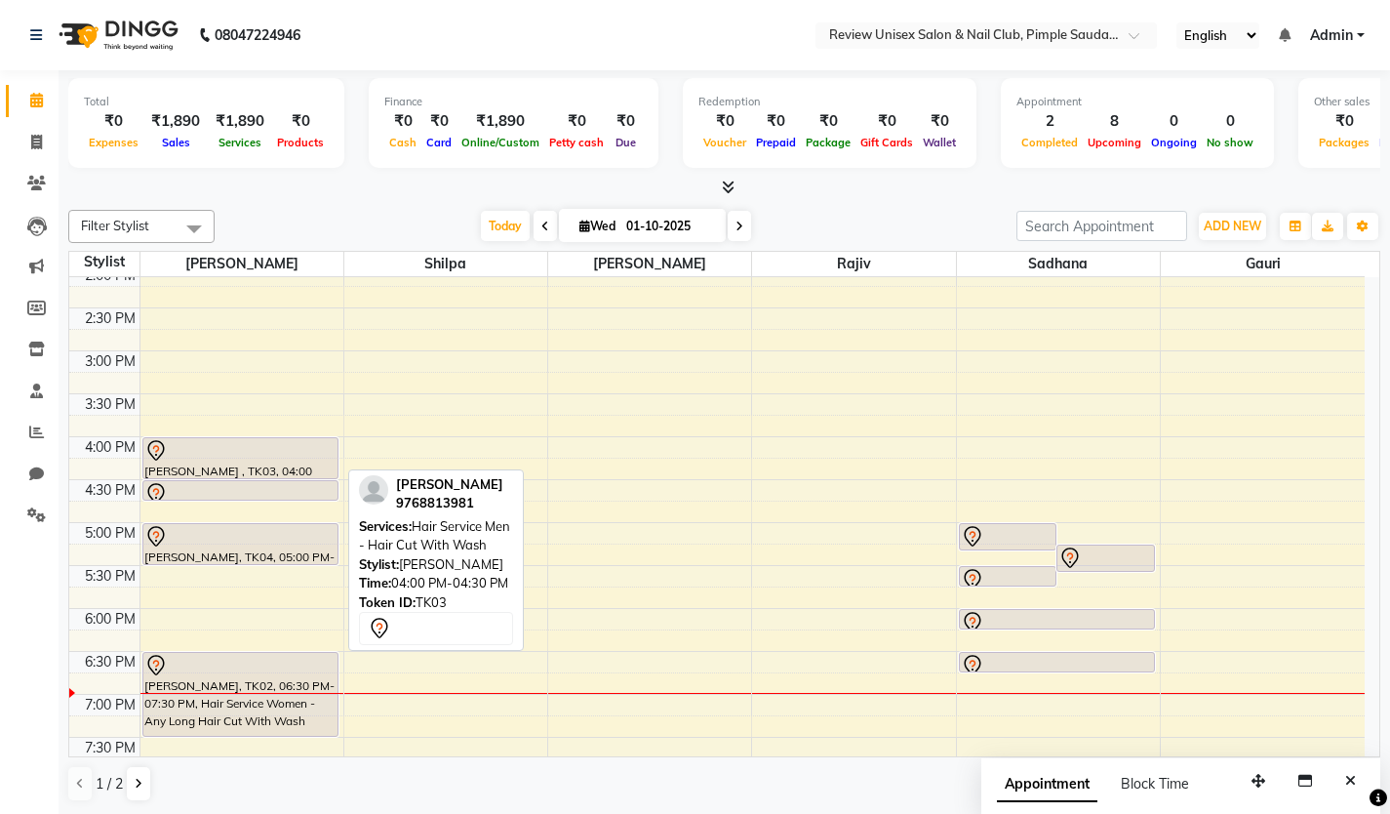
click at [223, 451] on div at bounding box center [240, 450] width 192 height 23
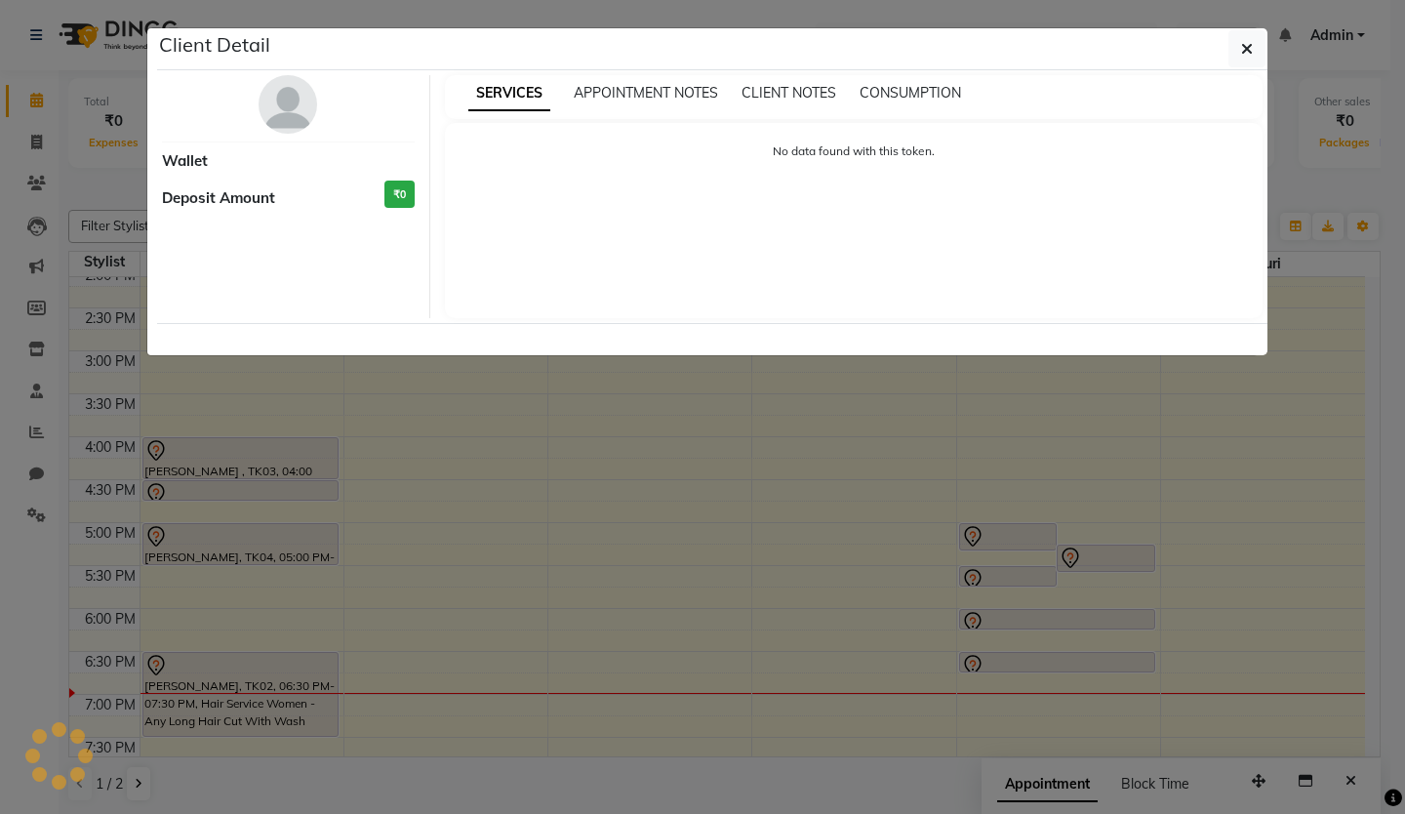
select select "7"
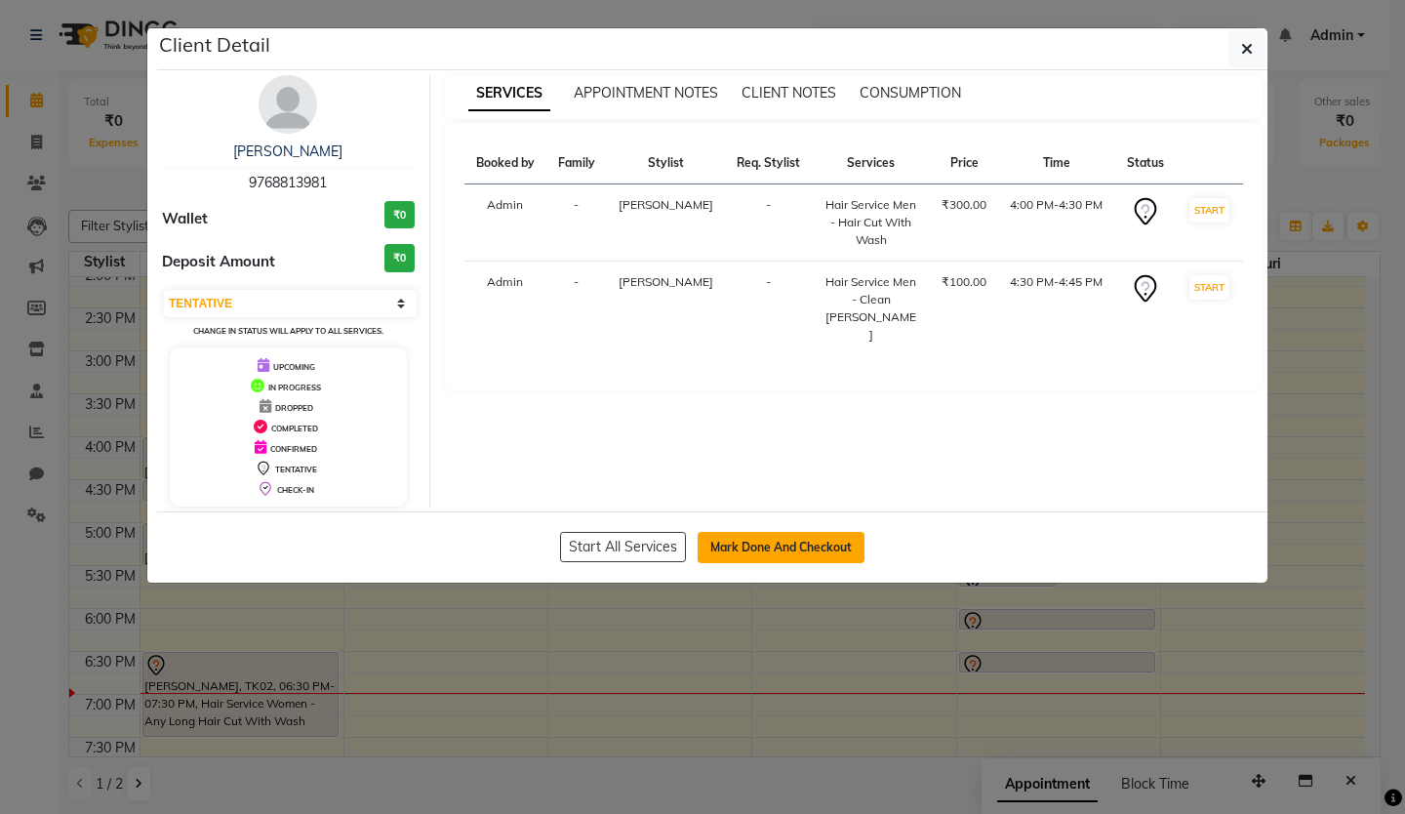
click at [814, 549] on button "Mark Done And Checkout" at bounding box center [781, 547] width 167 height 31
select select "766"
select select "service"
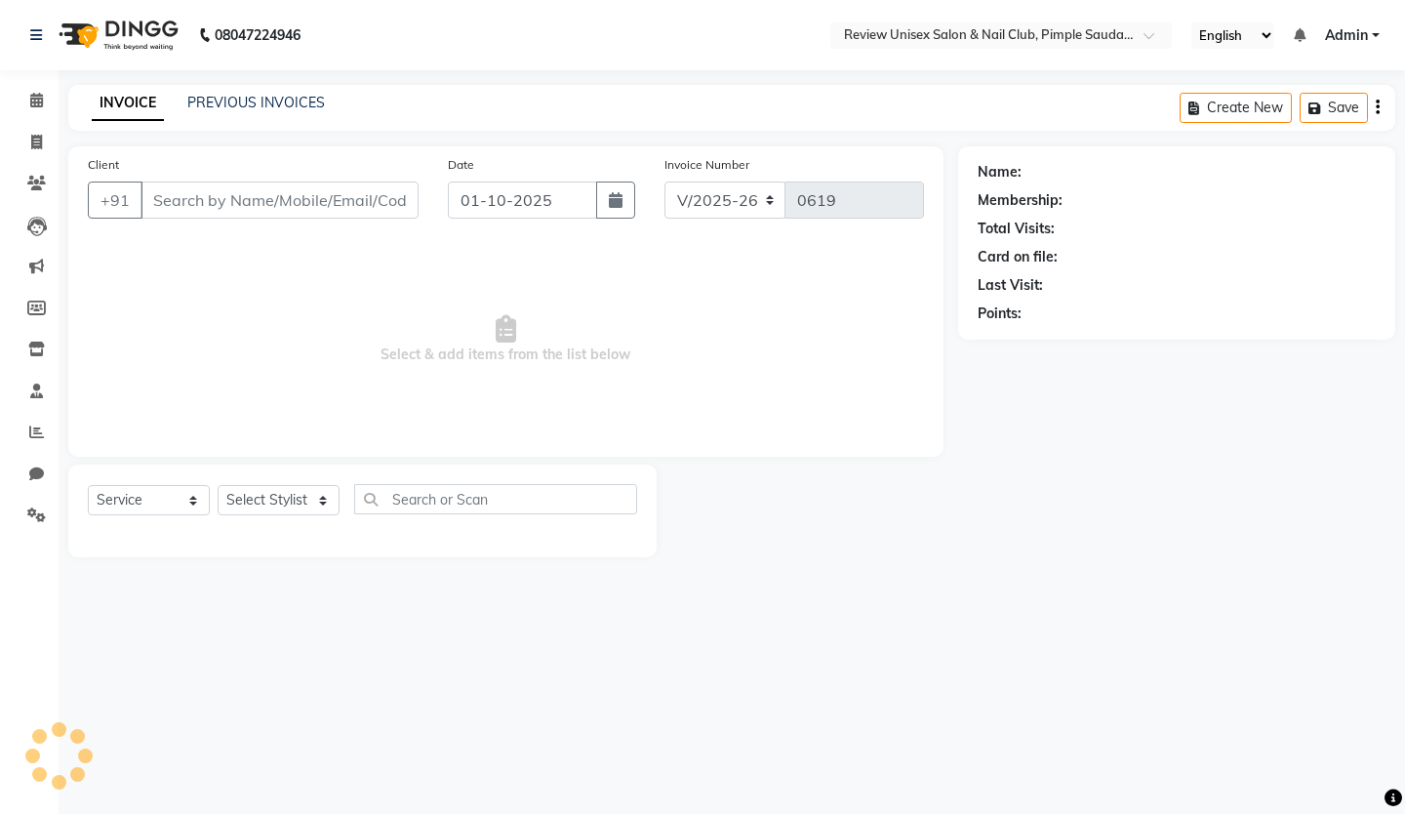
type input "9768813981"
select select "12487"
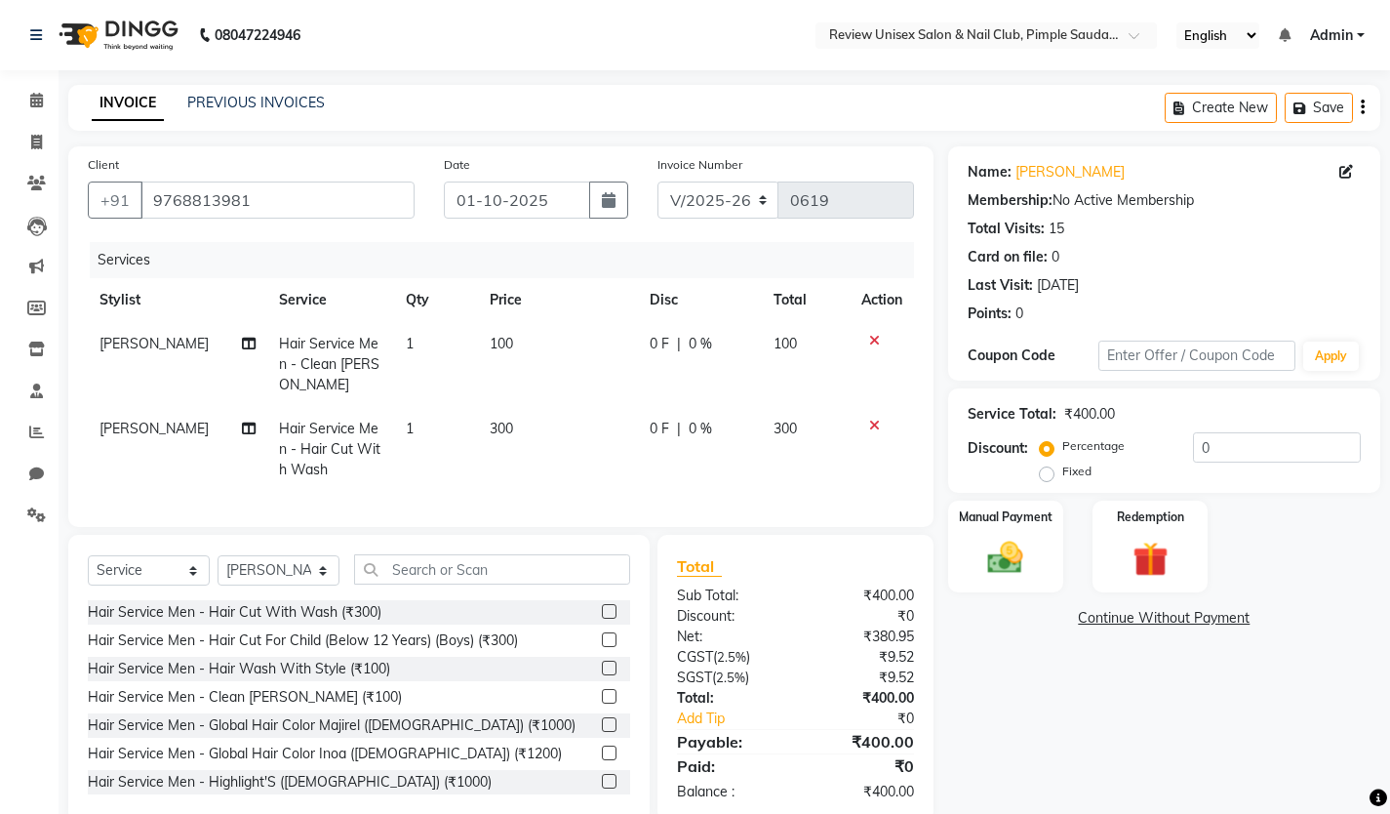
drag, startPoint x: 1102, startPoint y: 606, endPoint x: 1051, endPoint y: 577, distance: 59.4
click at [1098, 602] on div "Name: Mayur Savant Membership: No Active Membership Total Visits: 15 Card on fi…" at bounding box center [1171, 484] width 447 height 676
click at [1050, 577] on div "Manual Payment" at bounding box center [1005, 547] width 120 height 97
click at [1159, 619] on span "ONLINE" at bounding box center [1164, 619] width 51 height 22
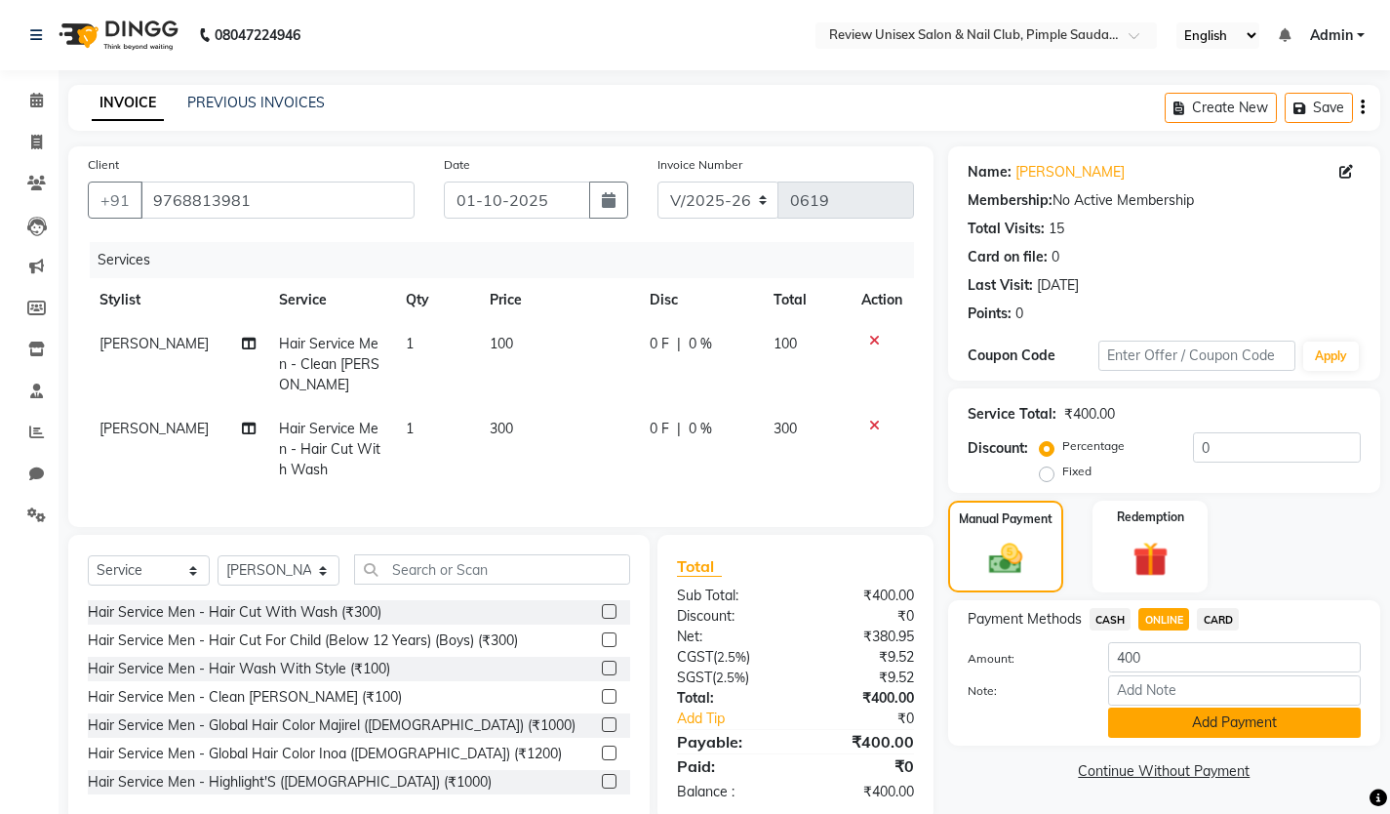
click at [1147, 725] on button "Add Payment" at bounding box center [1234, 722] width 253 height 30
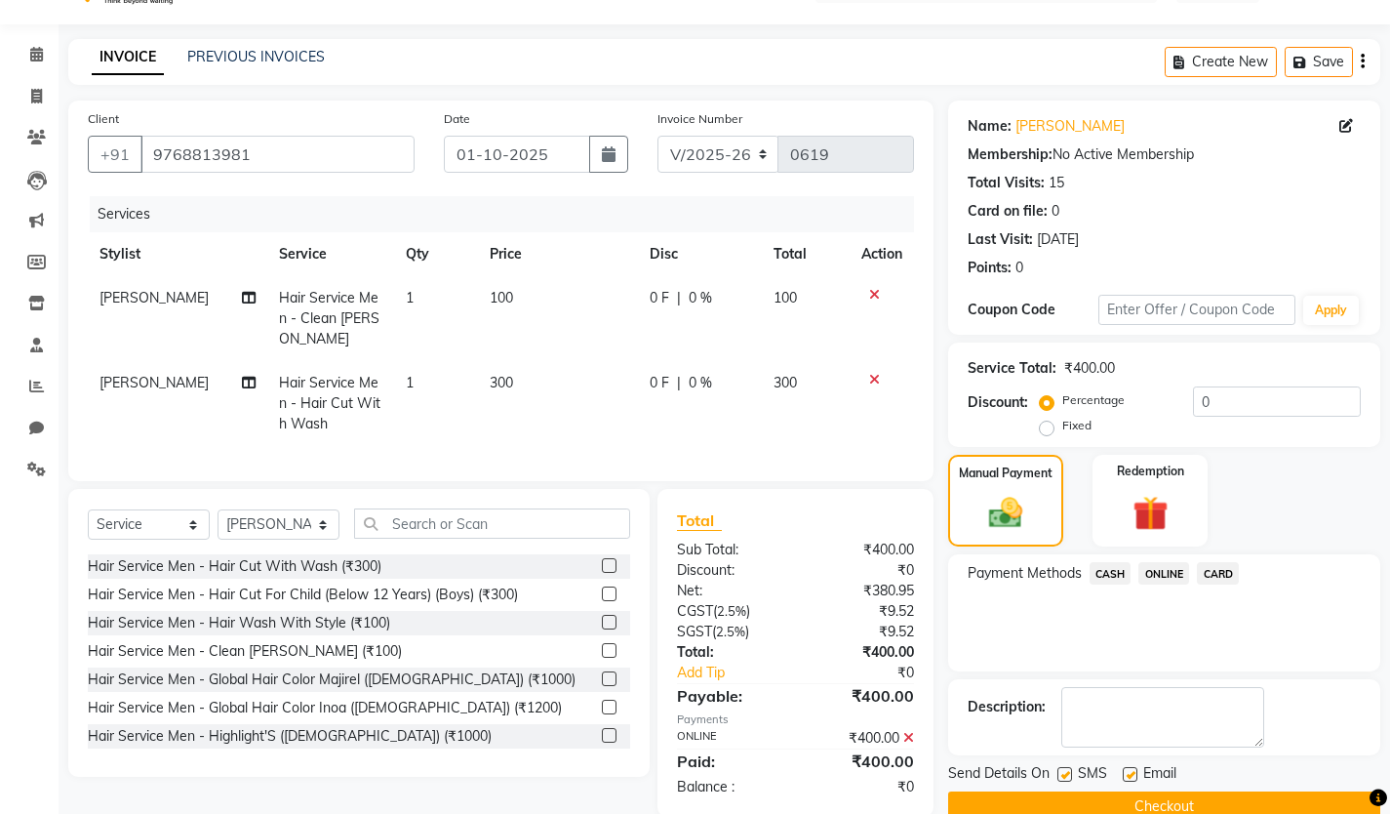
scroll to position [83, 0]
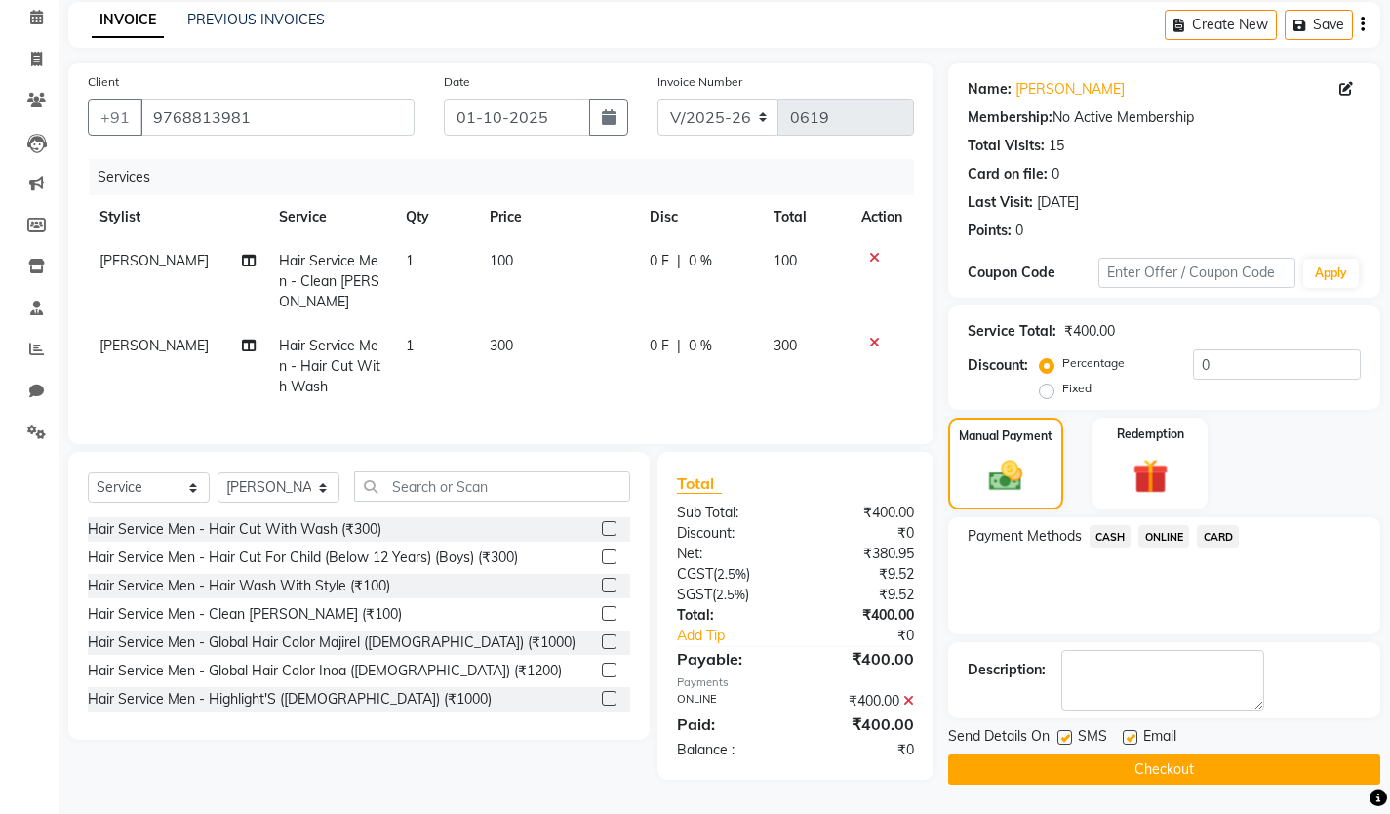
click at [1135, 736] on label at bounding box center [1130, 737] width 15 height 15
click at [1135, 736] on input "checkbox" at bounding box center [1129, 738] width 13 height 13
checkbox input "false"
click at [1064, 732] on label at bounding box center [1065, 737] width 15 height 15
click at [1064, 732] on input "checkbox" at bounding box center [1064, 738] width 13 height 13
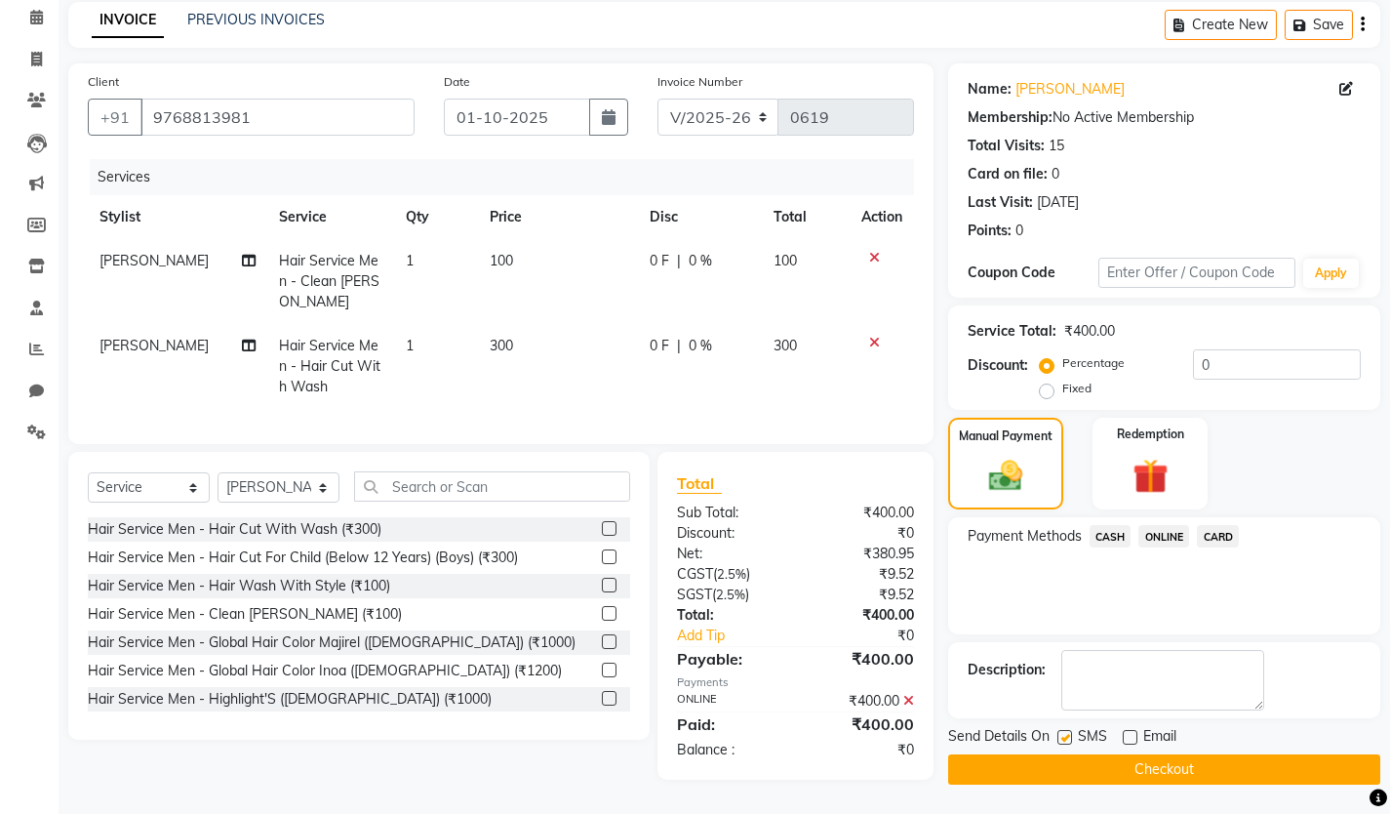
checkbox input "false"
click at [1060, 762] on button "Checkout" at bounding box center [1164, 769] width 432 height 30
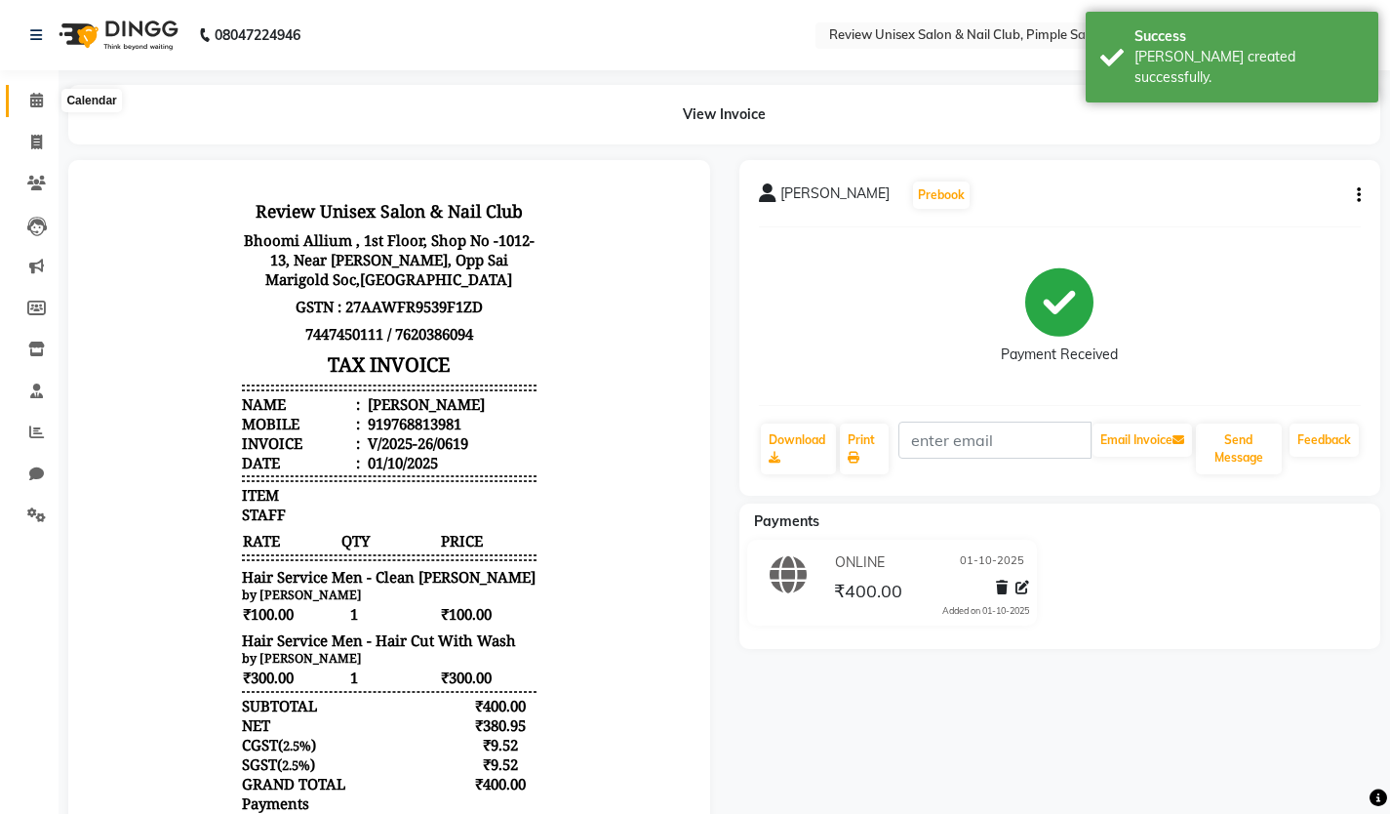
click at [40, 97] on icon at bounding box center [36, 100] width 13 height 15
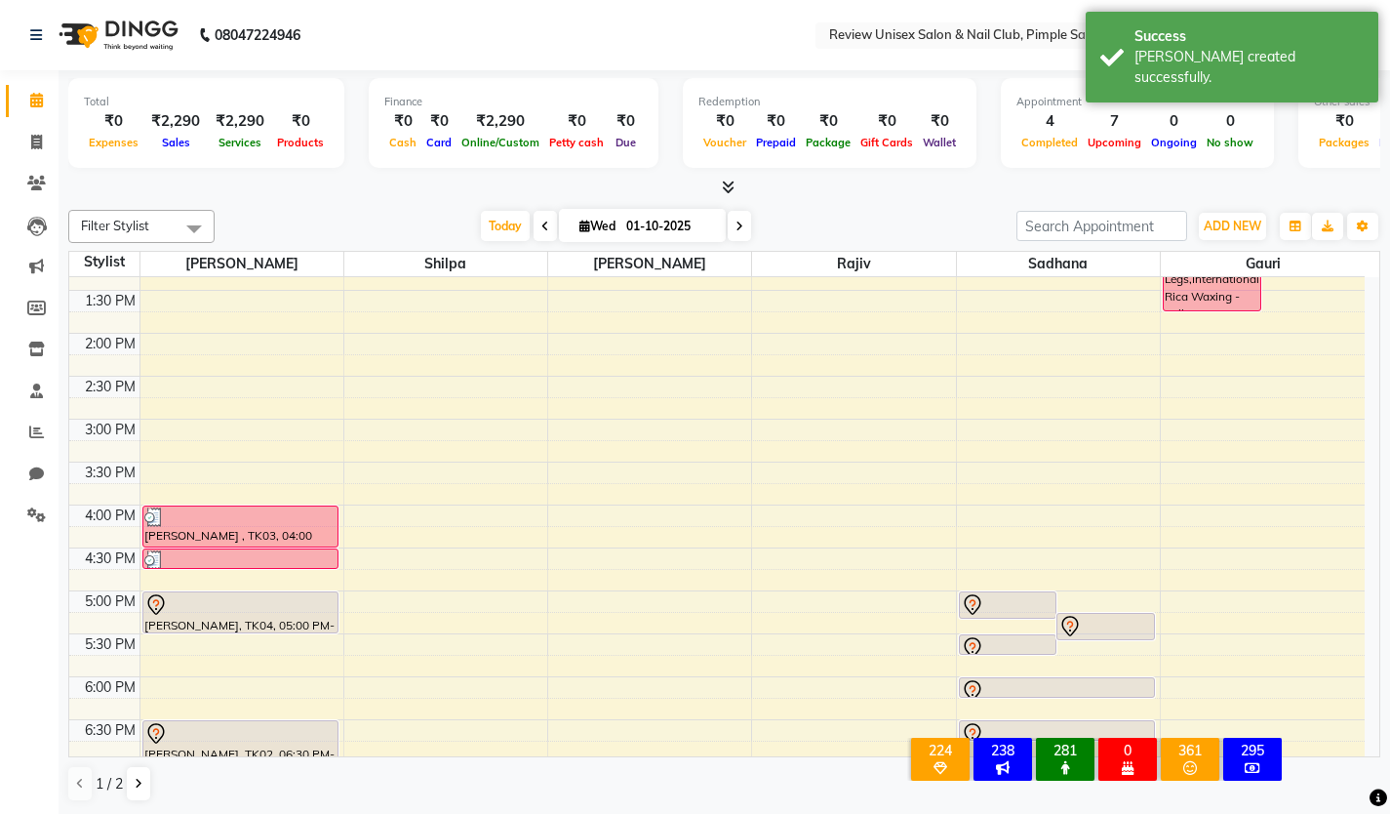
scroll to position [488, 0]
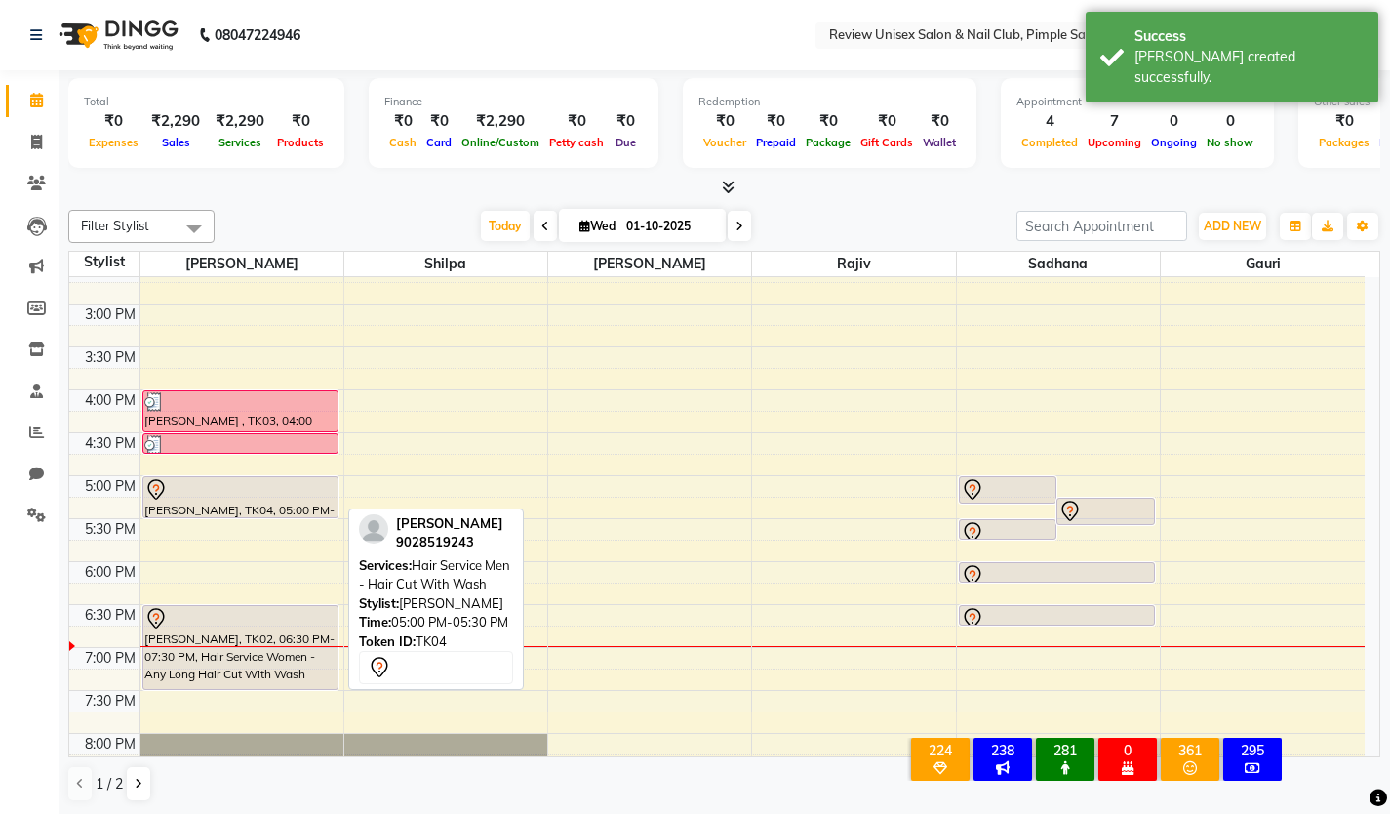
click at [269, 494] on div at bounding box center [240, 489] width 192 height 23
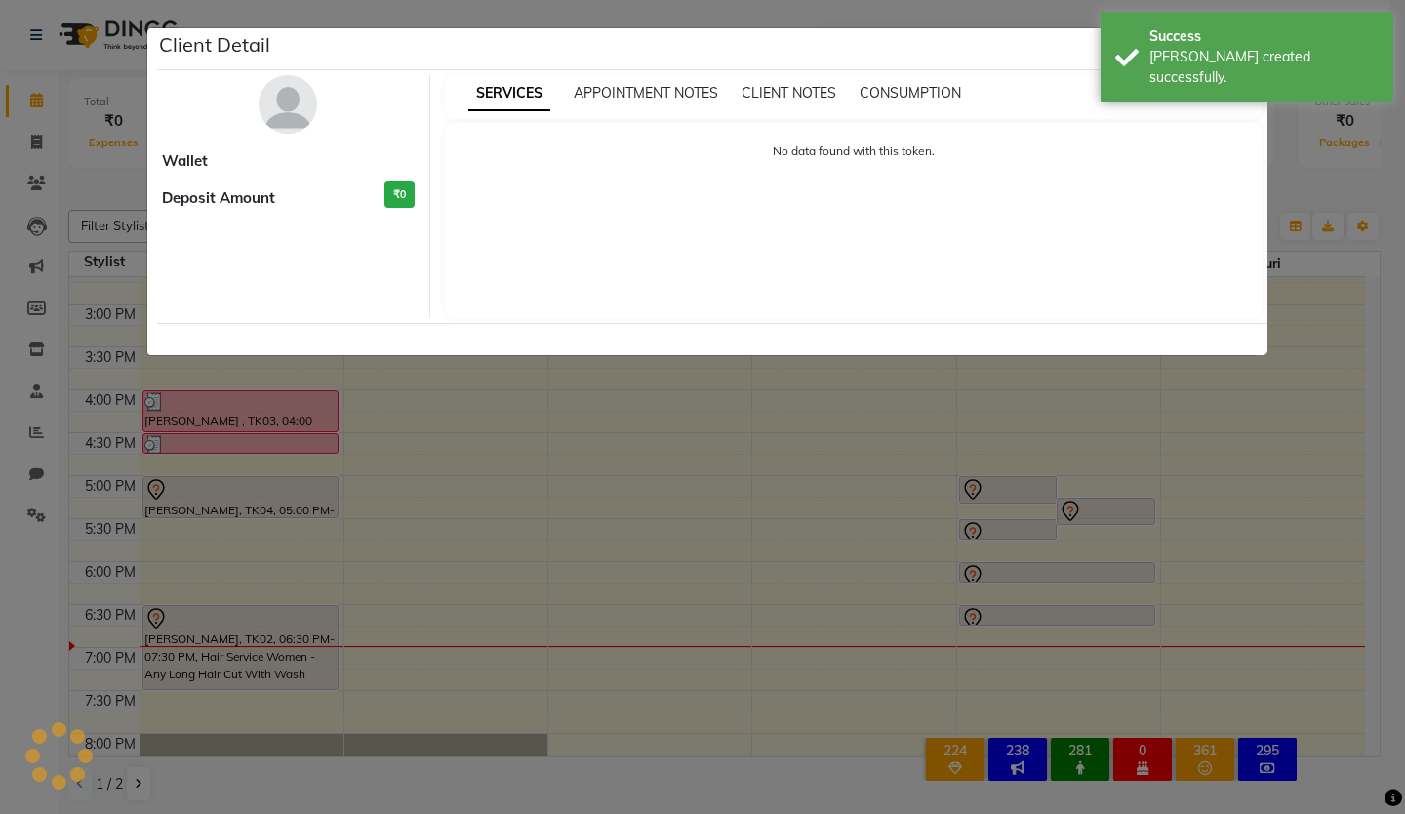
select select "7"
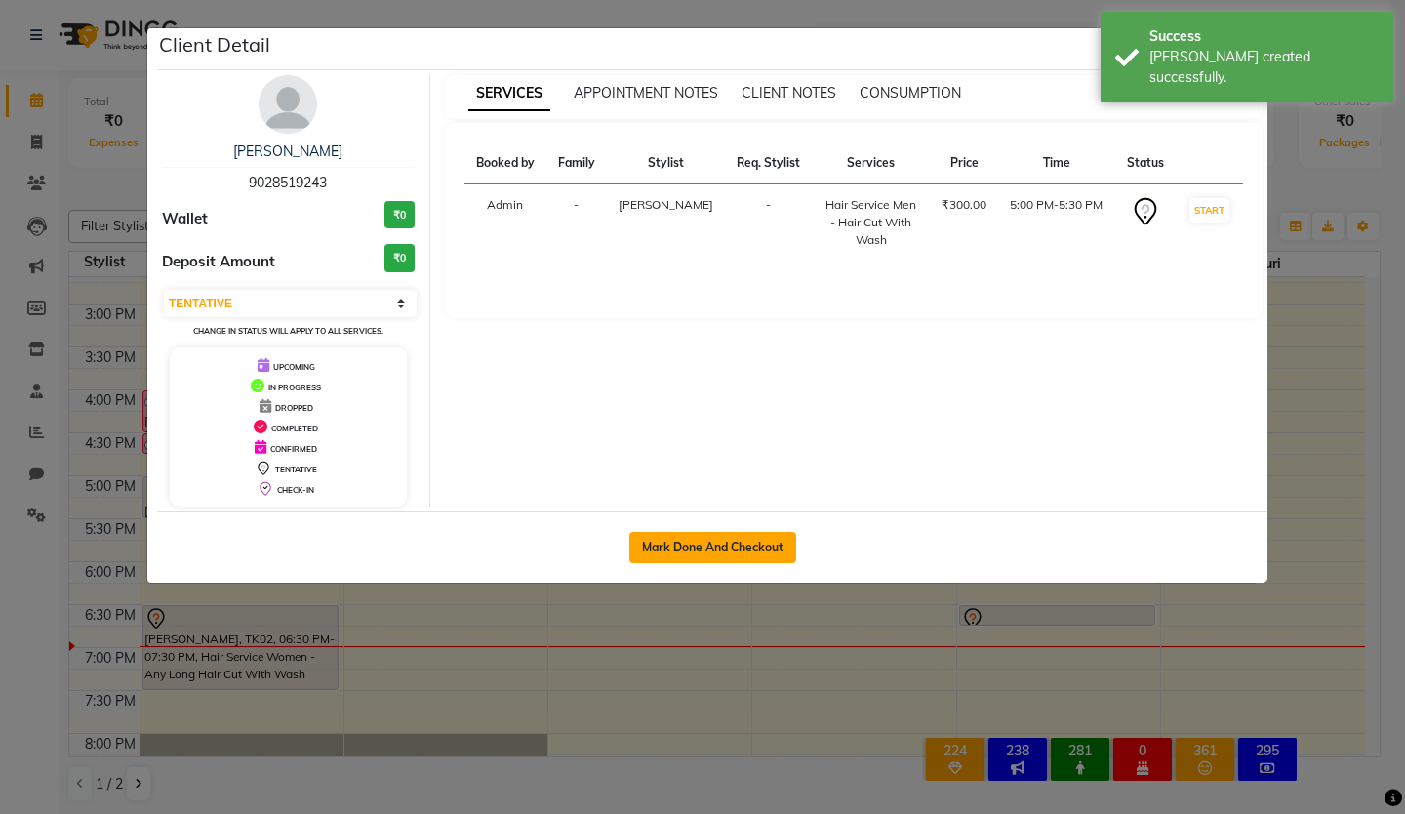
click at [673, 553] on button "Mark Done And Checkout" at bounding box center [712, 547] width 167 height 31
select select "766"
select select "service"
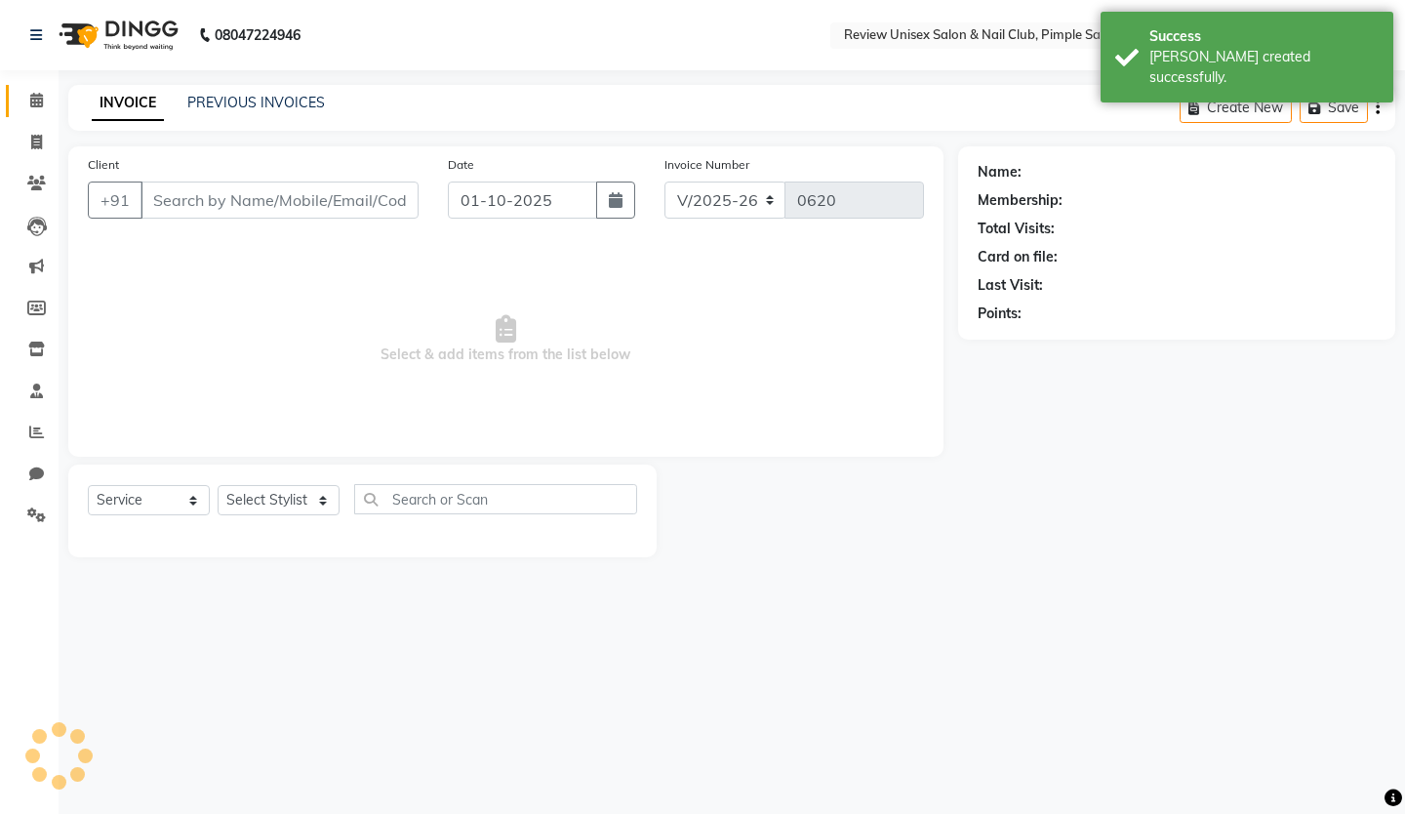
type input "9028519243"
select select "12487"
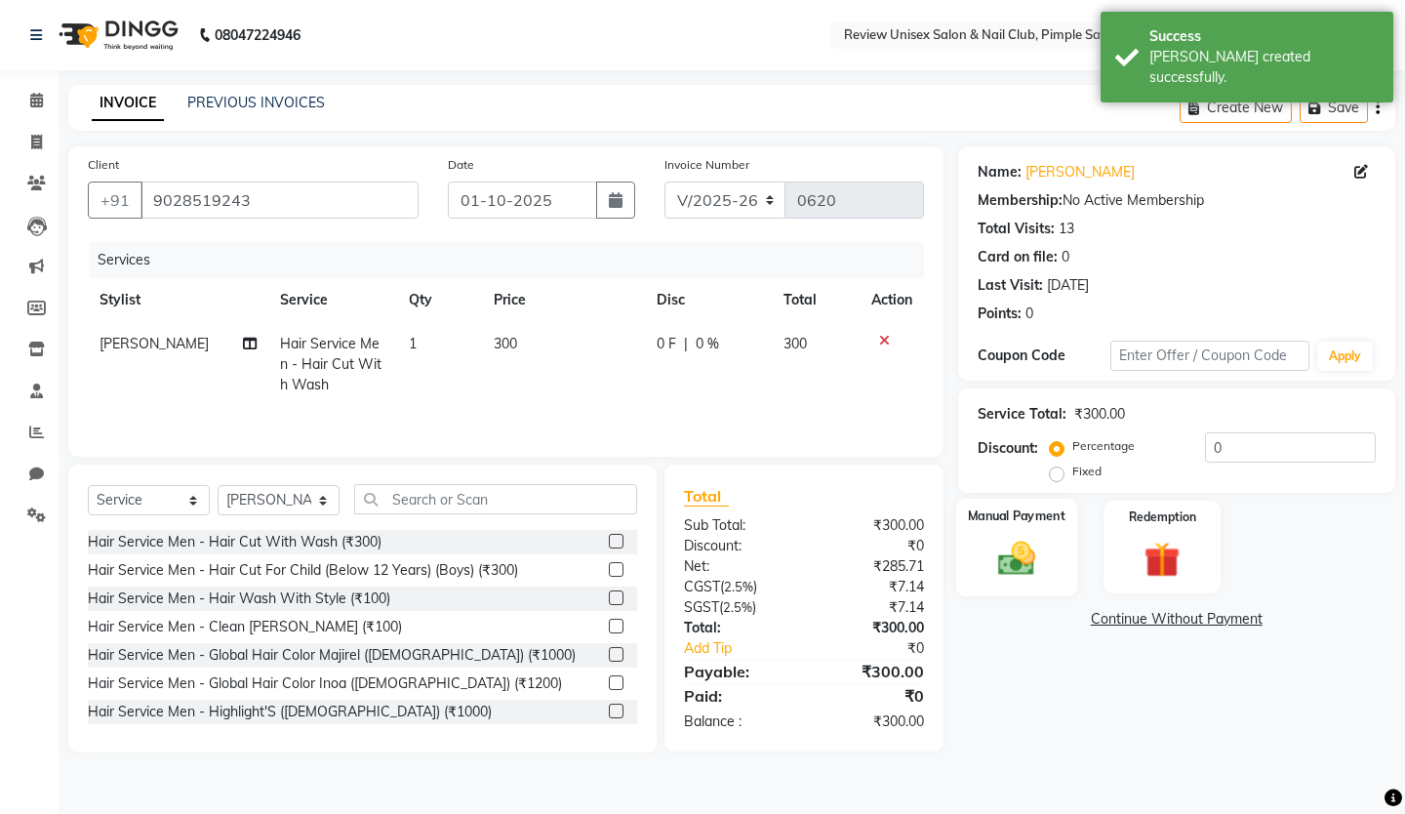
click at [981, 552] on div "Manual Payment" at bounding box center [1015, 547] width 121 height 97
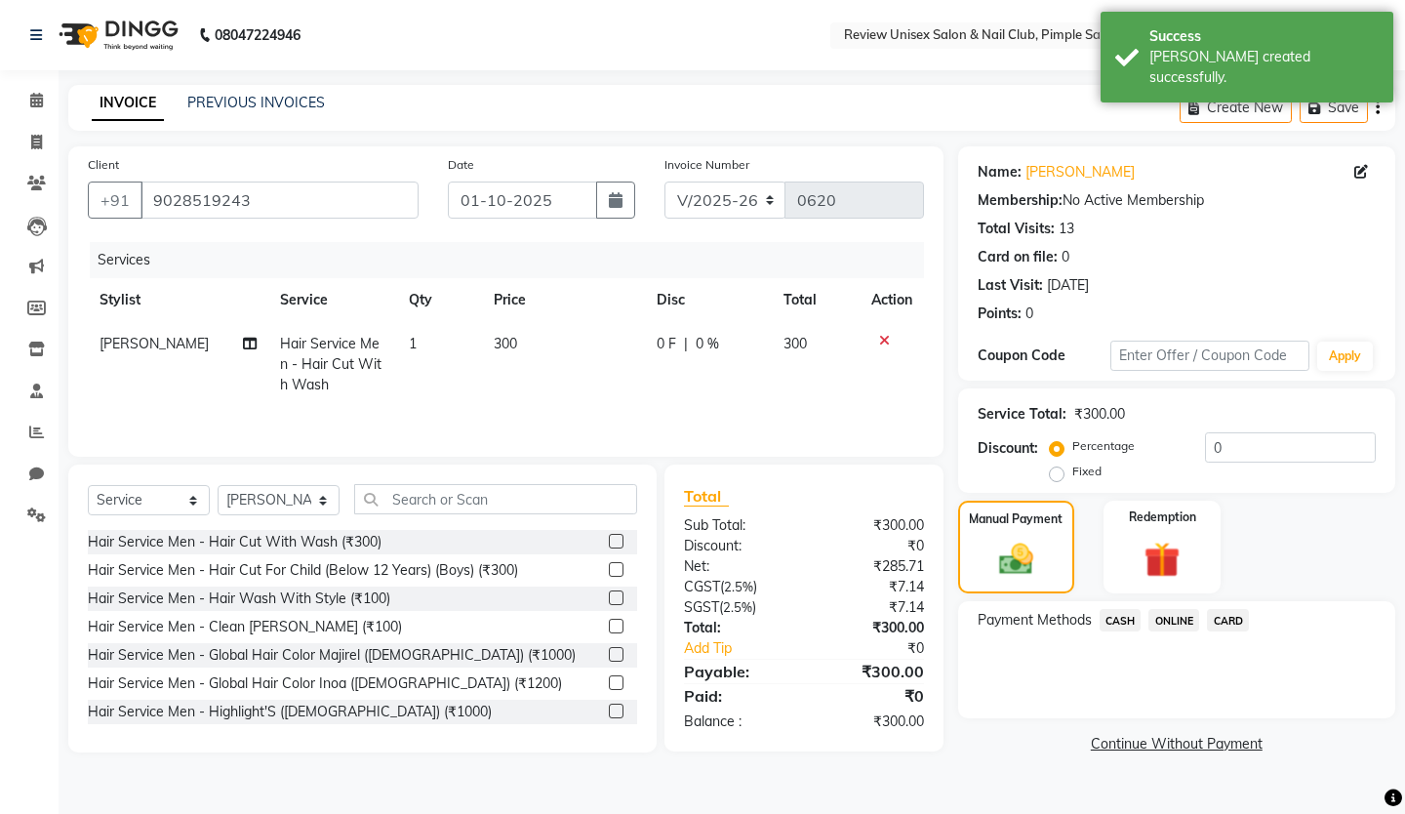
click at [1168, 618] on span "ONLINE" at bounding box center [1173, 620] width 51 height 22
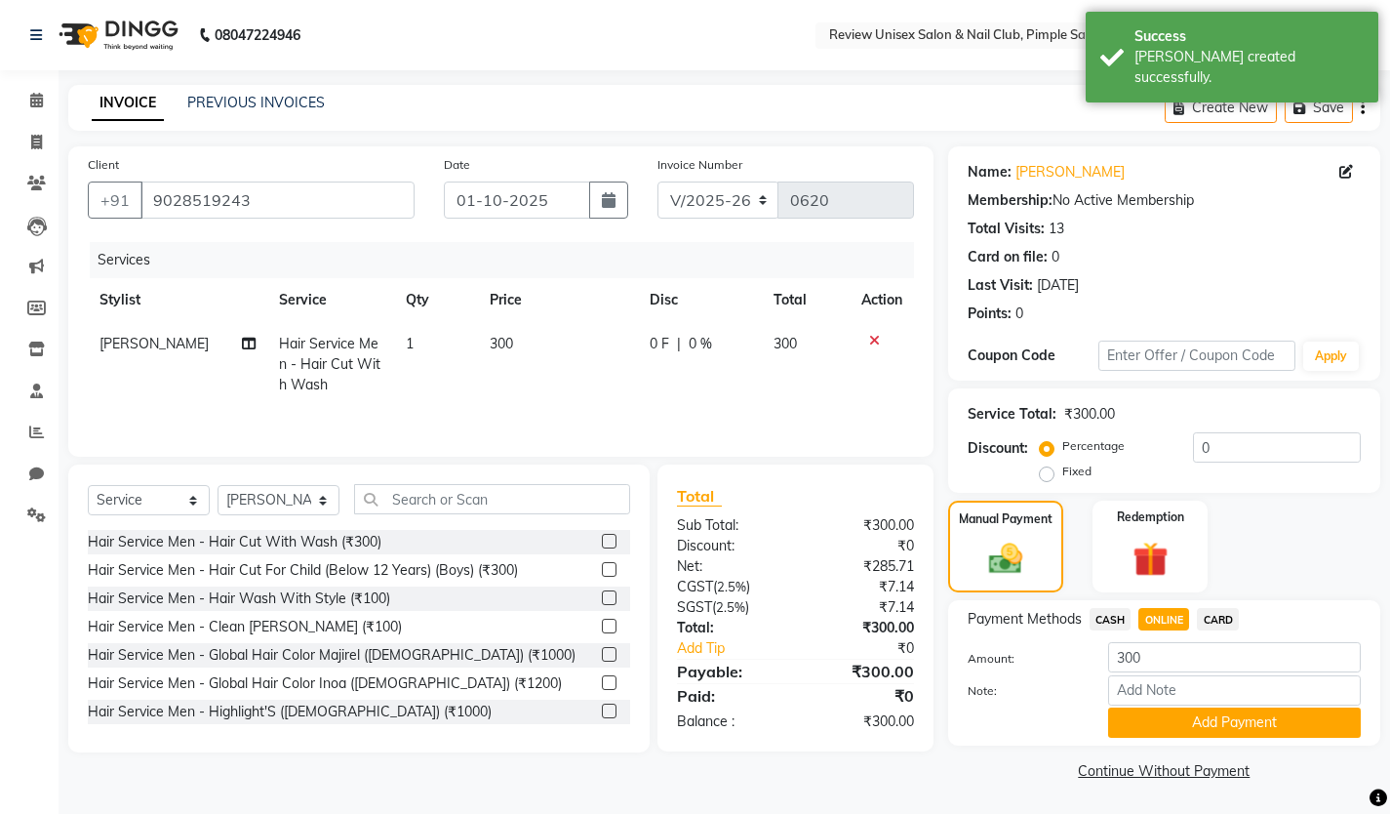
scroll to position [1, 0]
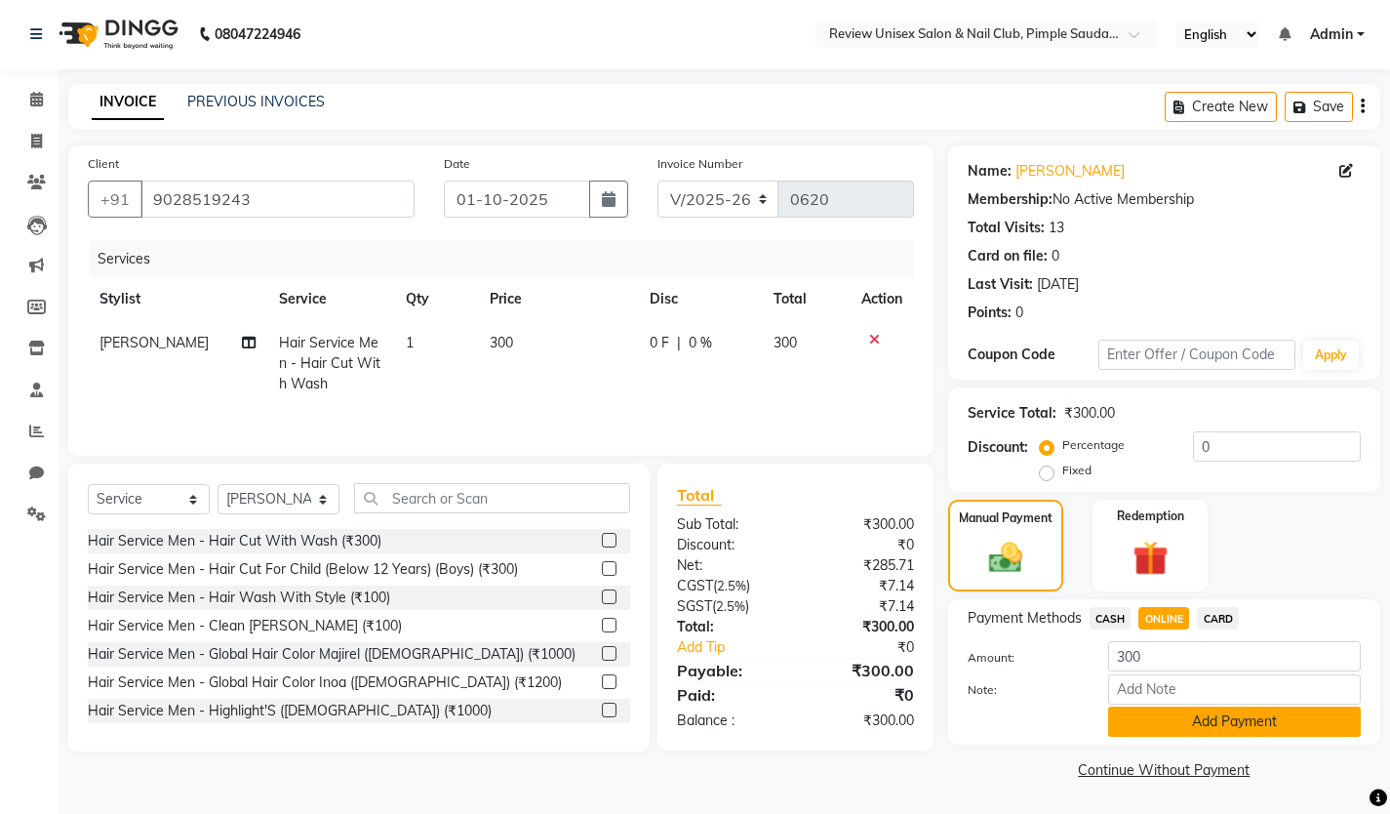
click at [1190, 718] on button "Add Payment" at bounding box center [1234, 721] width 253 height 30
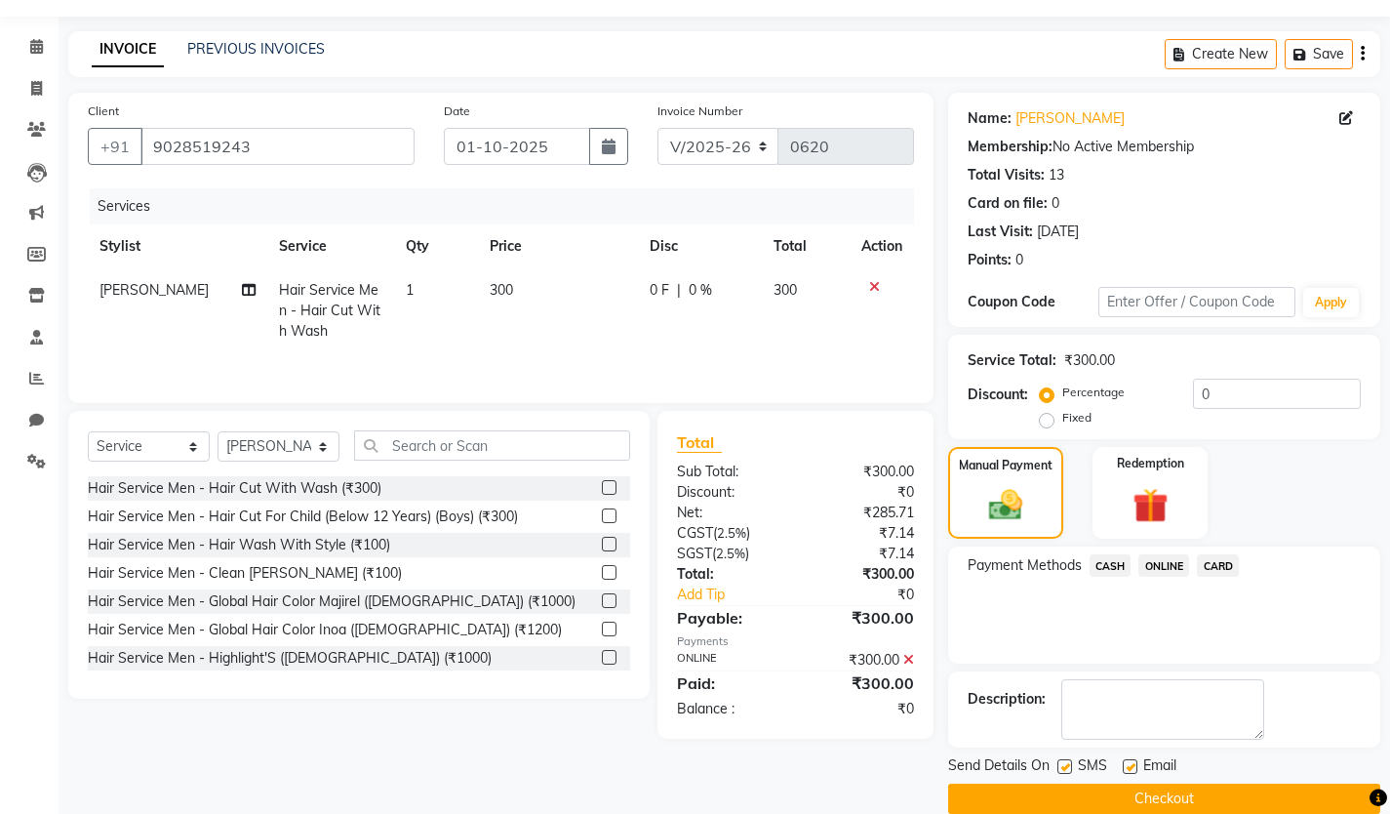
scroll to position [83, 0]
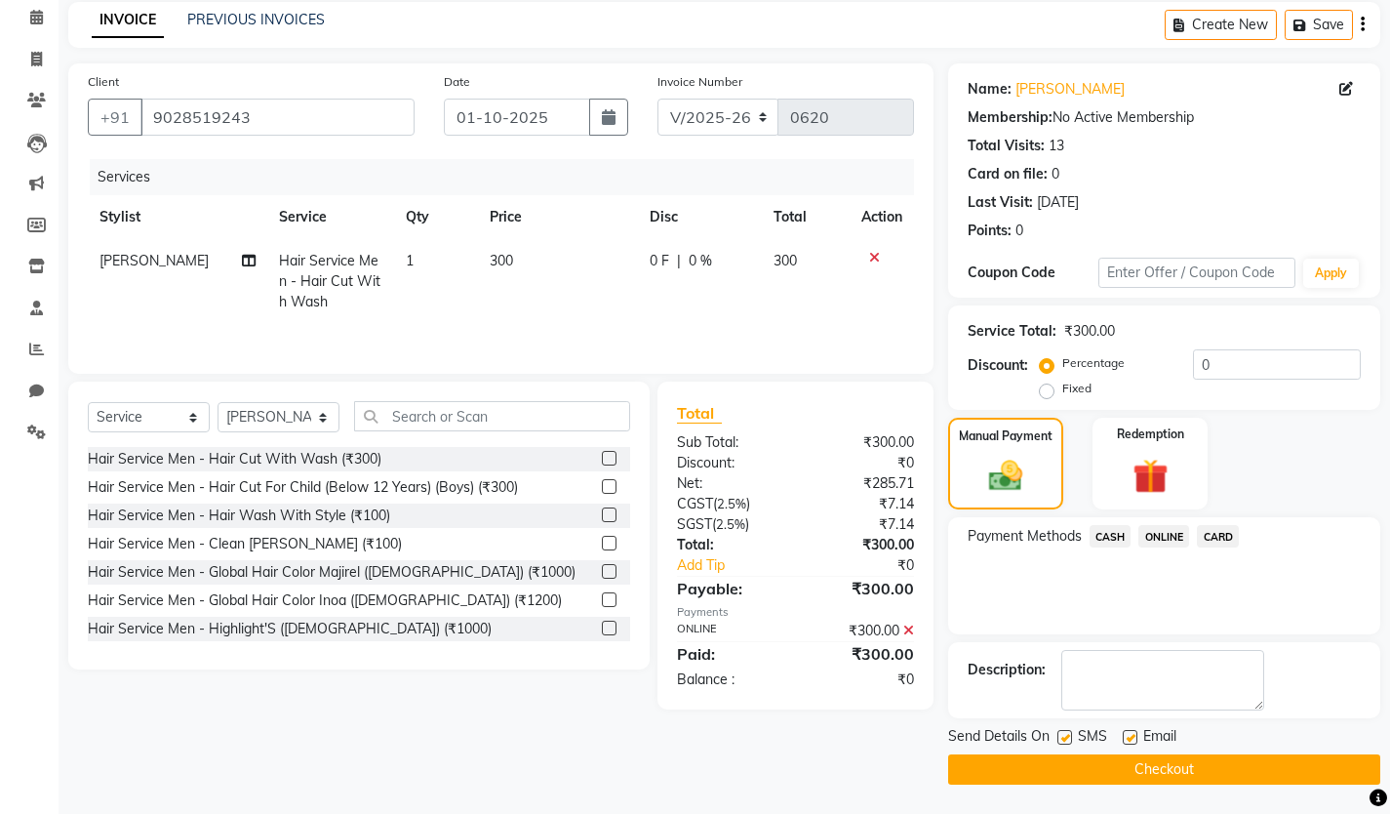
click at [1060, 732] on label at bounding box center [1065, 737] width 15 height 15
click at [1060, 732] on input "checkbox" at bounding box center [1064, 738] width 13 height 13
checkbox input "false"
click at [1131, 736] on label at bounding box center [1130, 737] width 15 height 15
click at [1131, 736] on input "checkbox" at bounding box center [1129, 738] width 13 height 13
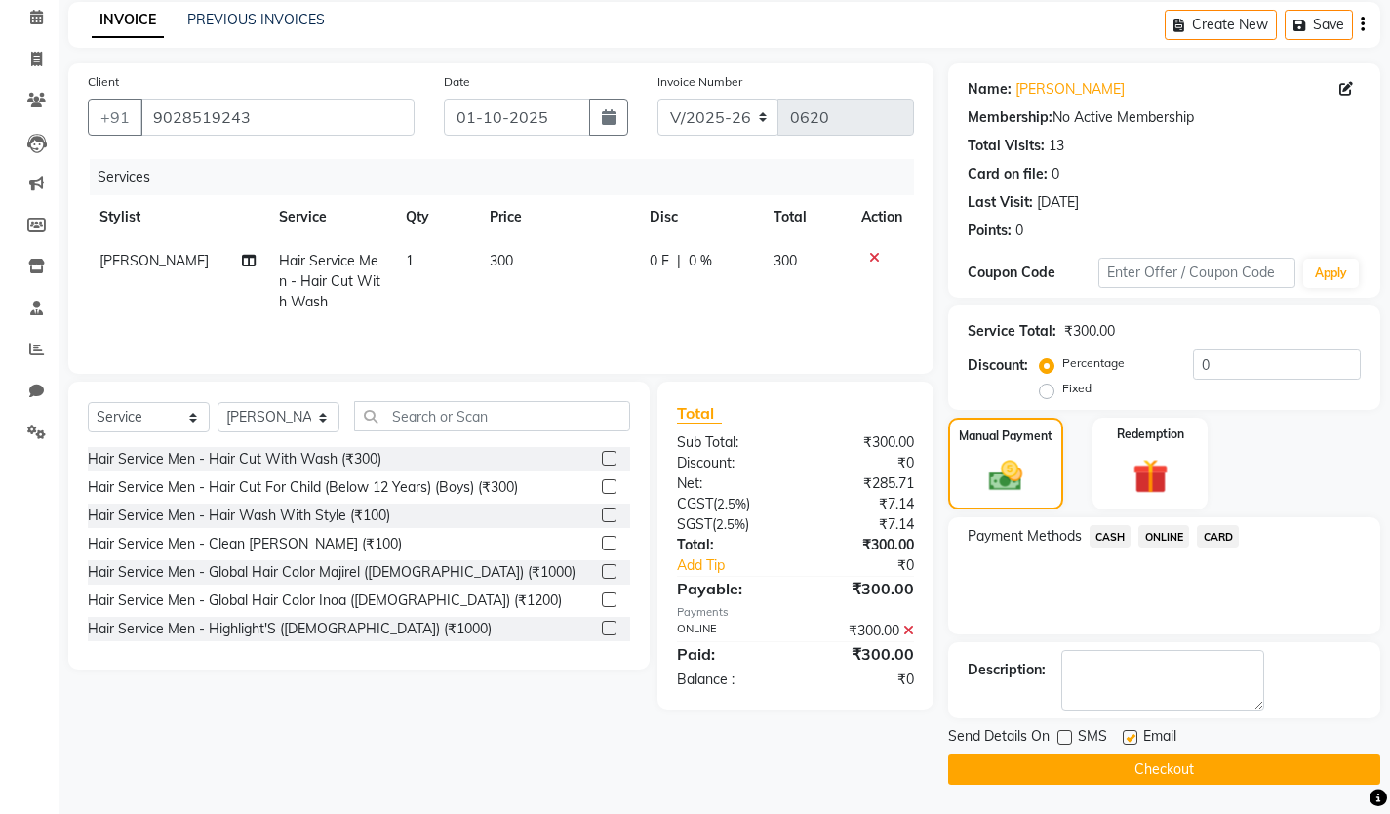
checkbox input "false"
drag, startPoint x: 1099, startPoint y: 764, endPoint x: 813, endPoint y: 701, distance: 292.6
click at [1097, 765] on button "Checkout" at bounding box center [1164, 769] width 432 height 30
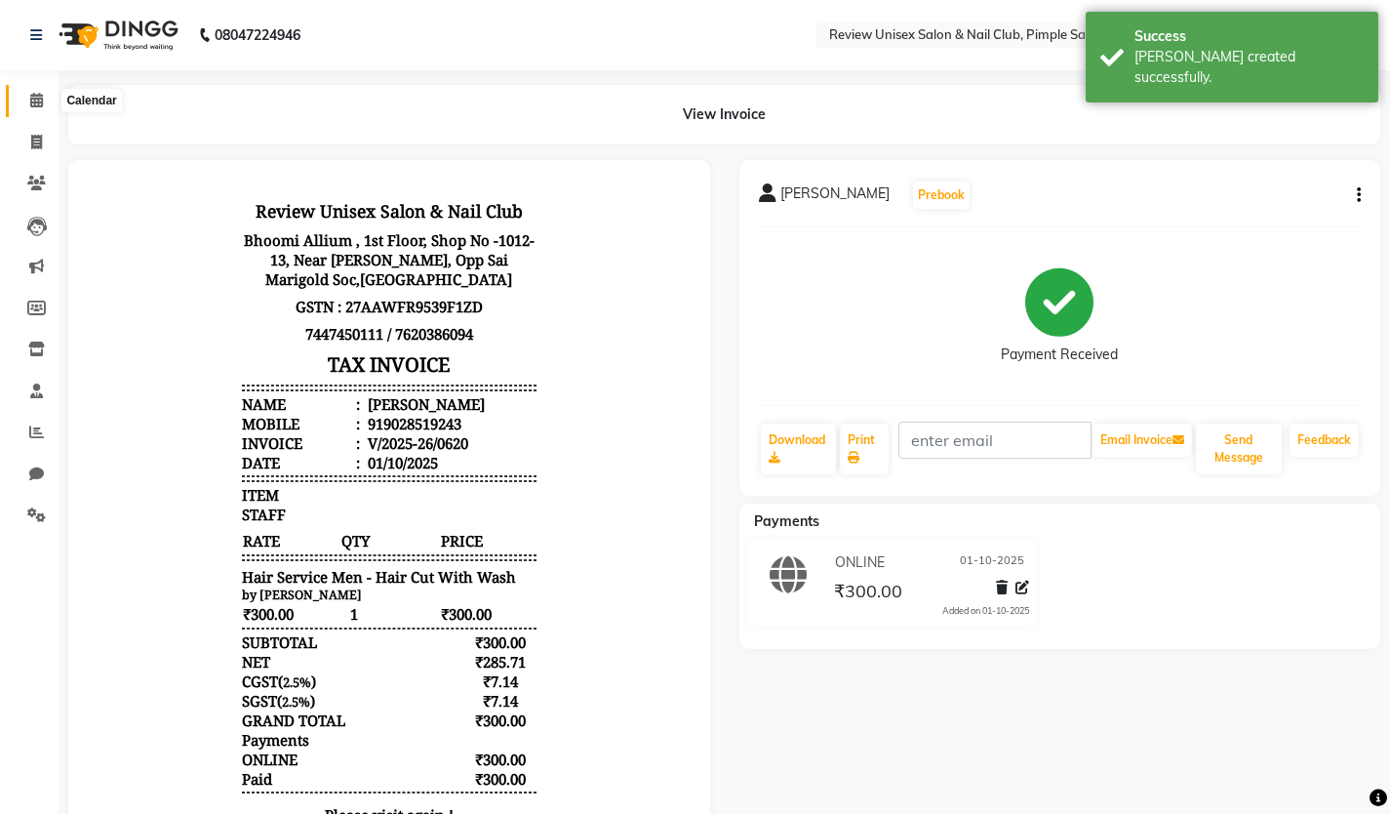
click at [39, 100] on icon at bounding box center [36, 100] width 13 height 15
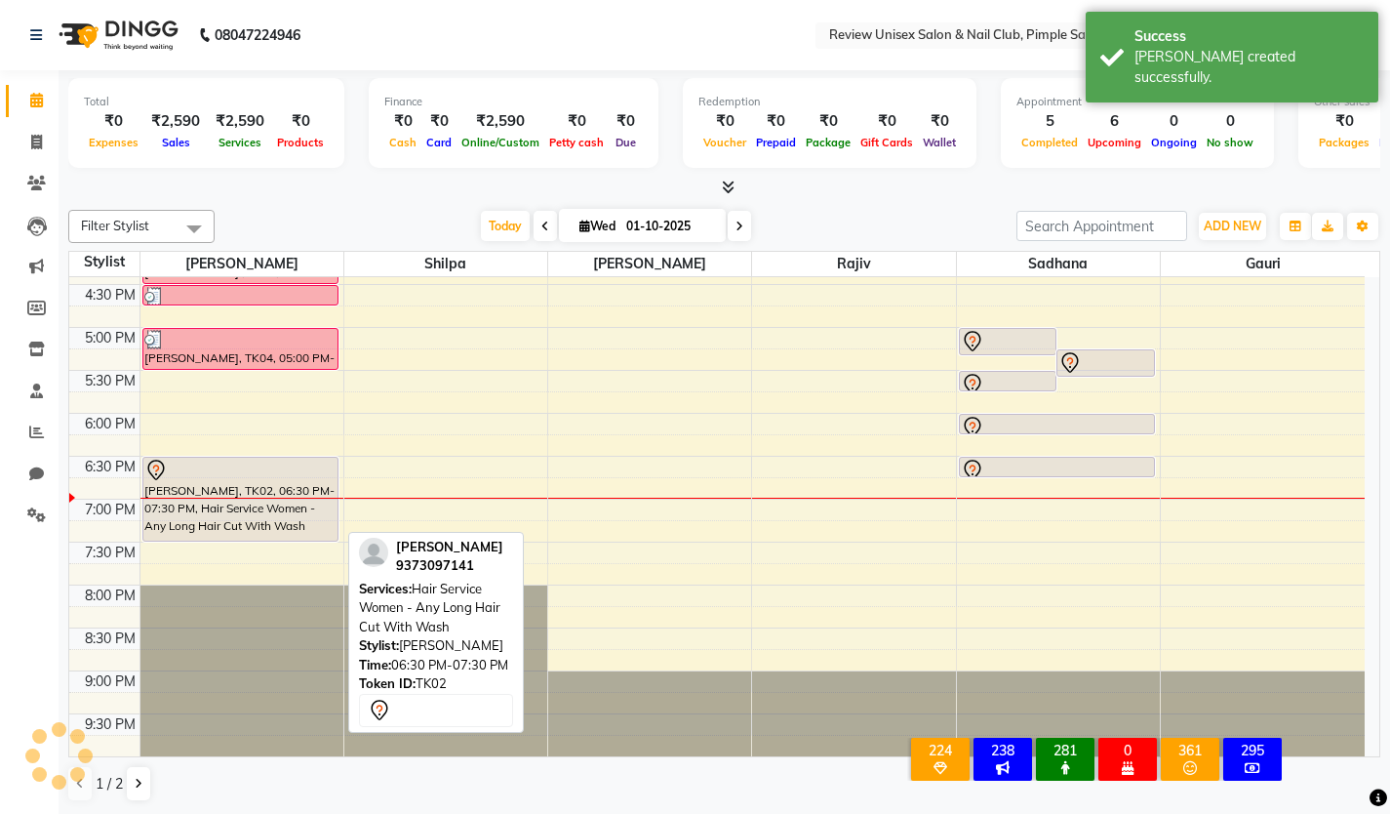
scroll to position [1, 0]
